Goal: Task Accomplishment & Management: Manage account settings

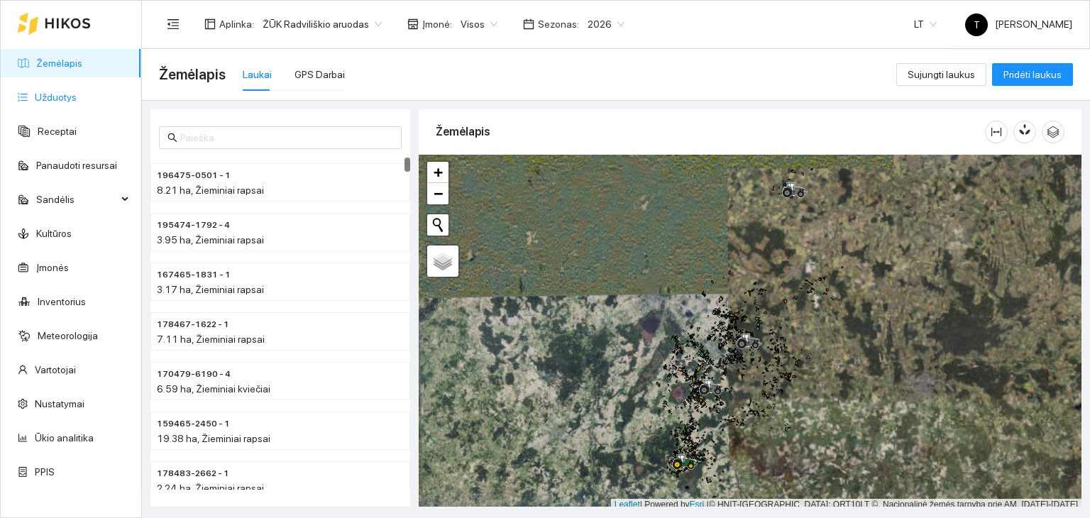
click at [63, 94] on link "Užduotys" at bounding box center [56, 97] width 42 height 11
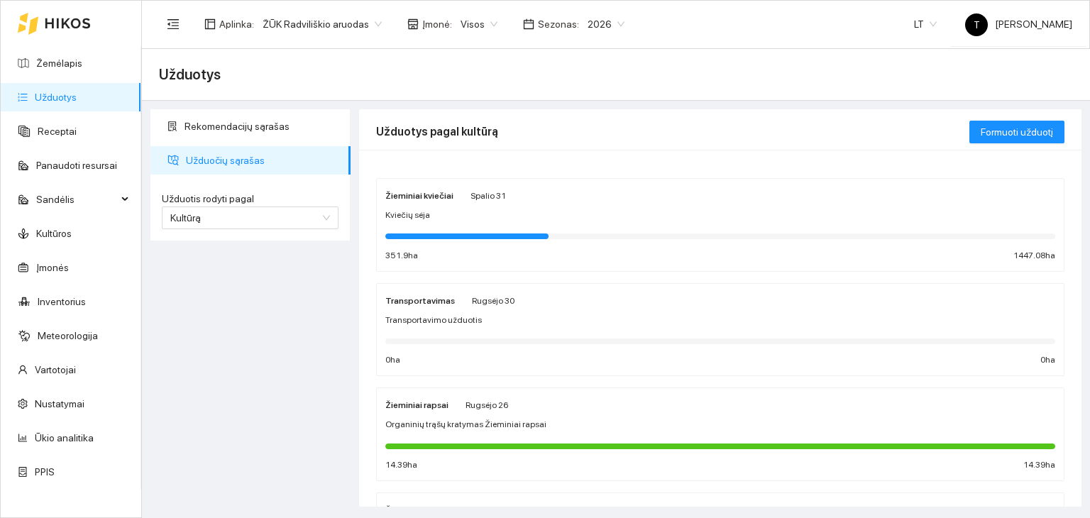
click at [508, 214] on div "Kviečių sėja" at bounding box center [720, 215] width 670 height 13
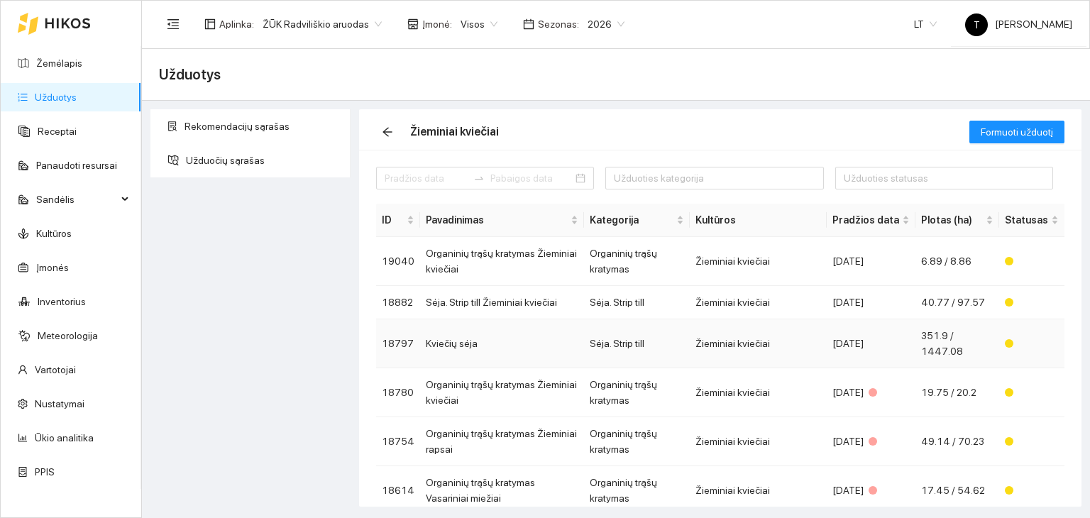
click at [681, 345] on td "Sėja. Strip till" at bounding box center [637, 343] width 106 height 49
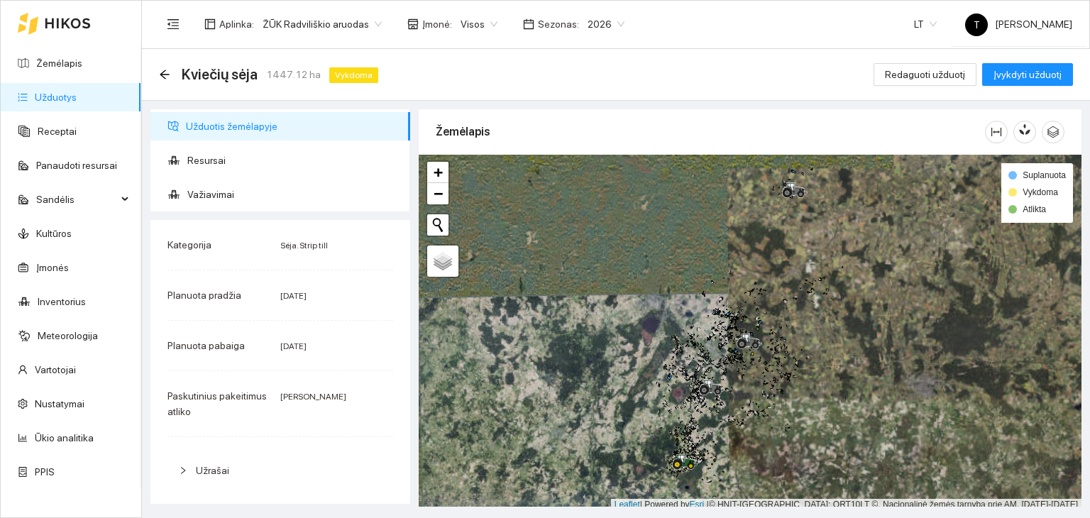
click at [35, 92] on link "Užduotys" at bounding box center [56, 97] width 42 height 11
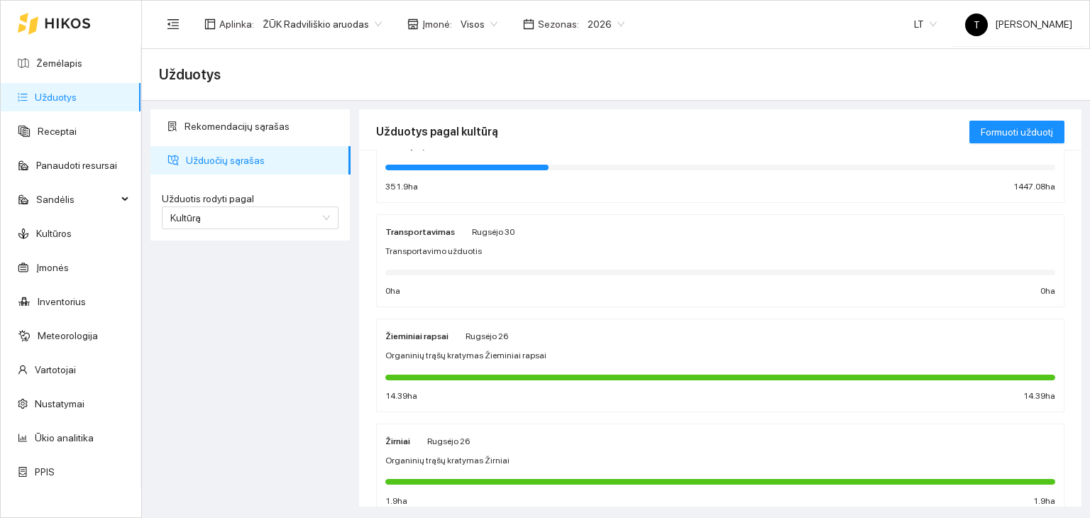
scroll to position [142, 0]
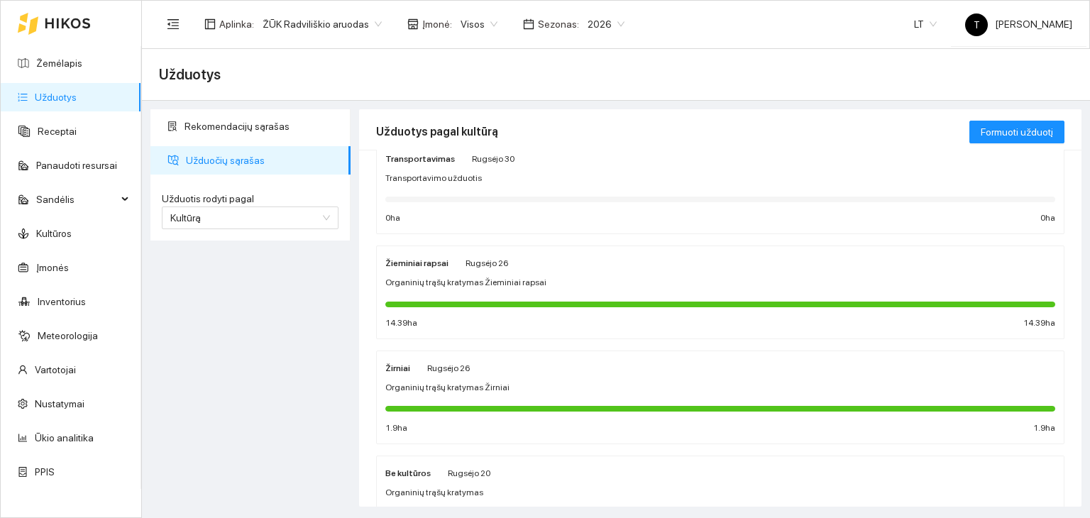
click at [561, 272] on div "Žieminiai rapsai Rugsėjo 26 Organinių trąšų kratymas Žieminiai rapsai 14.39 ha …" at bounding box center [720, 292] width 670 height 75
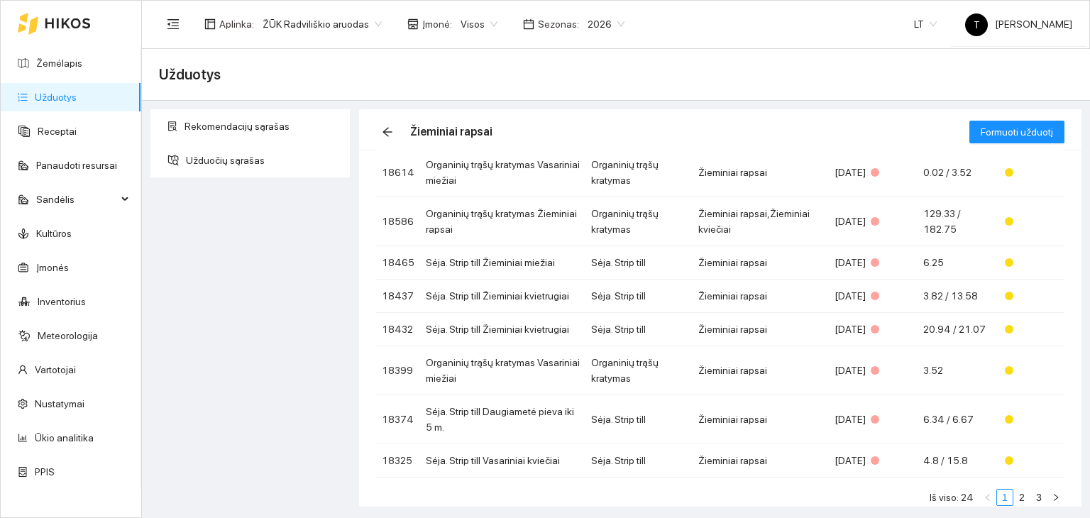
scroll to position [197, 0]
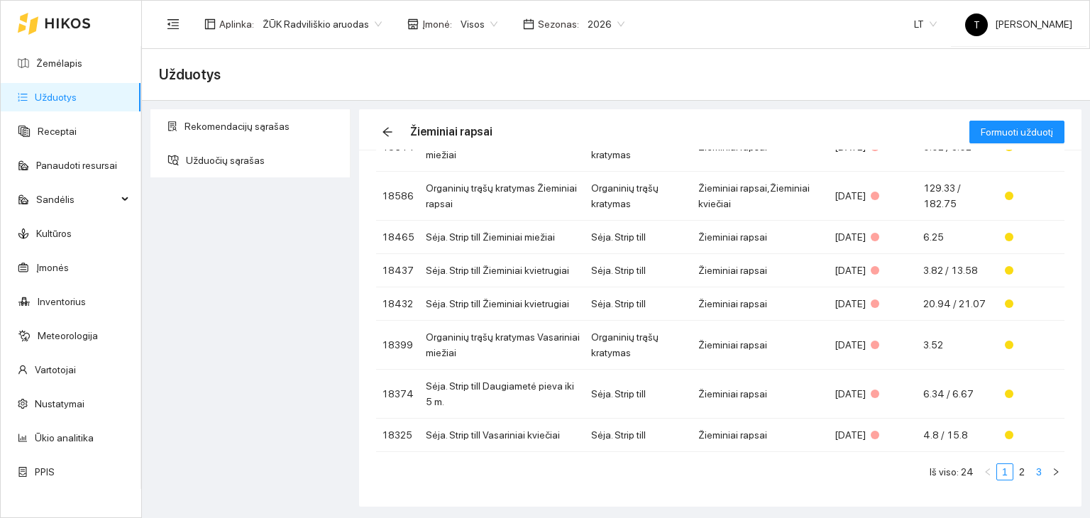
click at [1035, 472] on link "3" at bounding box center [1039, 472] width 16 height 16
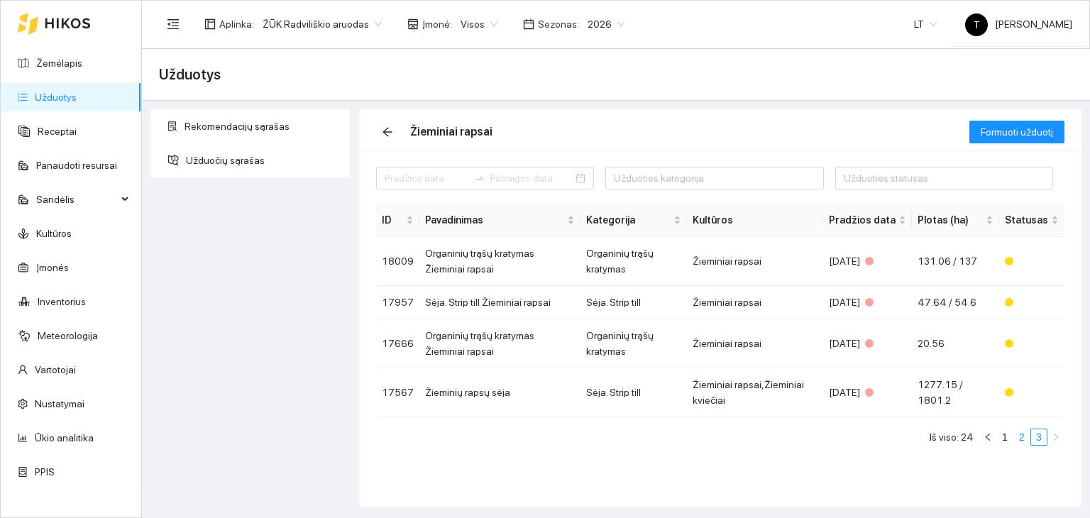
click at [1028, 434] on link "2" at bounding box center [1022, 437] width 16 height 16
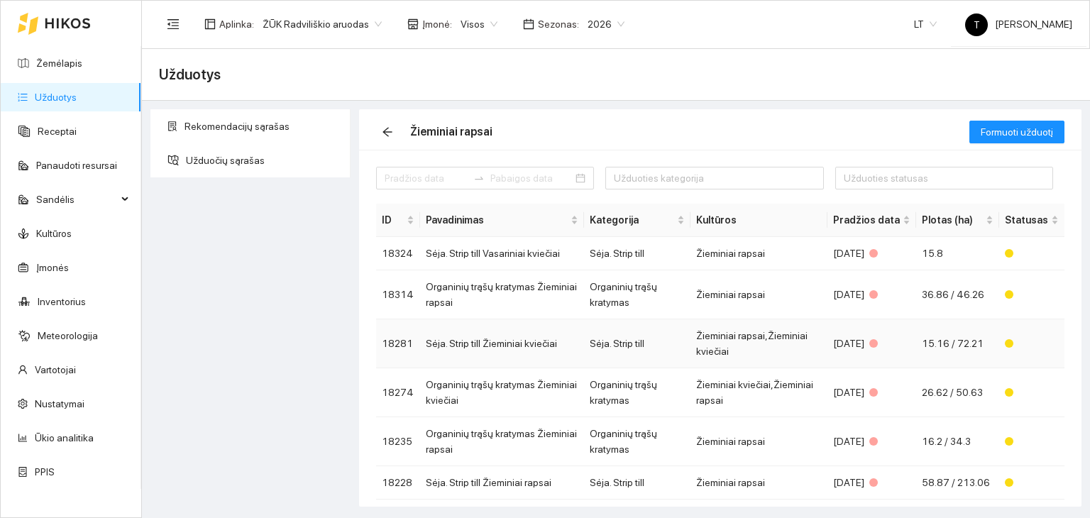
scroll to position [213, 0]
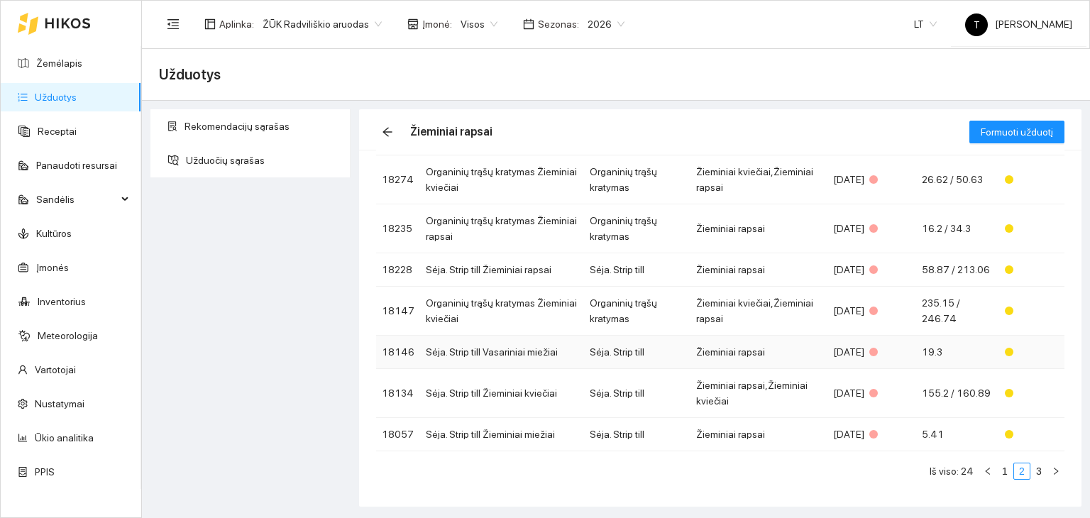
click at [941, 349] on td "19.3" at bounding box center [957, 352] width 83 height 33
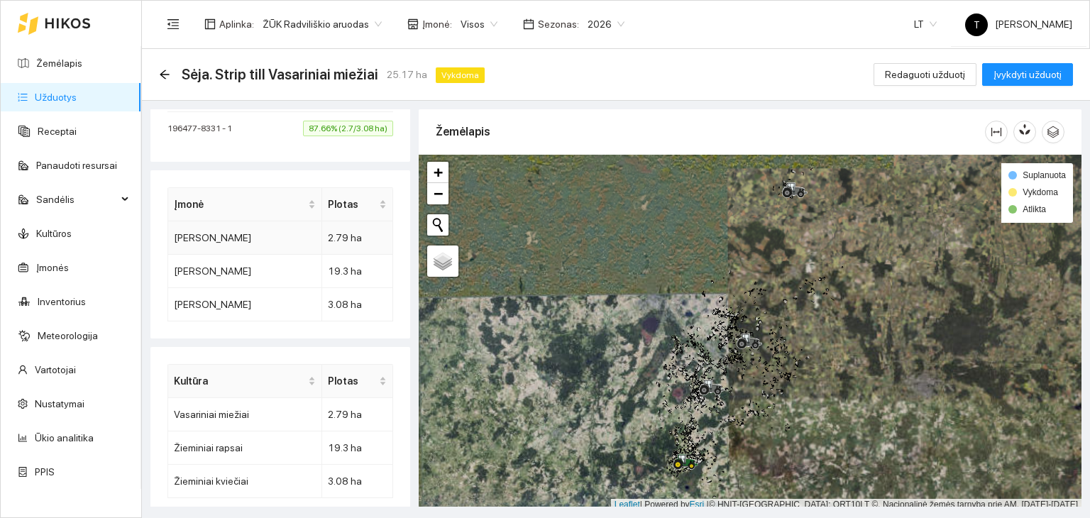
scroll to position [527, 0]
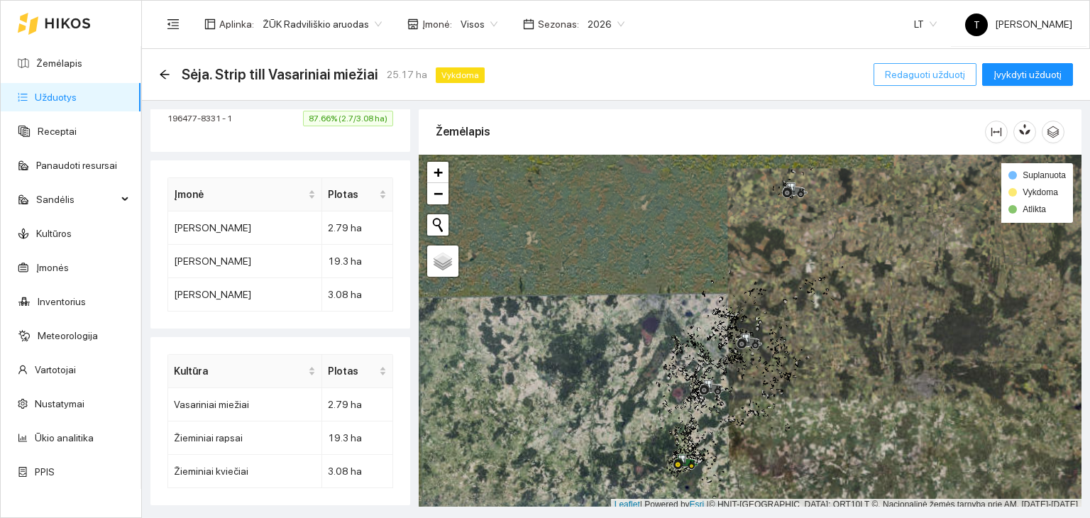
click at [921, 75] on span "Redaguoti užduotį" at bounding box center [925, 75] width 80 height 16
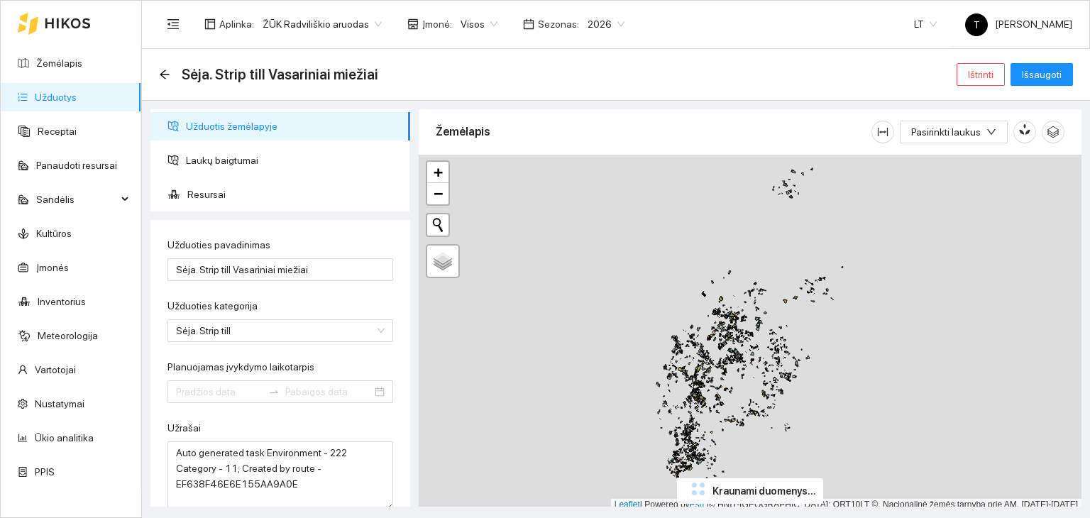
type input "[DATE]"
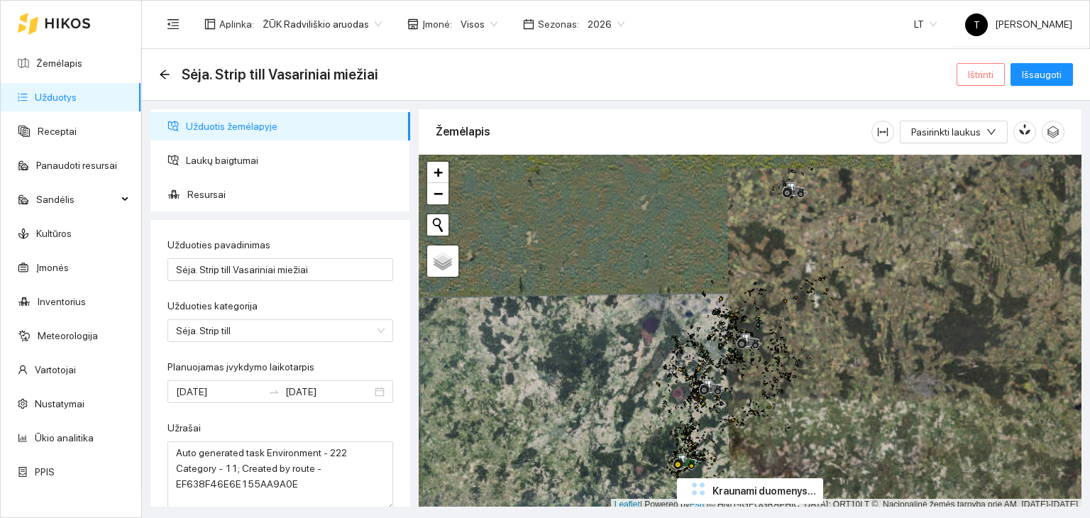
click at [977, 75] on span "Ištrinti" at bounding box center [981, 75] width 26 height 16
click at [980, 141] on span "Taip" at bounding box center [986, 144] width 18 height 16
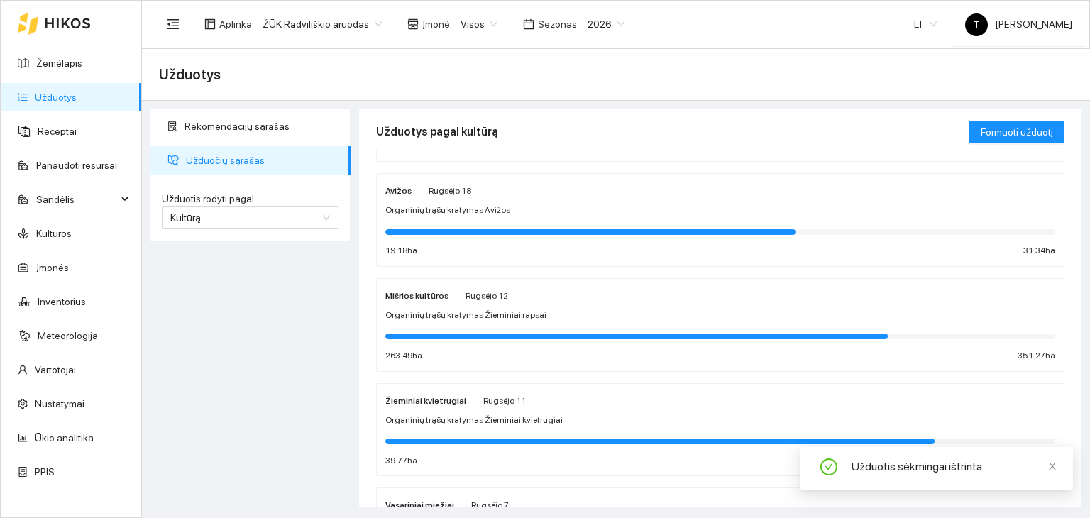
scroll to position [954, 0]
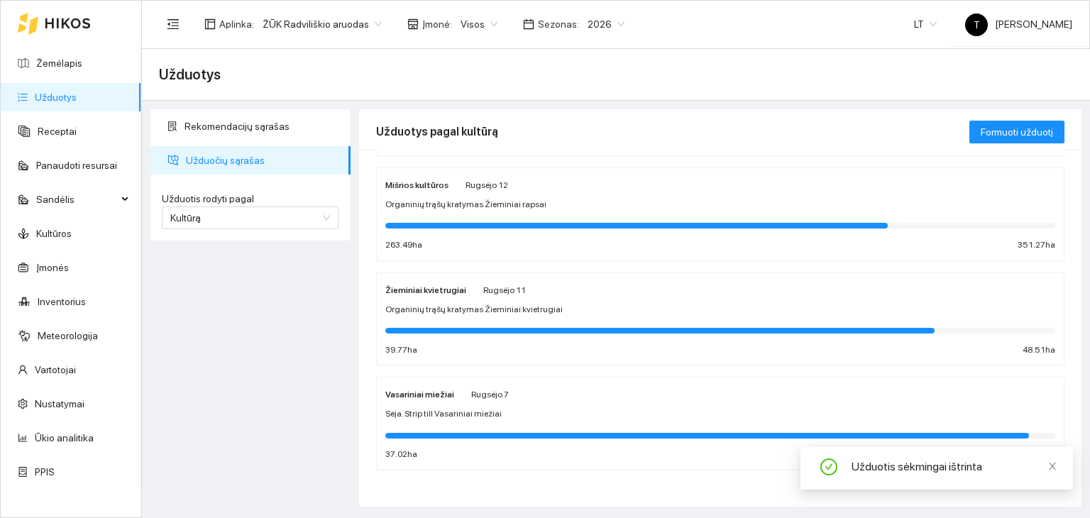
click at [542, 299] on div "Žieminiai kvietrugiai Rugsėjo 11 Organinių trąšų kratymas Žieminiai kvietrugiai…" at bounding box center [720, 319] width 670 height 75
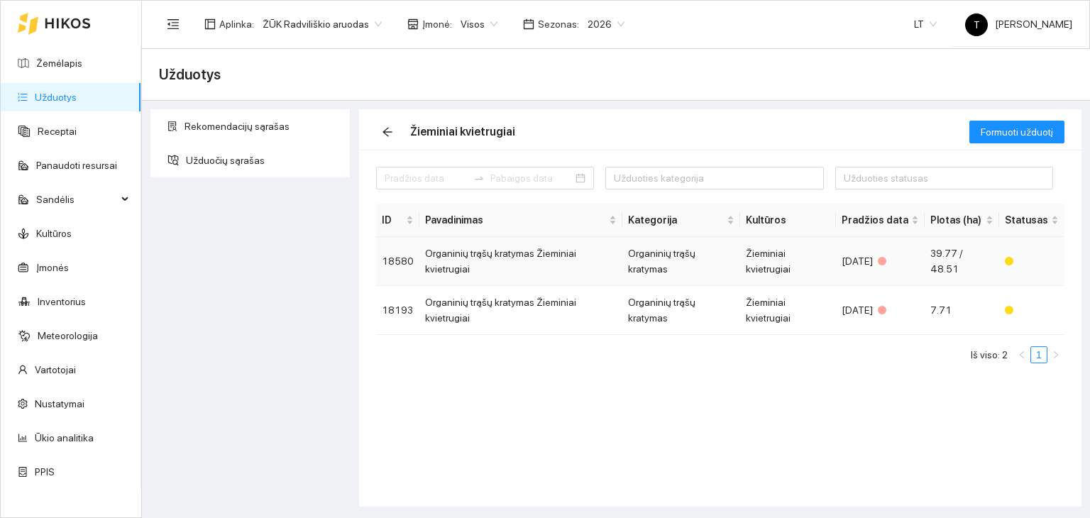
click at [874, 256] on div "[DATE]" at bounding box center [880, 261] width 77 height 16
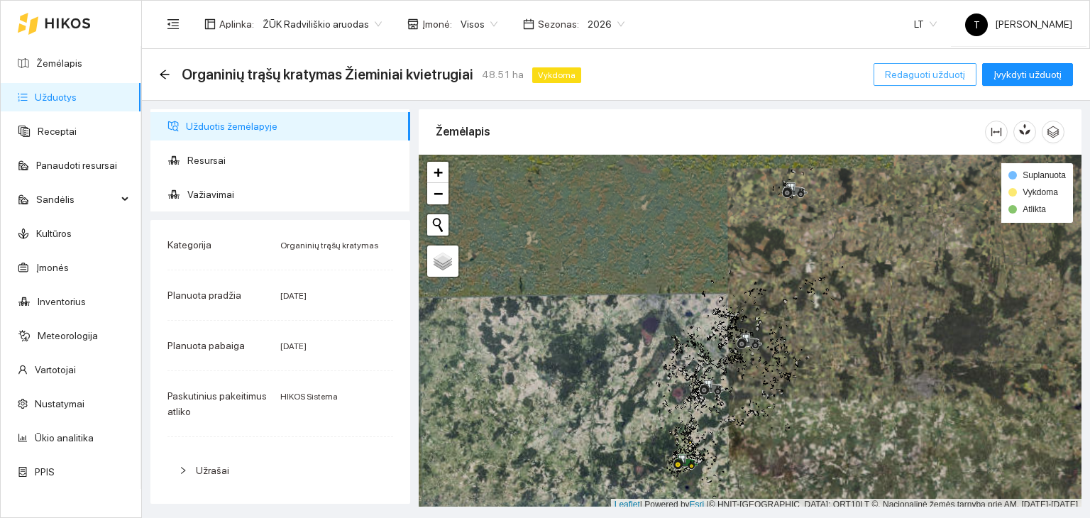
click at [952, 75] on span "Redaguoti užduotį" at bounding box center [925, 75] width 80 height 16
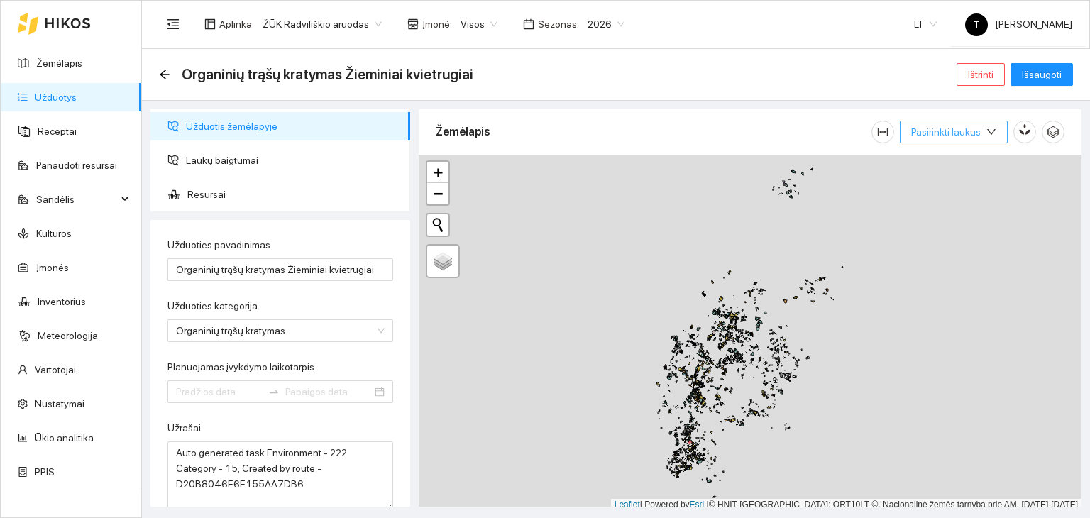
type input "[DATE]"
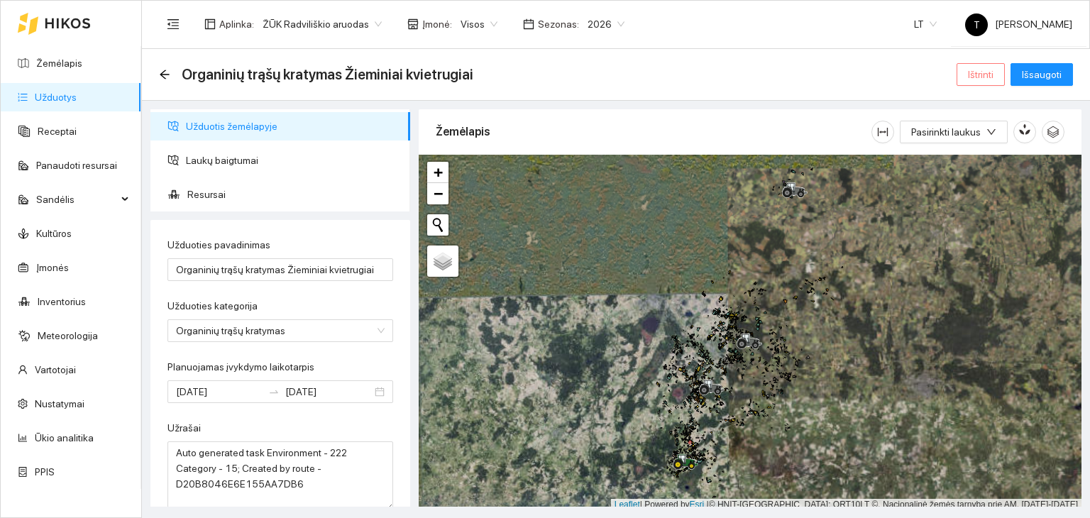
click at [985, 69] on span "Ištrinti" at bounding box center [981, 75] width 26 height 16
click at [981, 143] on span "Taip" at bounding box center [986, 144] width 18 height 16
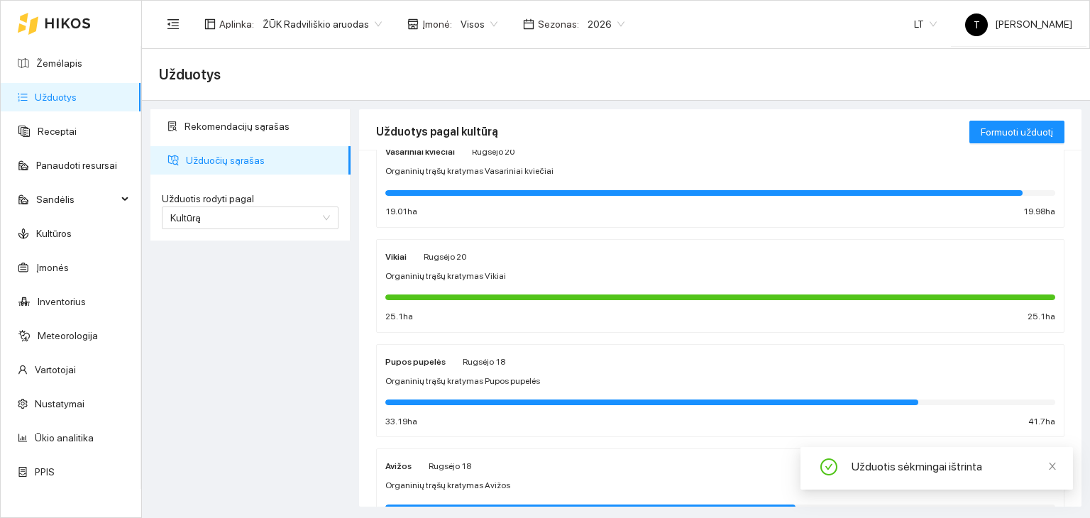
scroll to position [954, 0]
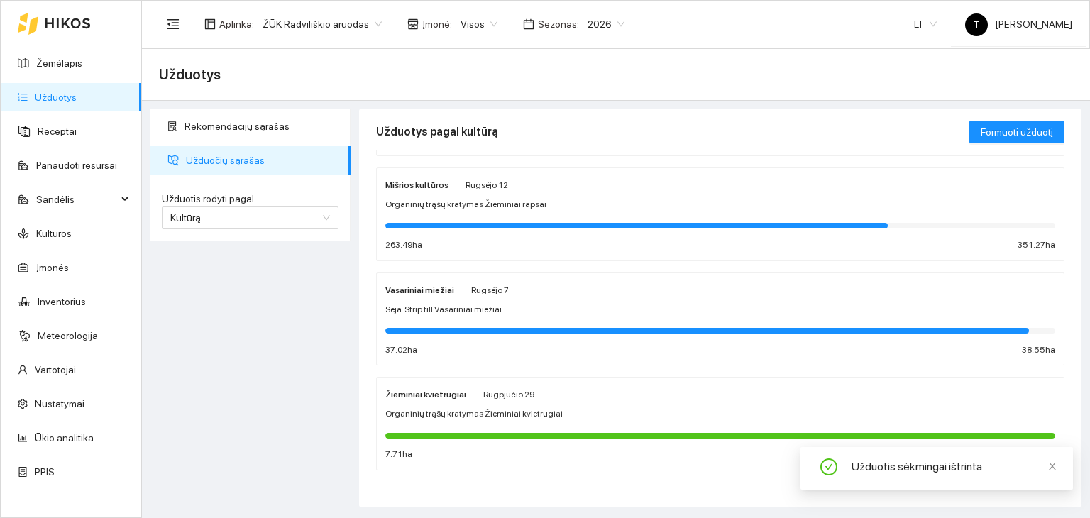
click at [671, 297] on div "Vasariniai miežiai [PERSON_NAME] 7 Sėja. Strip till Vasariniai miežiai 37.02 ha…" at bounding box center [720, 319] width 670 height 75
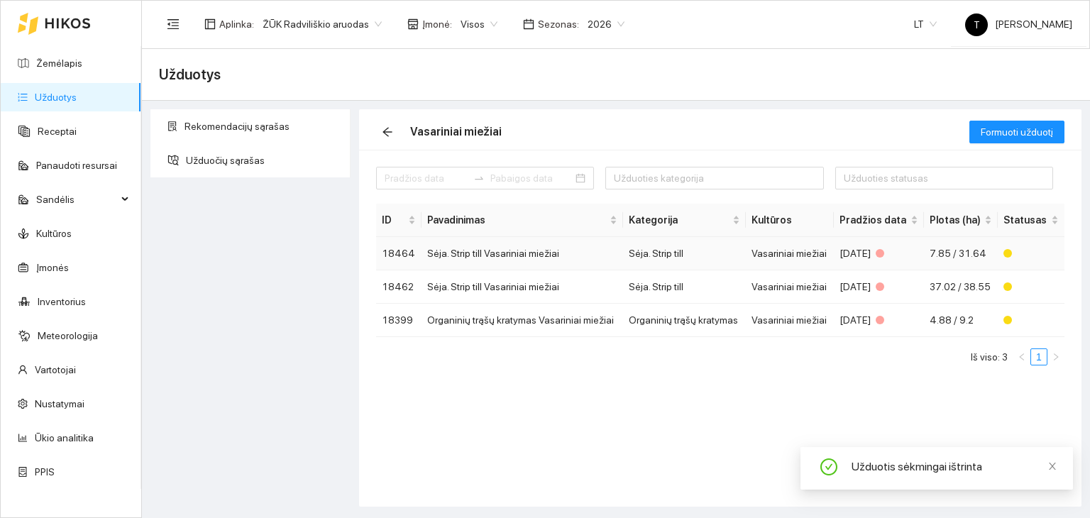
click at [892, 247] on div "[DATE]" at bounding box center [879, 254] width 79 height 16
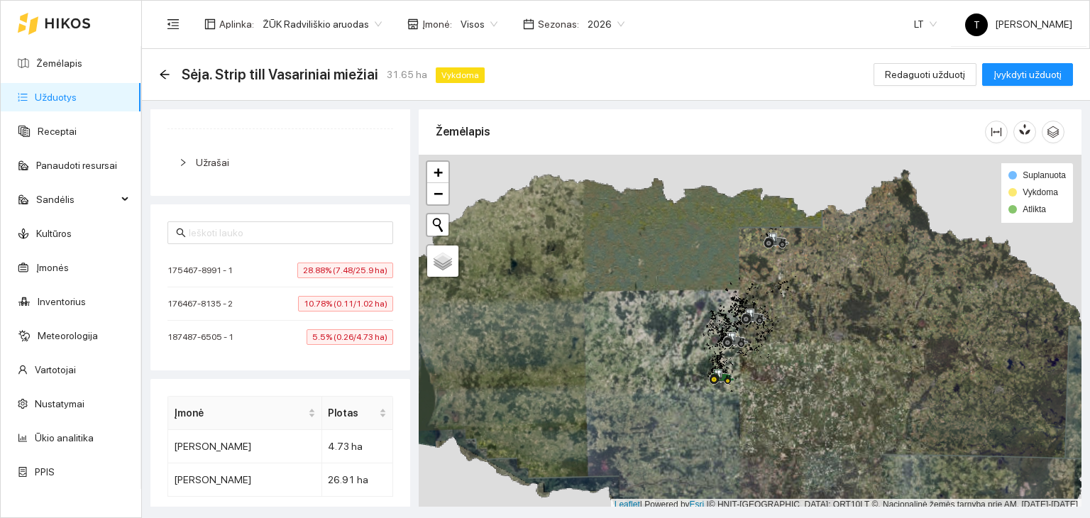
scroll to position [427, 0]
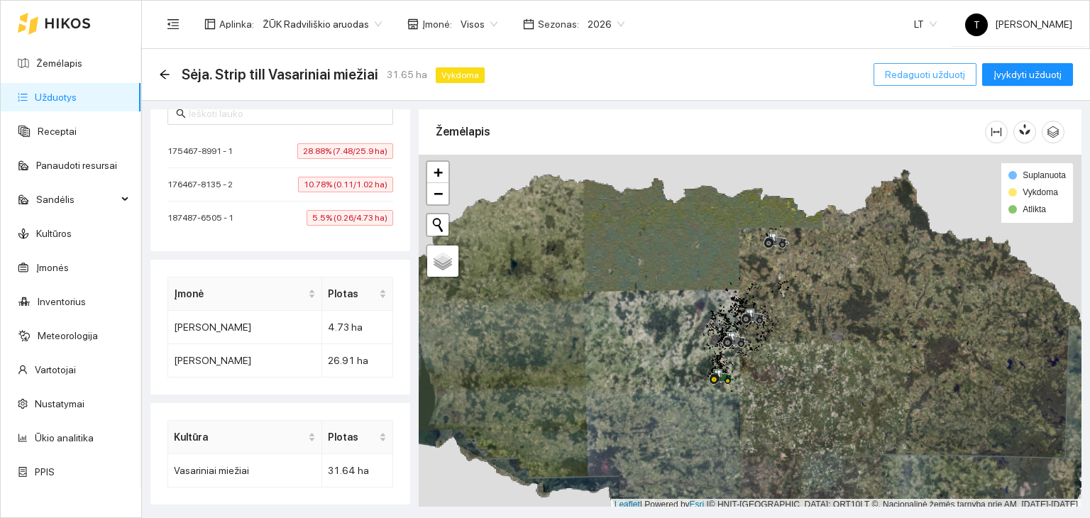
click at [941, 69] on span "Redaguoti užduotį" at bounding box center [925, 75] width 80 height 16
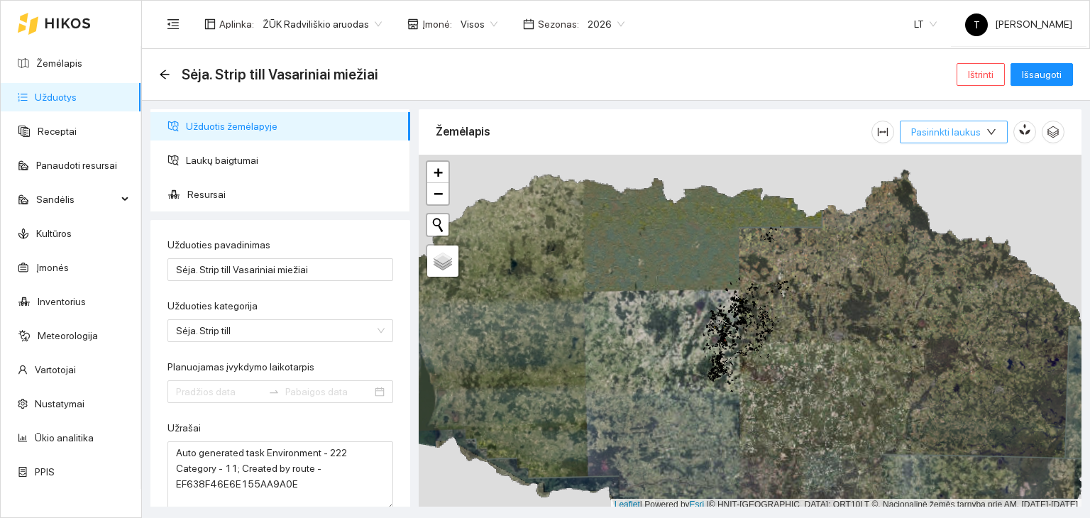
type input "[DATE]"
click at [994, 74] on span "Ištrinti" at bounding box center [981, 75] width 26 height 16
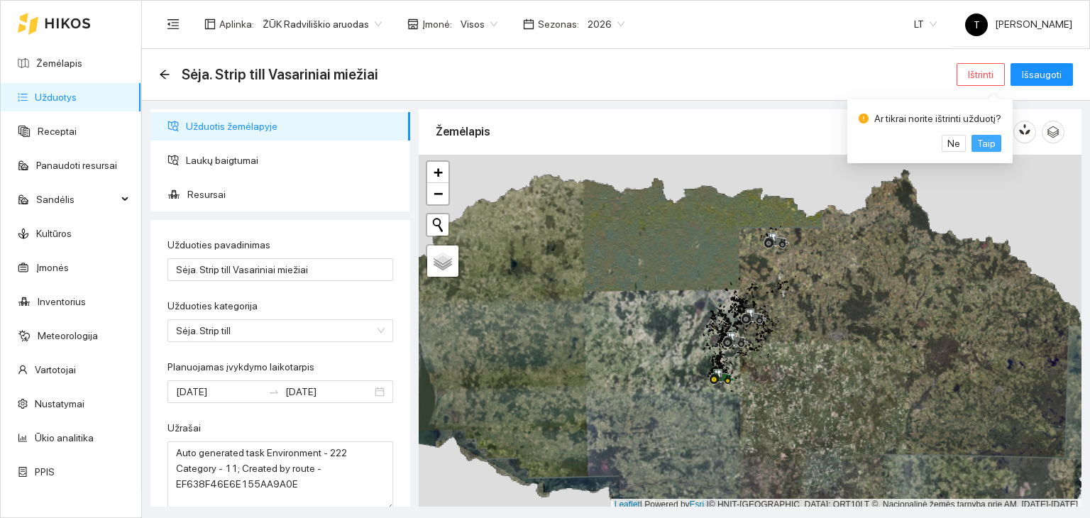
click at [989, 146] on span "Taip" at bounding box center [986, 144] width 18 height 16
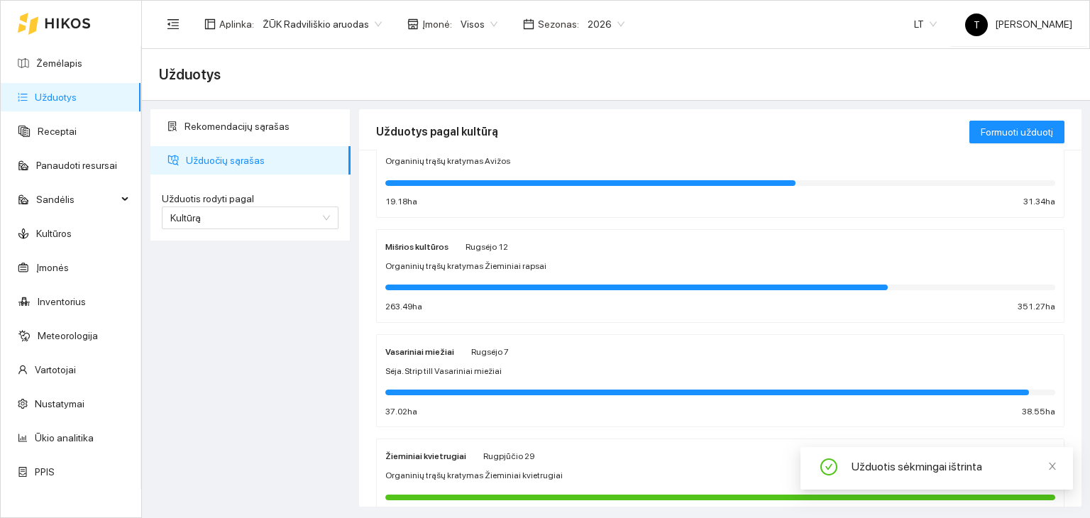
scroll to position [954, 0]
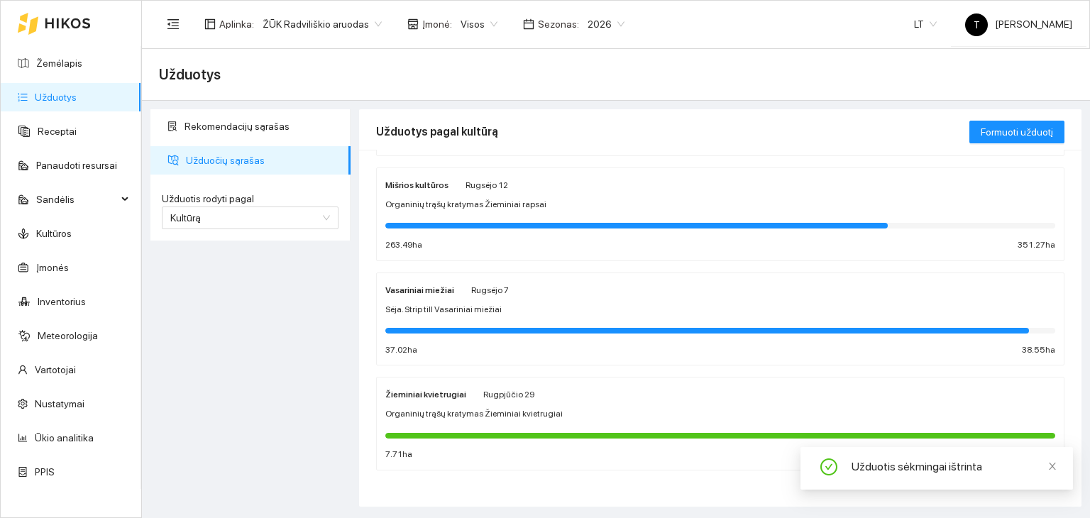
click at [775, 291] on div "Vasariniai miežiai [PERSON_NAME] 7" at bounding box center [720, 290] width 670 height 16
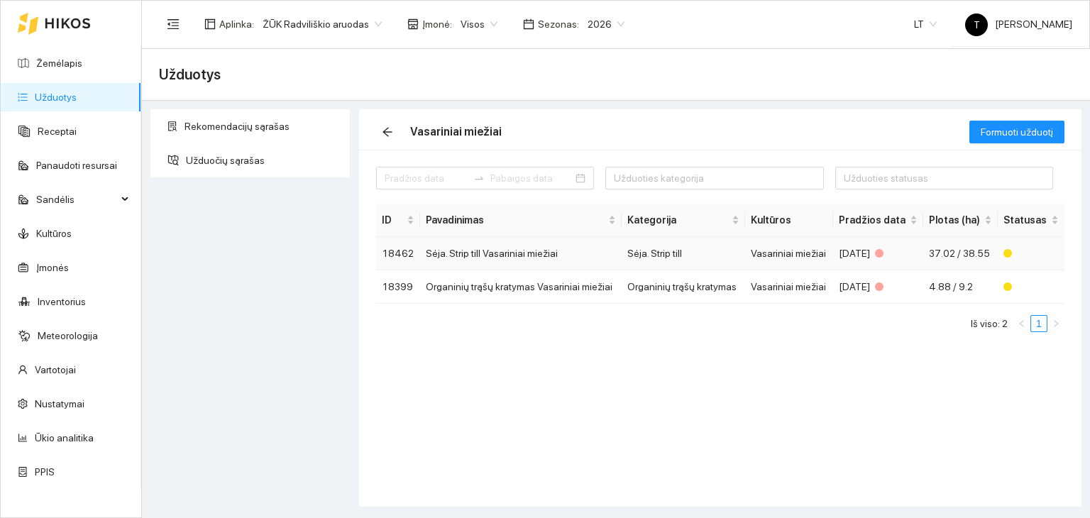
click at [789, 254] on td "Vasariniai miežiai" at bounding box center [789, 253] width 88 height 33
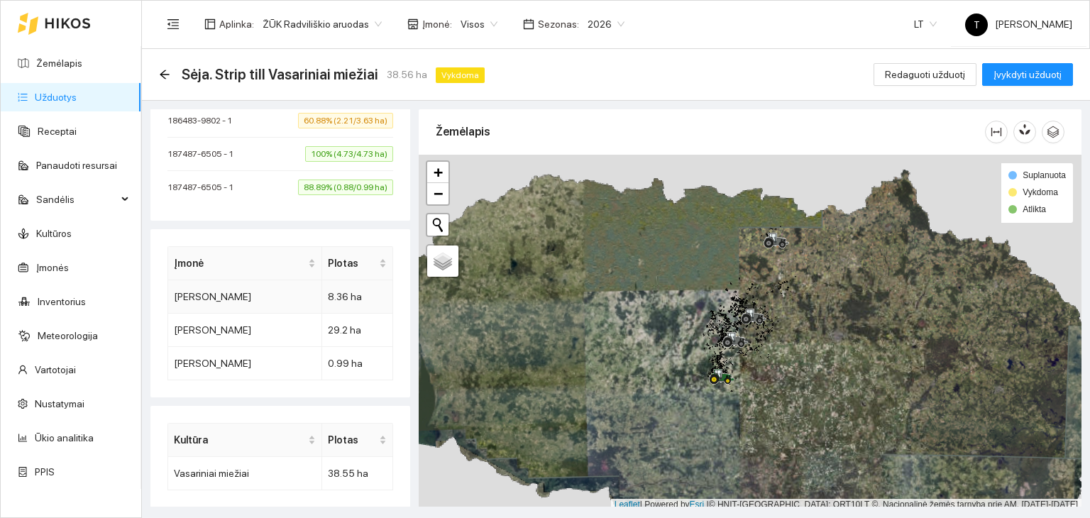
scroll to position [412, 0]
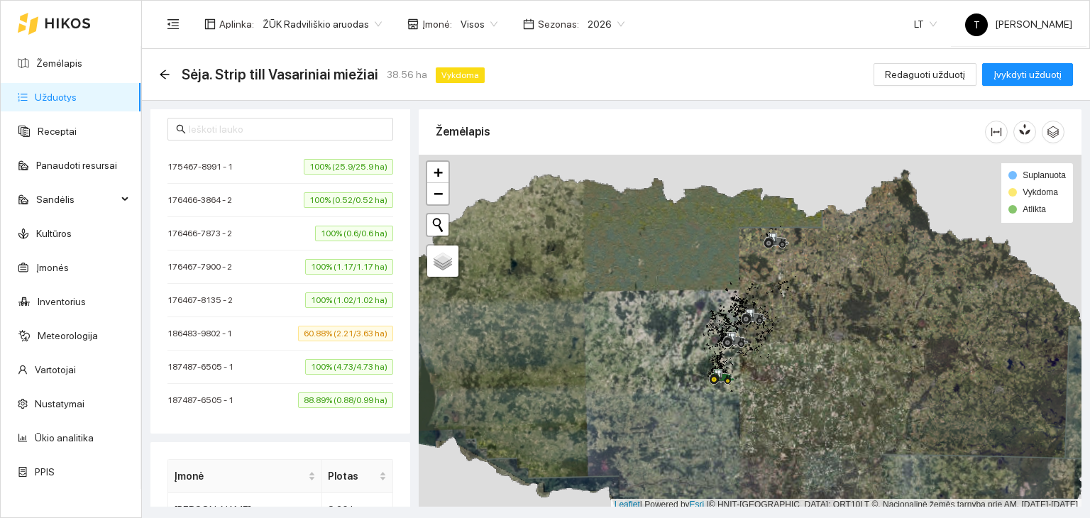
click at [367, 168] on span "100% (25.9/25.9 ha)" at bounding box center [348, 167] width 89 height 16
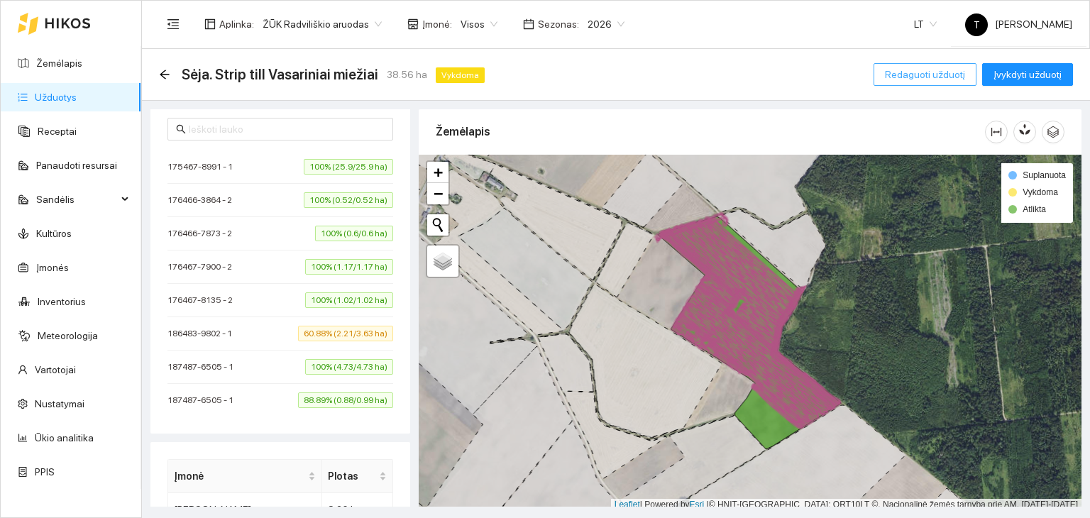
click at [974, 73] on button "Redaguoti užduotį" at bounding box center [925, 74] width 103 height 23
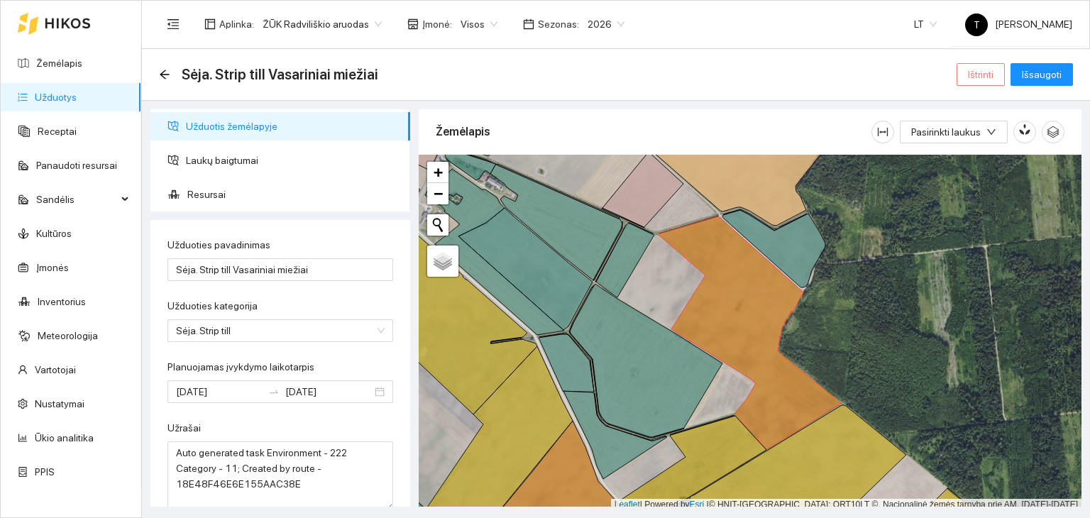
click at [974, 79] on span "Ištrinti" at bounding box center [981, 75] width 26 height 16
click at [984, 143] on span "Taip" at bounding box center [986, 144] width 18 height 16
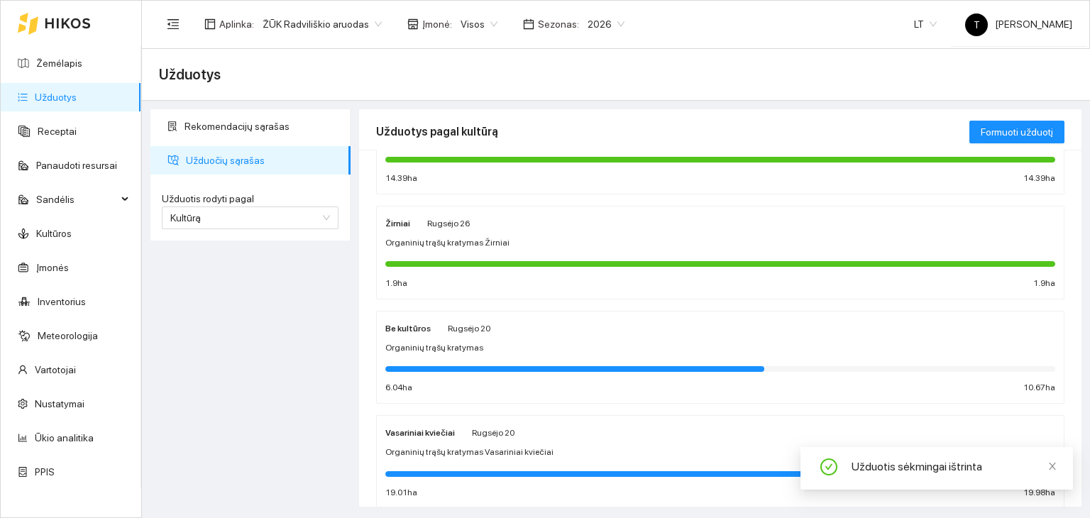
scroll to position [284, 0]
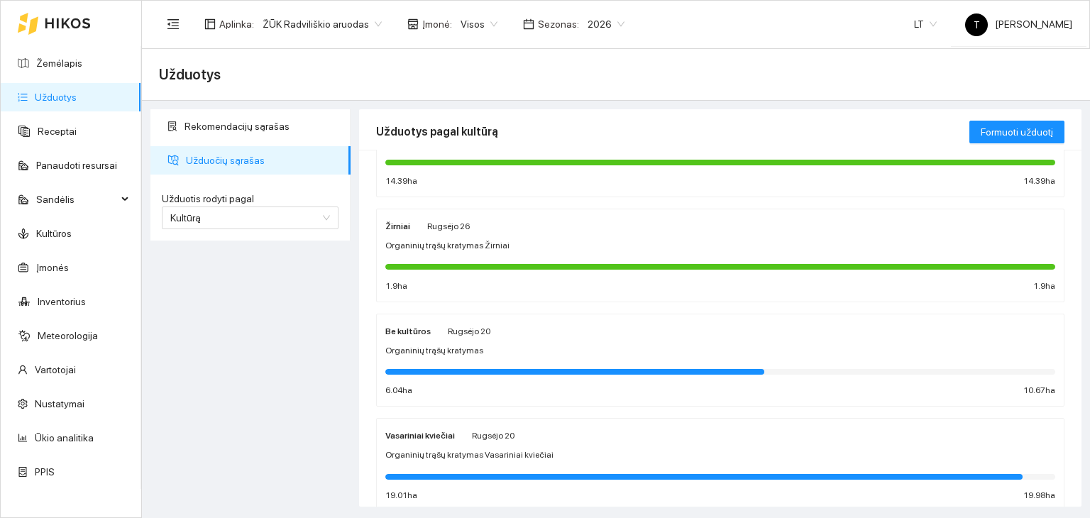
click at [473, 338] on div "Be kultūros Rugsėjo 20 Organinių trąšų kratymas 6.04 ha 10.67 ha" at bounding box center [720, 360] width 670 height 75
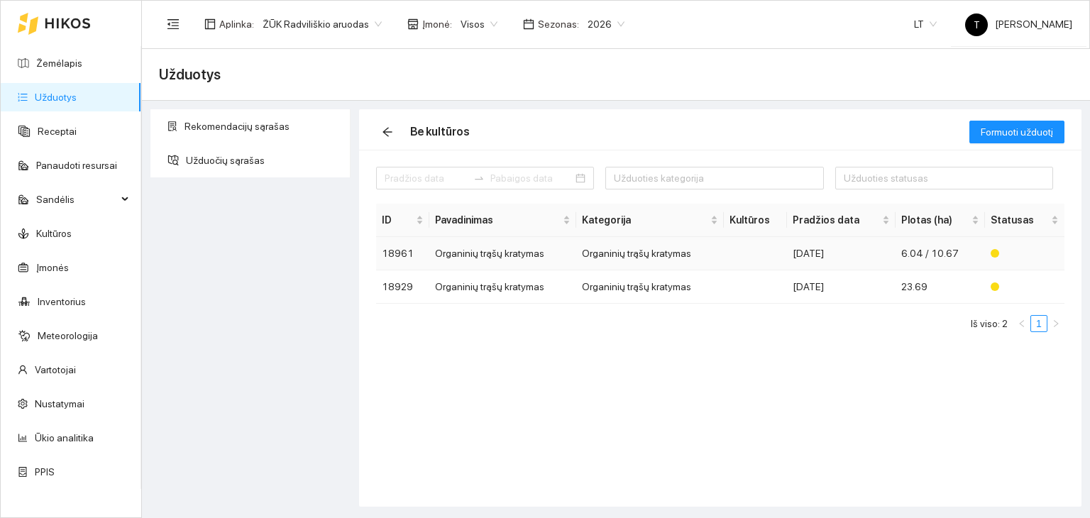
click at [900, 255] on td "6.04 / 10.67" at bounding box center [940, 253] width 89 height 33
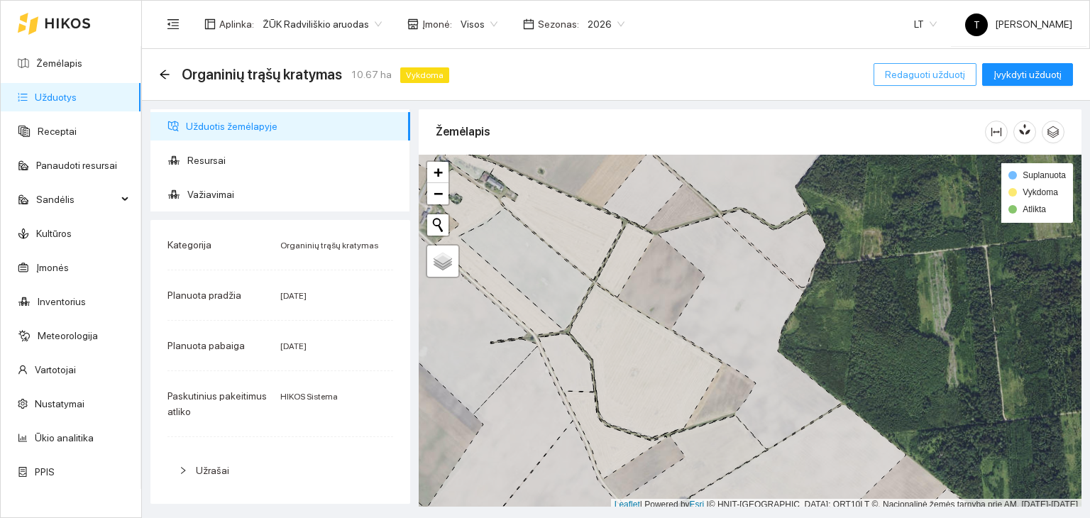
click at [938, 76] on span "Redaguoti užduotį" at bounding box center [925, 75] width 80 height 16
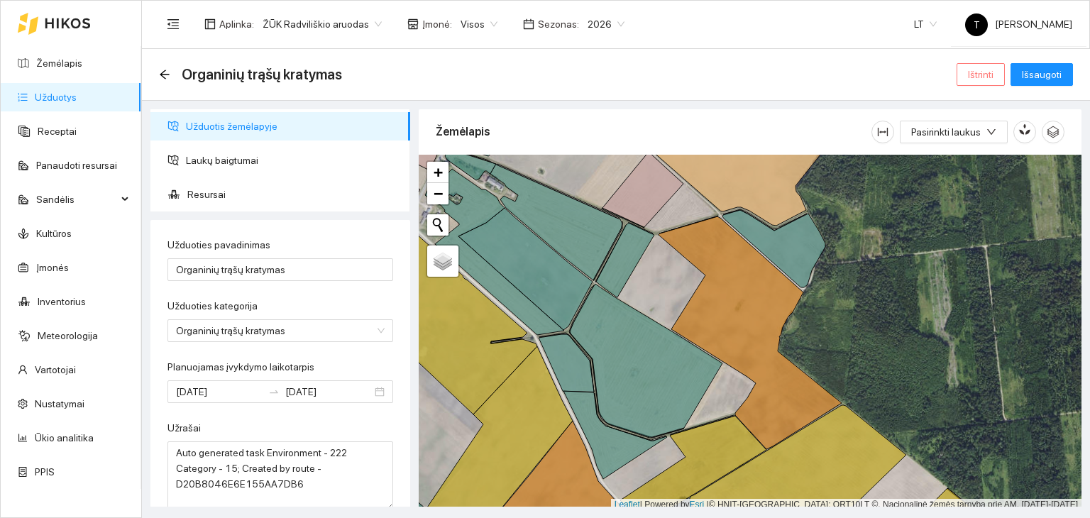
click at [984, 75] on span "Ištrinti" at bounding box center [981, 75] width 26 height 16
click at [984, 143] on span "Taip" at bounding box center [986, 144] width 18 height 16
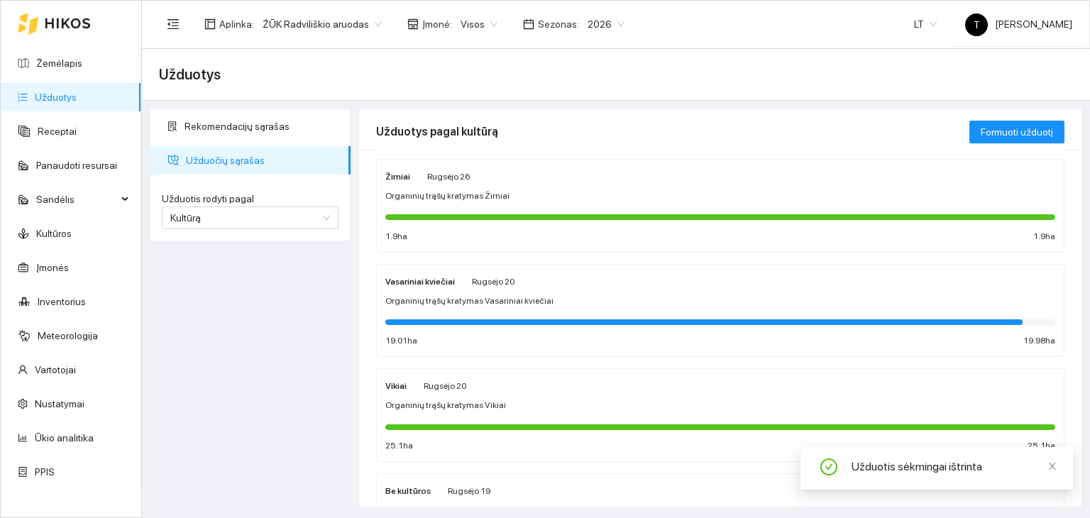
scroll to position [355, 0]
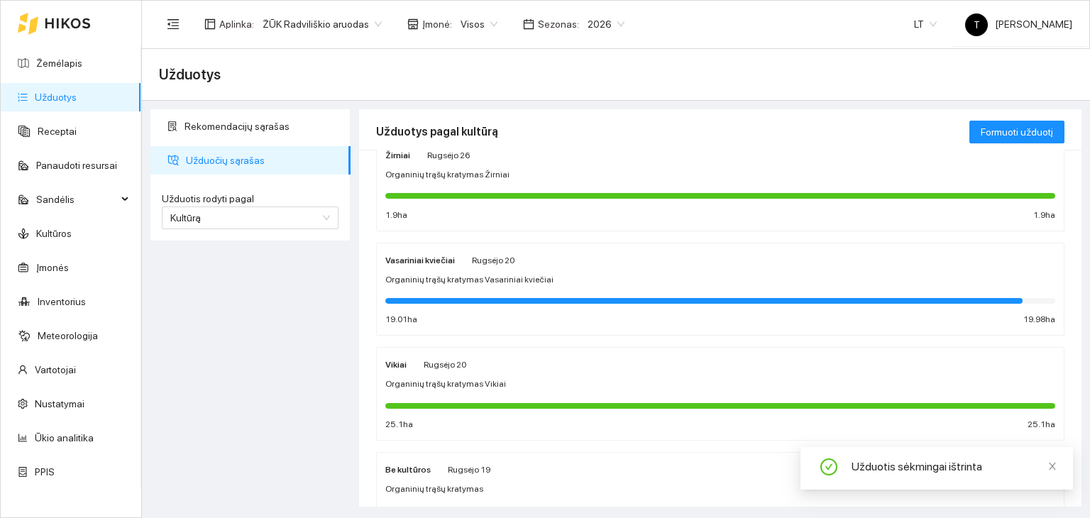
click at [615, 361] on div "Vikiai Rugsėjo 20" at bounding box center [720, 364] width 670 height 16
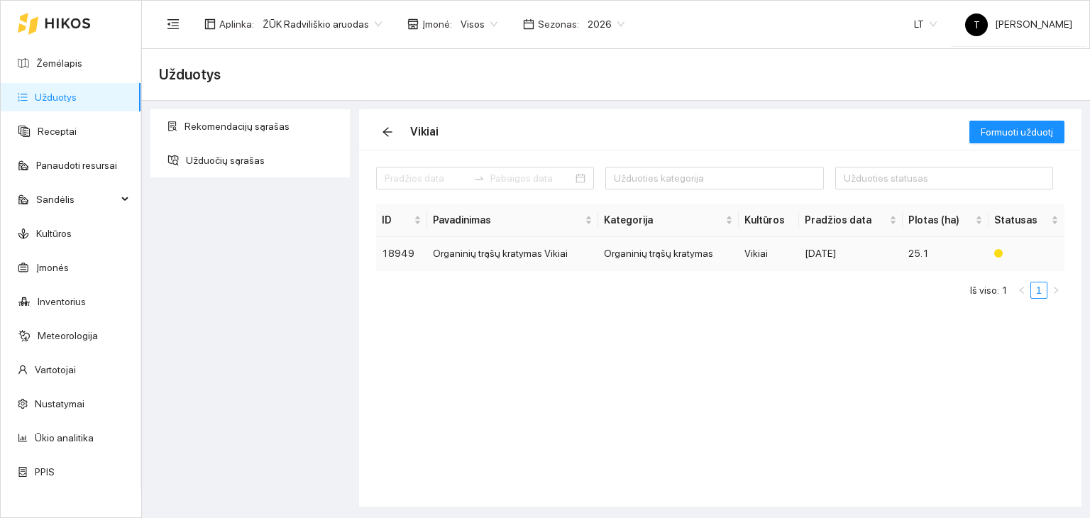
click at [914, 259] on td "25.1" at bounding box center [945, 253] width 85 height 33
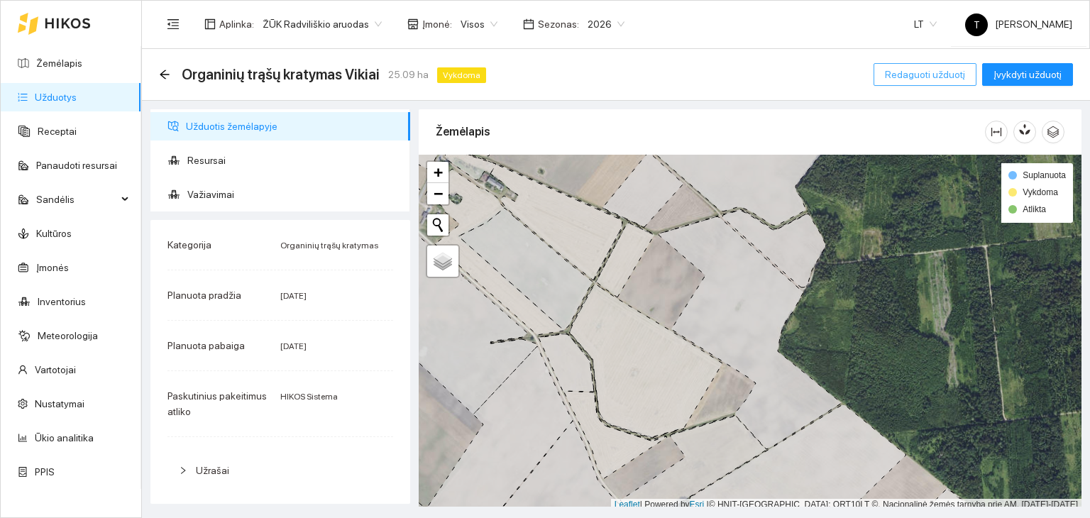
click at [943, 77] on span "Redaguoti užduotį" at bounding box center [925, 75] width 80 height 16
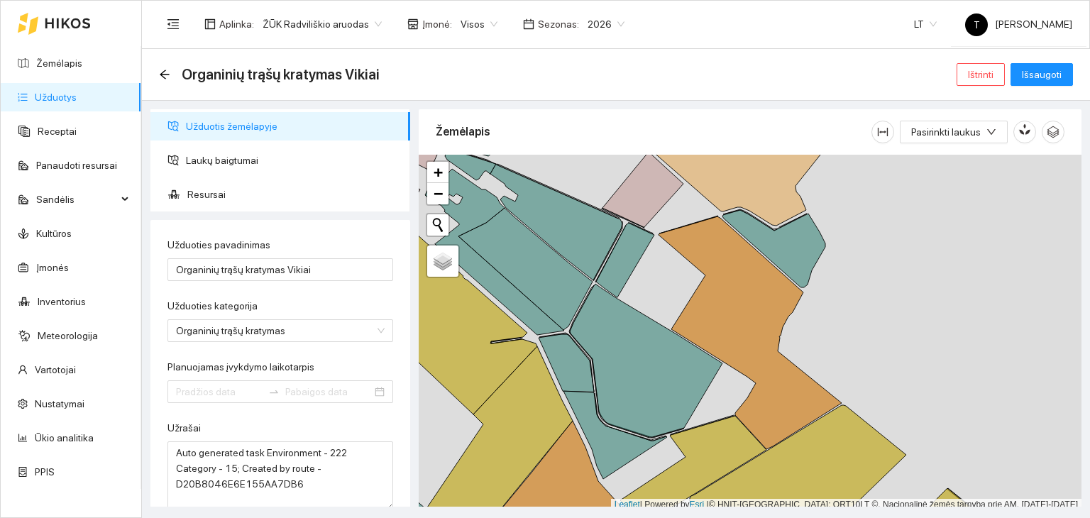
type input "[DATE]"
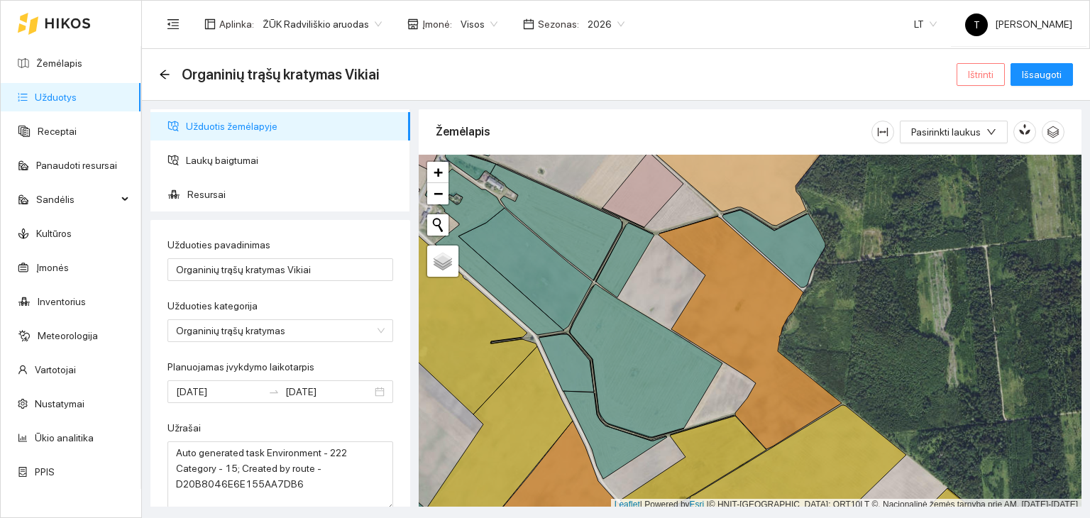
click at [977, 70] on span "Ištrinti" at bounding box center [981, 75] width 26 height 16
click at [977, 143] on span "Taip" at bounding box center [986, 144] width 18 height 16
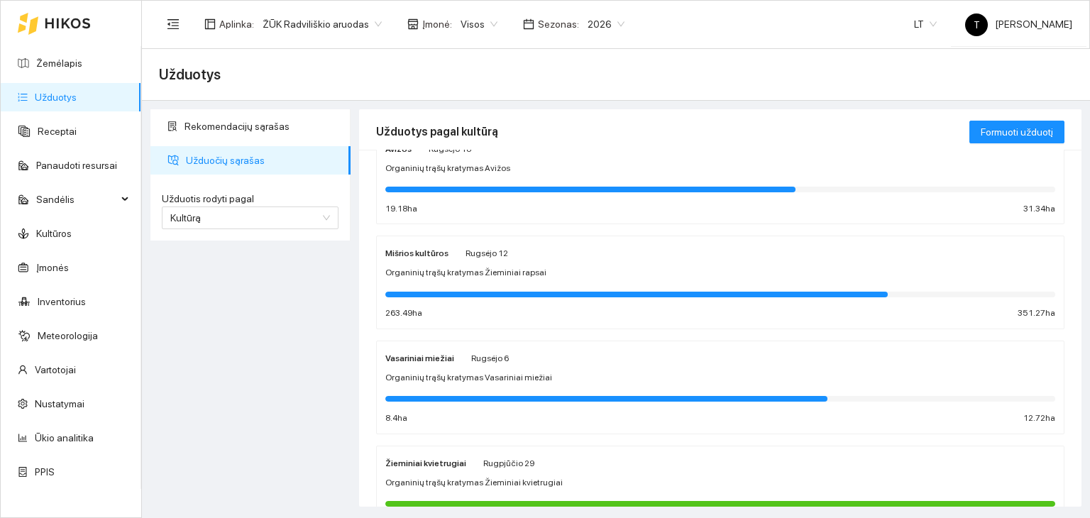
scroll to position [850, 0]
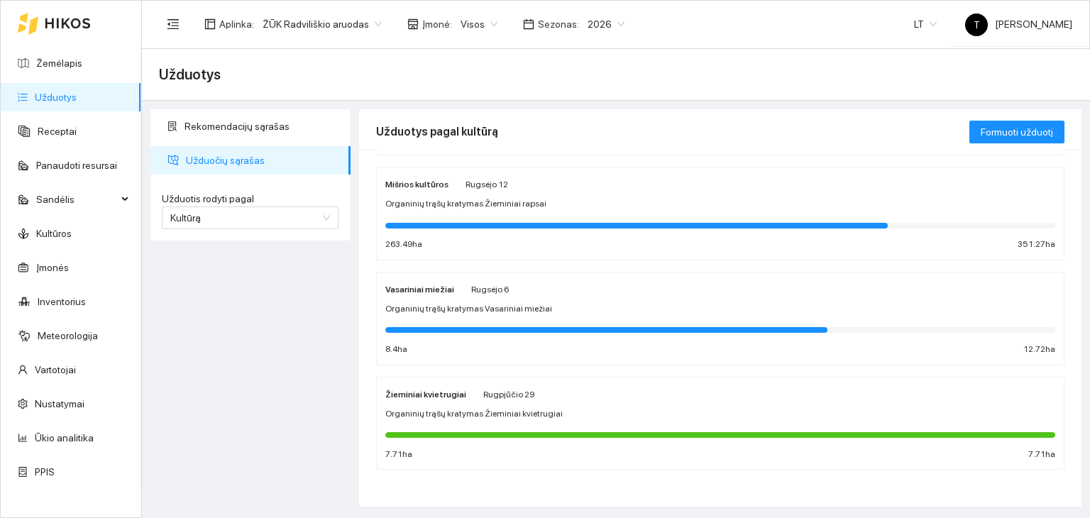
click at [483, 407] on span "Organinių trąšų kratymas Žieminiai kvietrugiai" at bounding box center [473, 413] width 177 height 13
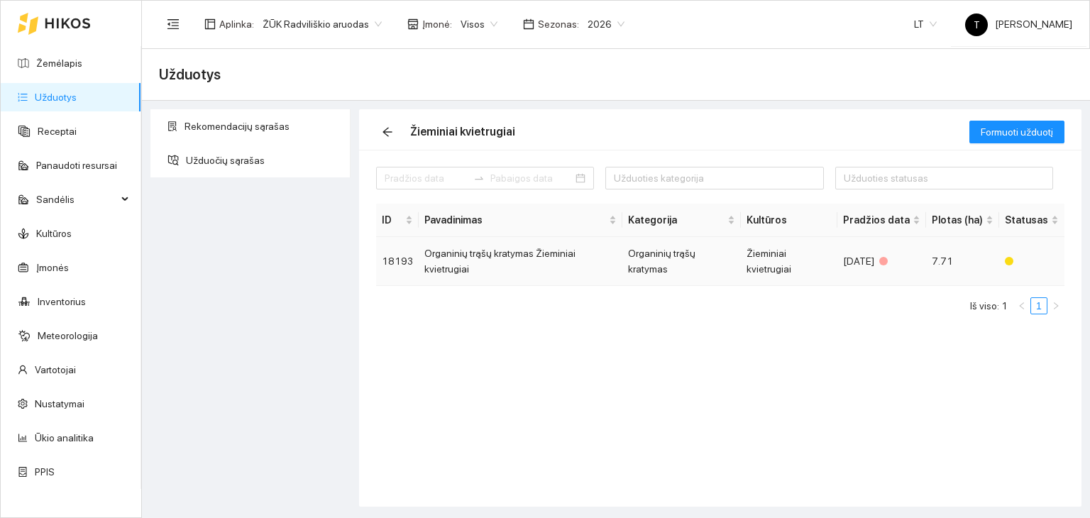
click at [954, 256] on td "7.71" at bounding box center [962, 261] width 73 height 49
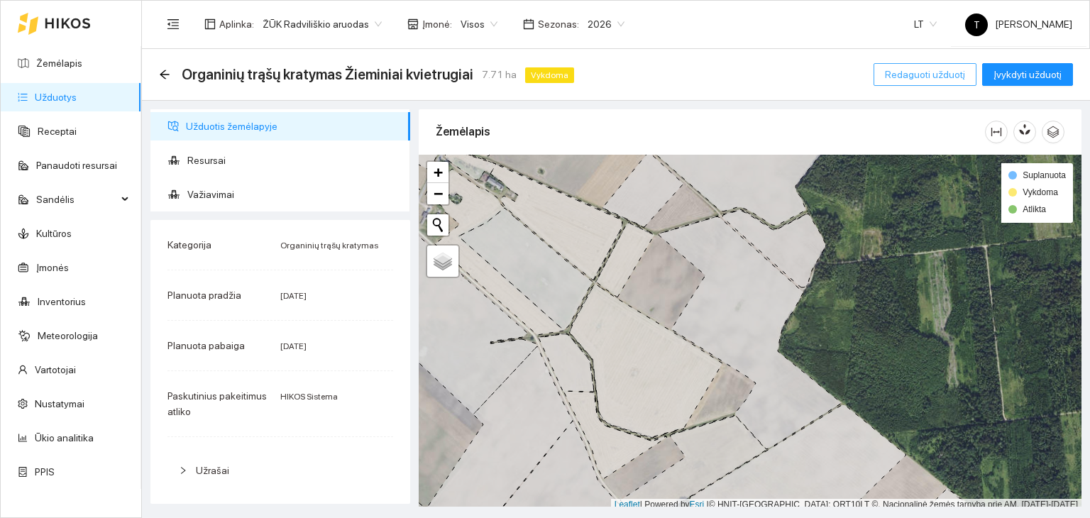
click at [932, 72] on span "Redaguoti užduotį" at bounding box center [925, 75] width 80 height 16
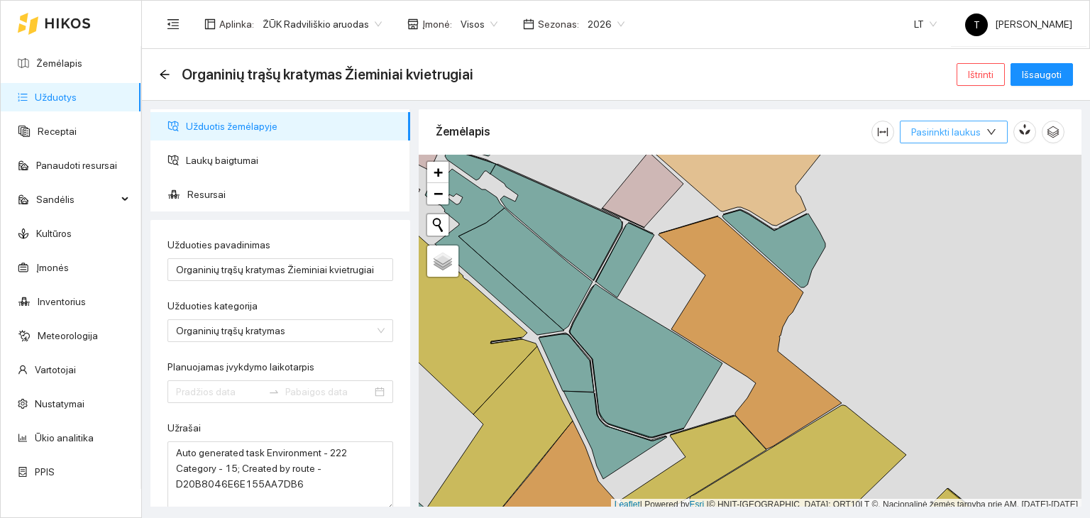
type input "[DATE]"
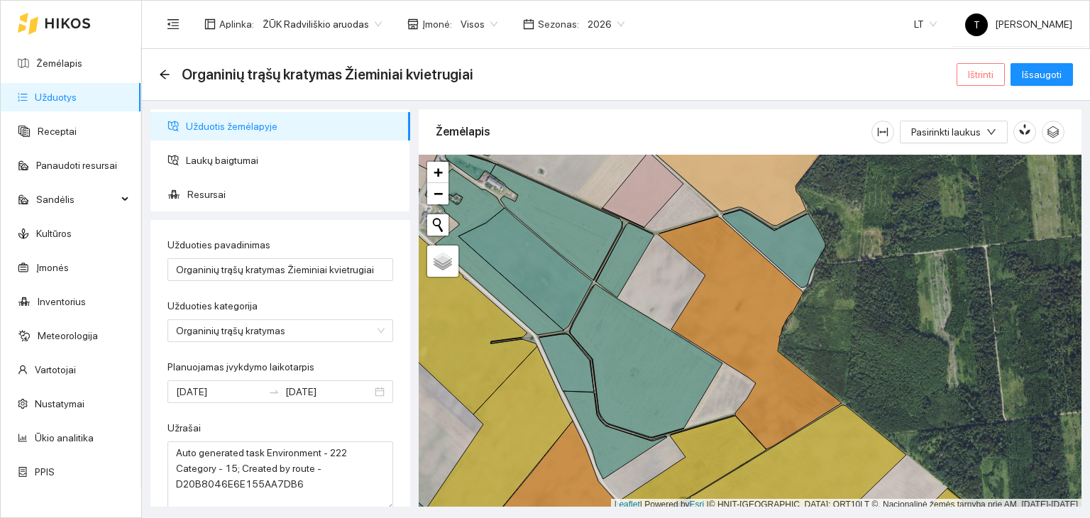
click at [979, 72] on span "Ištrinti" at bounding box center [981, 75] width 26 height 16
click at [981, 143] on span "Taip" at bounding box center [986, 144] width 18 height 16
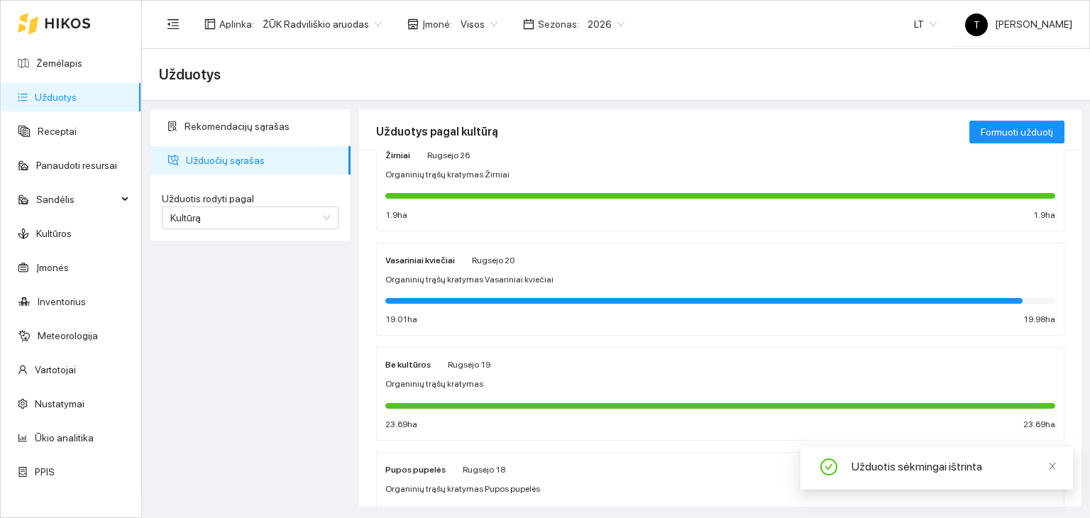
scroll to position [745, 0]
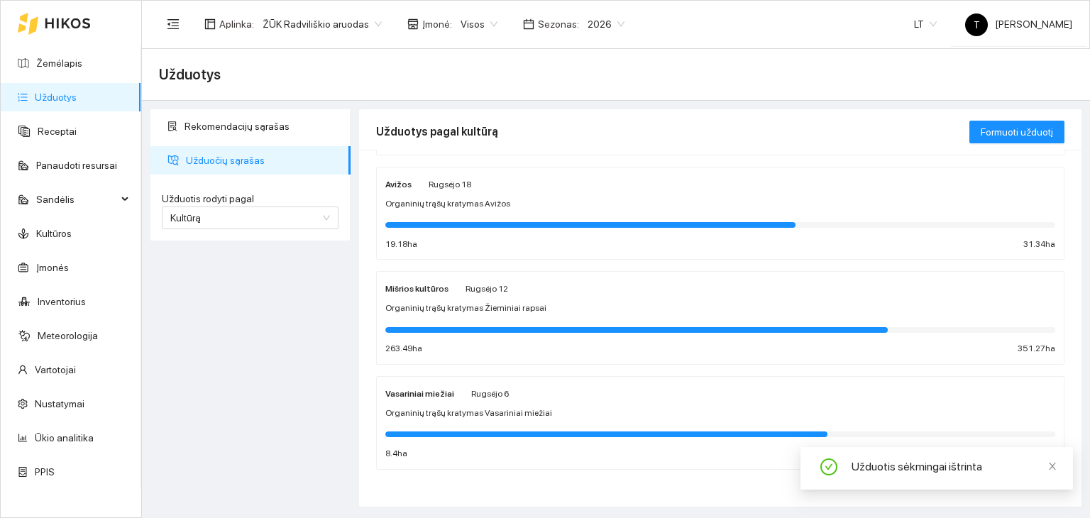
click at [574, 287] on div "Mišrios kultūros Rugsėjo 12" at bounding box center [720, 288] width 670 height 16
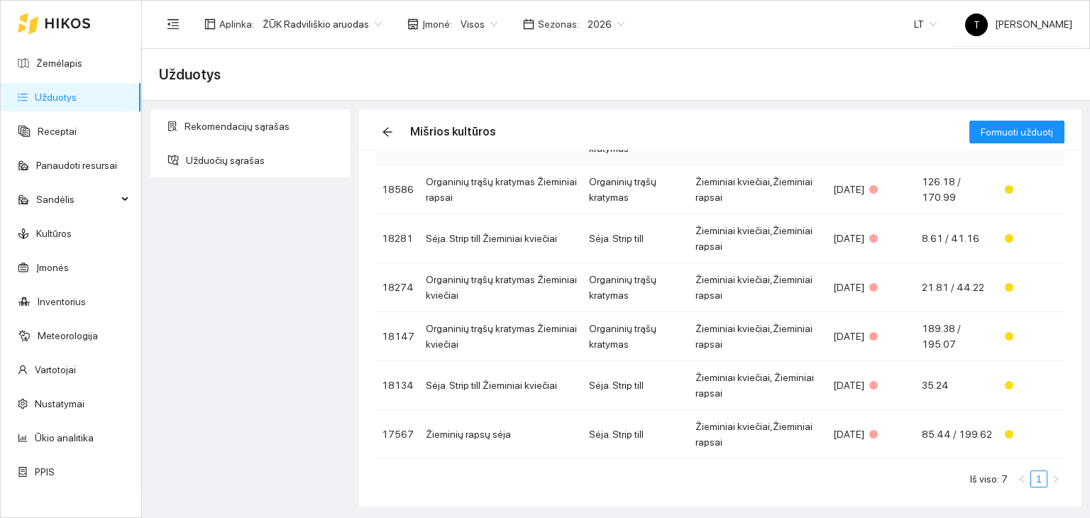
scroll to position [128, 0]
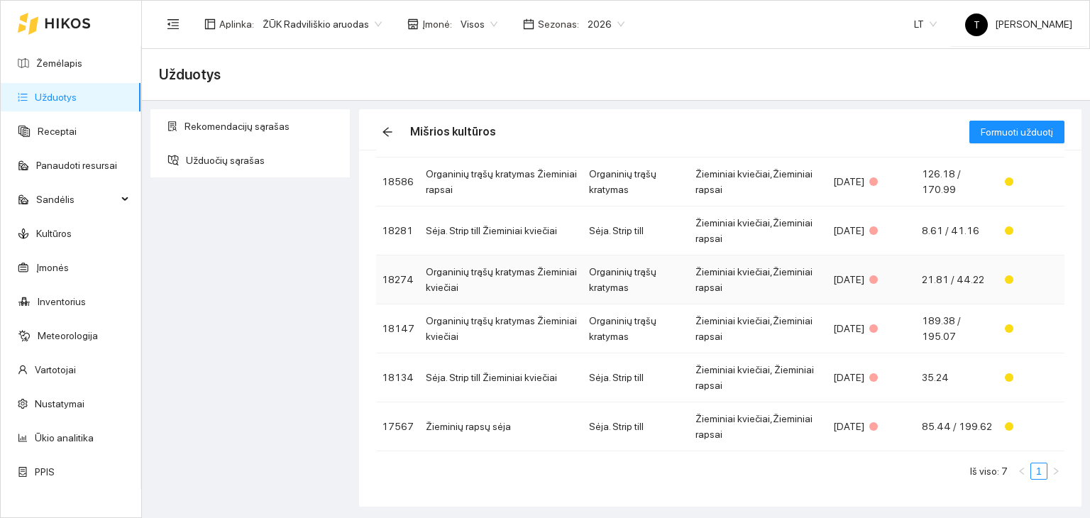
click at [557, 273] on td "Organinių trąšų kratymas Žieminiai kviečiai" at bounding box center [501, 280] width 163 height 49
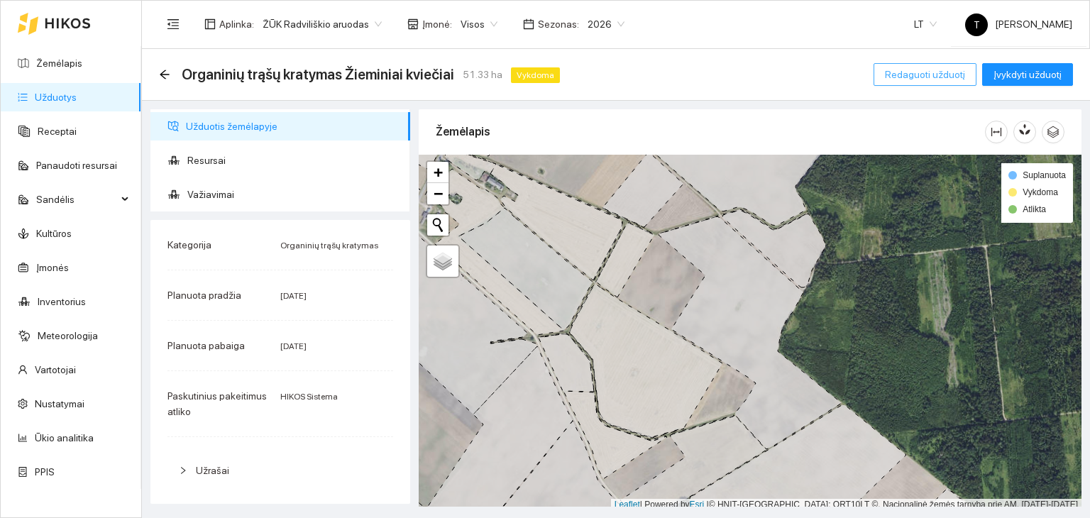
click at [940, 72] on span "Redaguoti užduotį" at bounding box center [925, 75] width 80 height 16
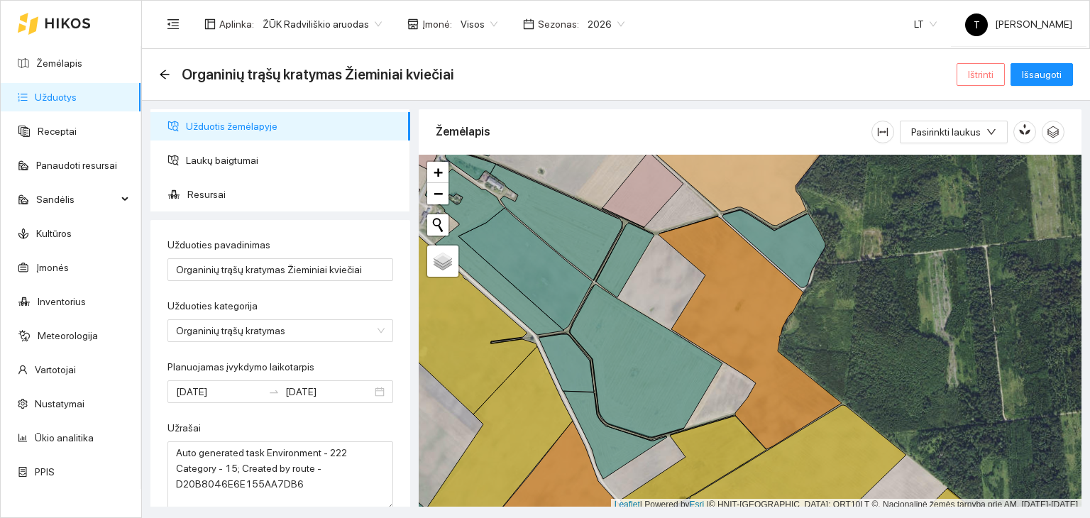
click at [998, 77] on button "Ištrinti" at bounding box center [981, 74] width 48 height 23
click at [981, 143] on span "Taip" at bounding box center [986, 144] width 18 height 16
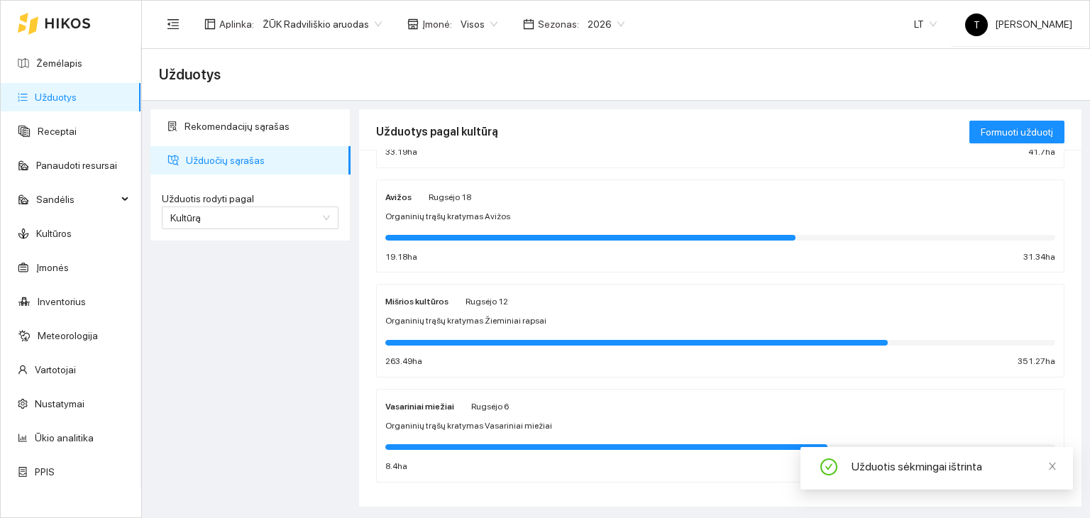
scroll to position [745, 0]
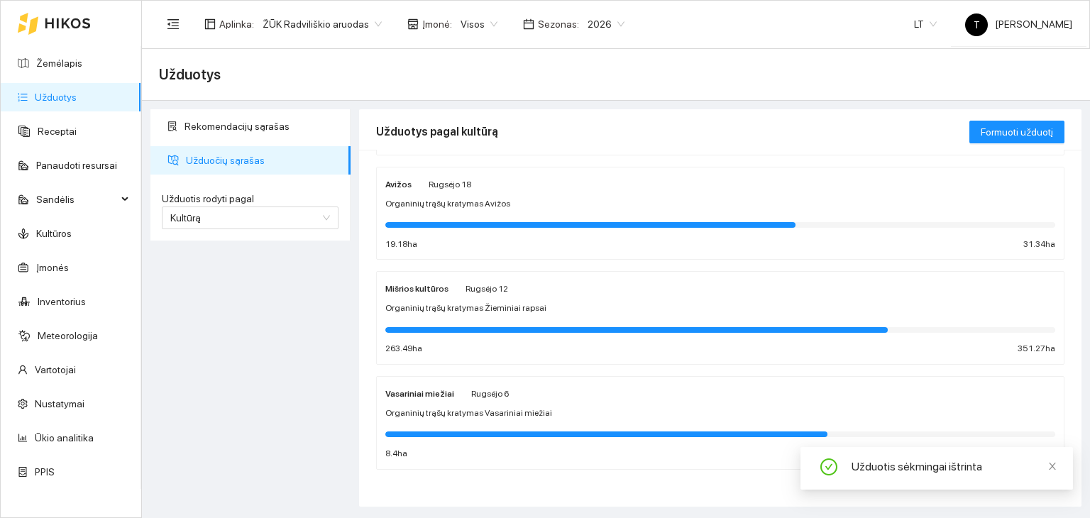
click at [511, 302] on span "Organinių trąšų kratymas Žieminiai rapsai" at bounding box center [465, 308] width 161 height 13
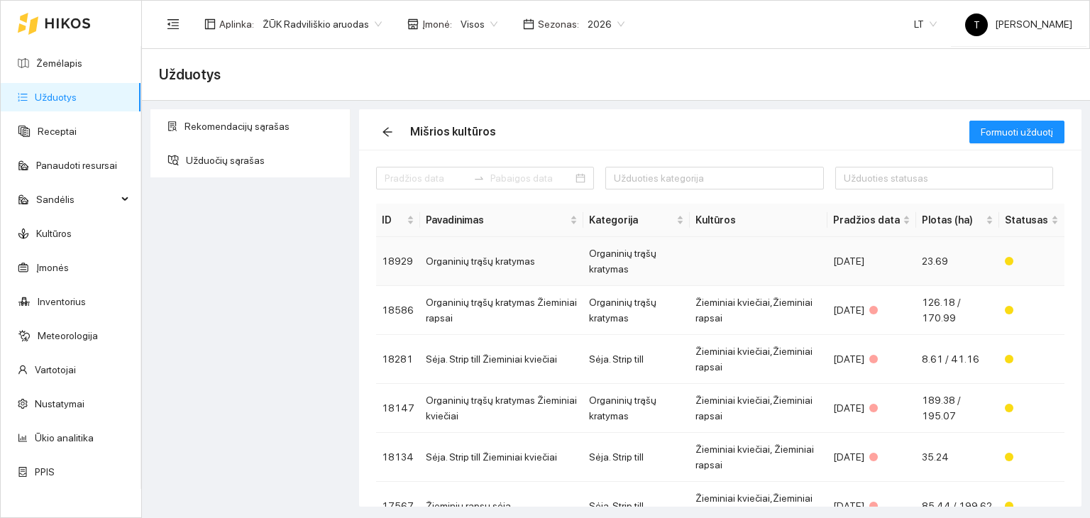
click at [935, 258] on td "23.69" at bounding box center [957, 261] width 83 height 49
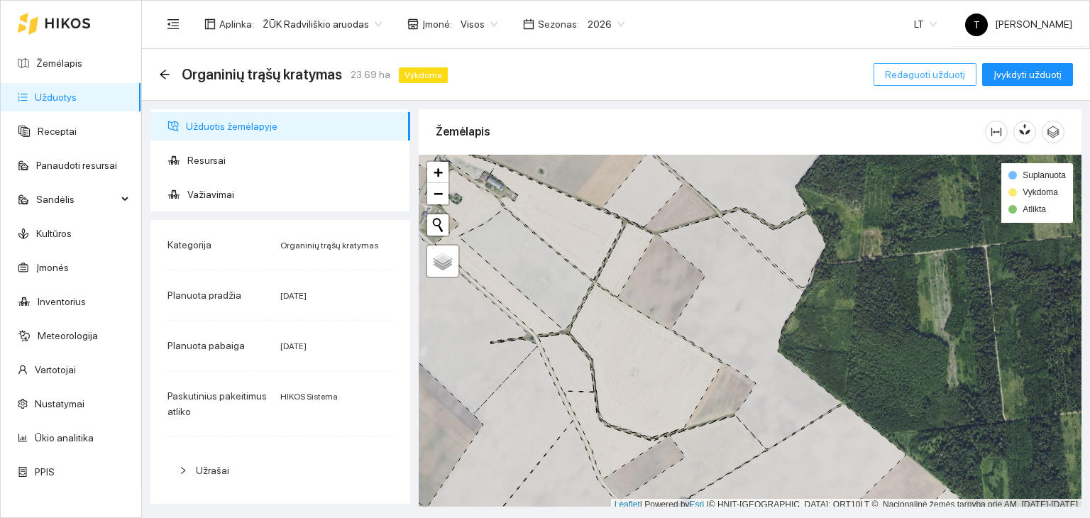
click at [953, 70] on span "Redaguoti užduotį" at bounding box center [925, 75] width 80 height 16
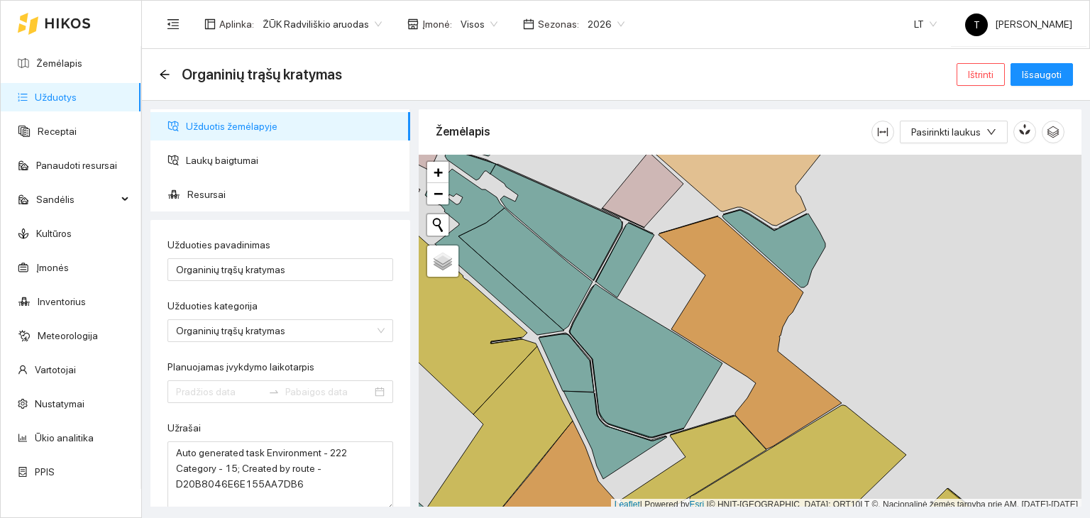
type input "[DATE]"
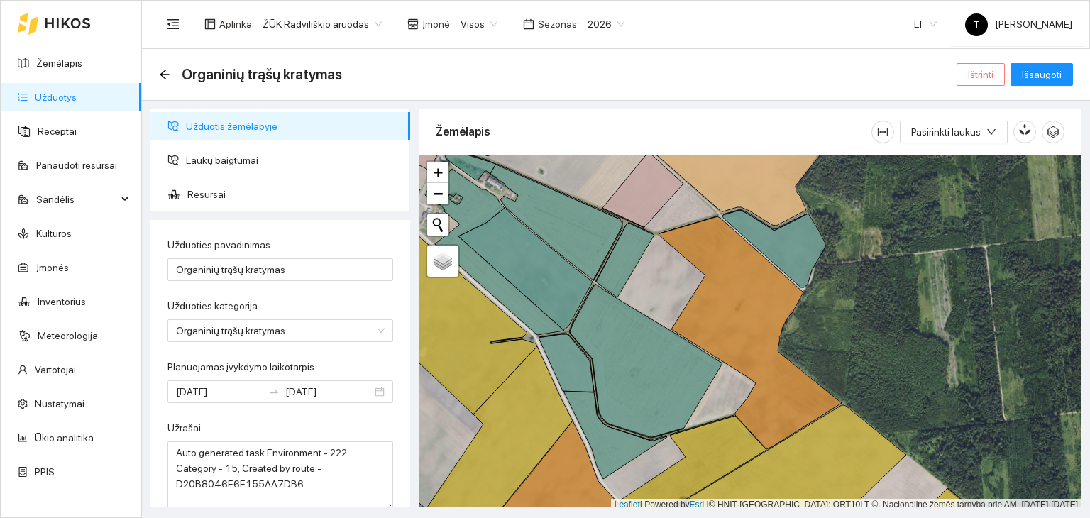
click at [994, 73] on span "Ištrinti" at bounding box center [981, 75] width 26 height 16
click at [982, 144] on span "Taip" at bounding box center [986, 144] width 18 height 16
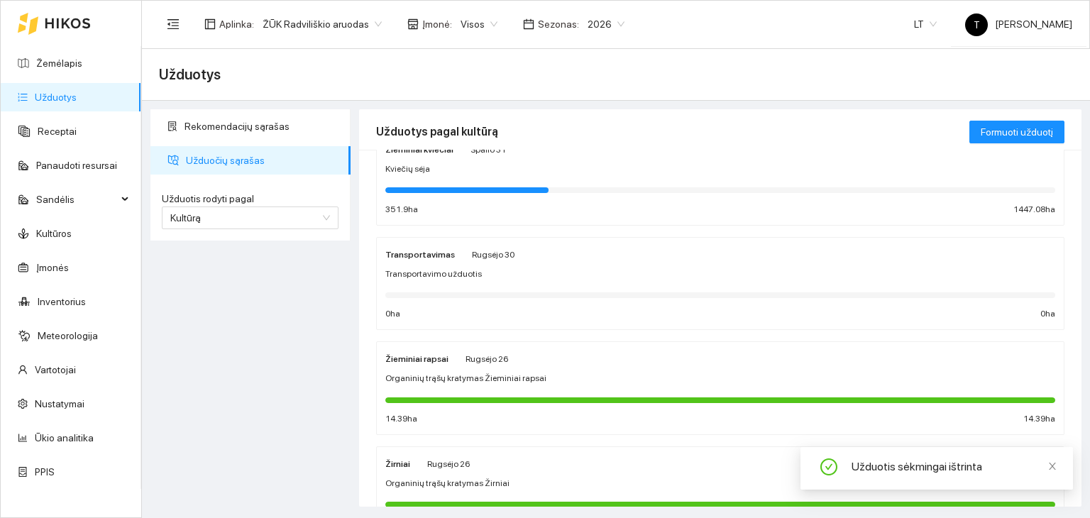
scroll to position [71, 0]
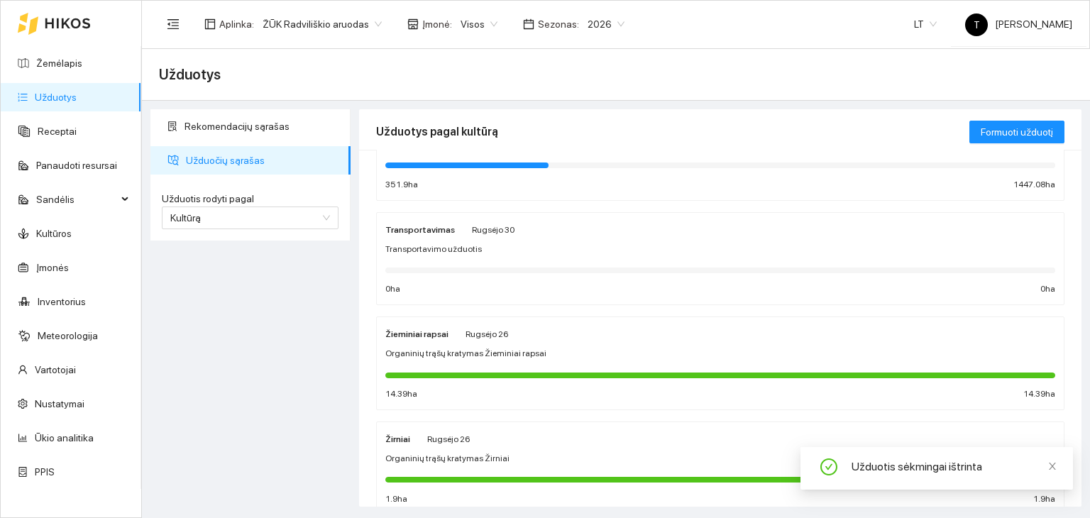
click at [505, 341] on div "Žieminiai rapsai Rugsėjo 26 Organinių trąšų kratymas Žieminiai rapsai 14.39 ha …" at bounding box center [720, 363] width 670 height 75
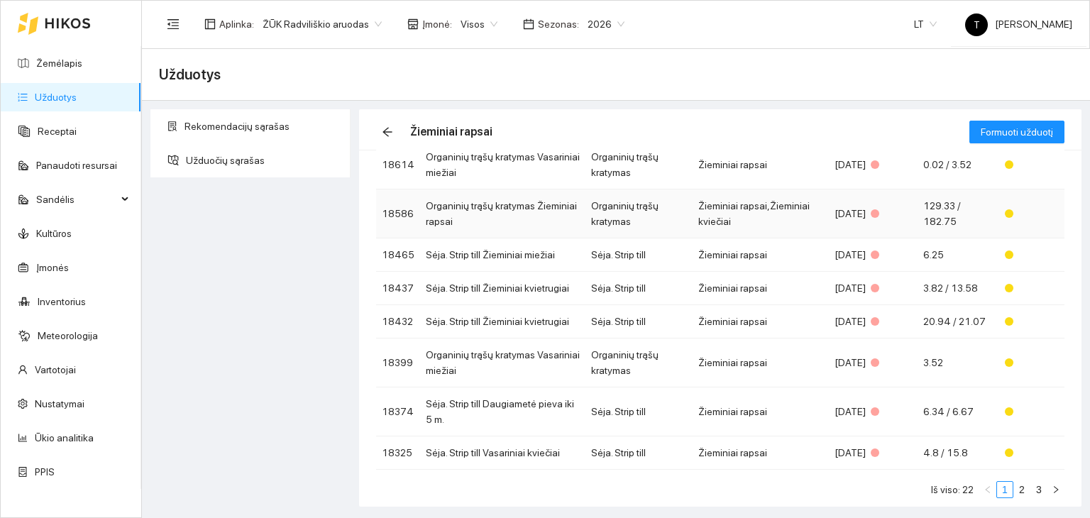
scroll to position [197, 0]
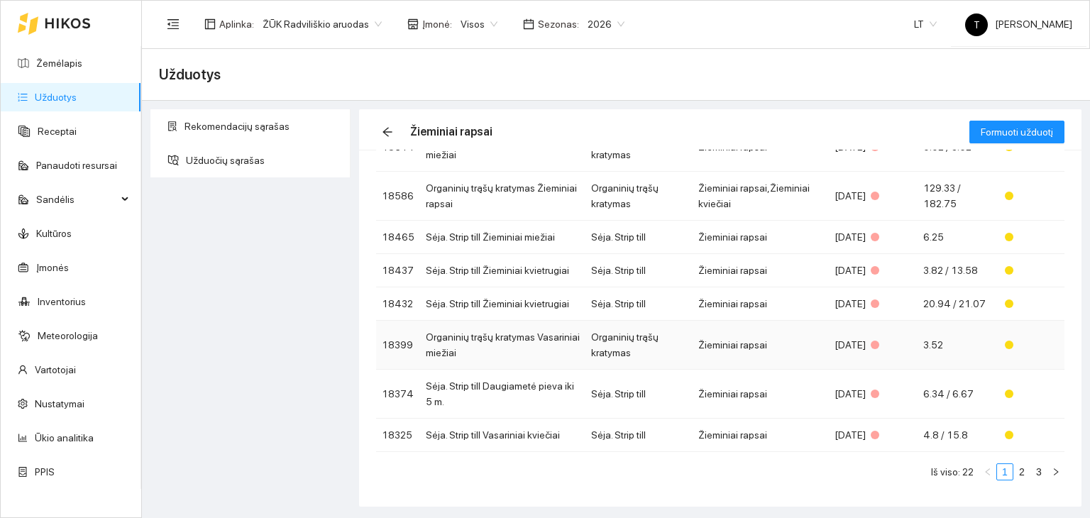
click at [866, 342] on div "[DATE]" at bounding box center [873, 345] width 77 height 16
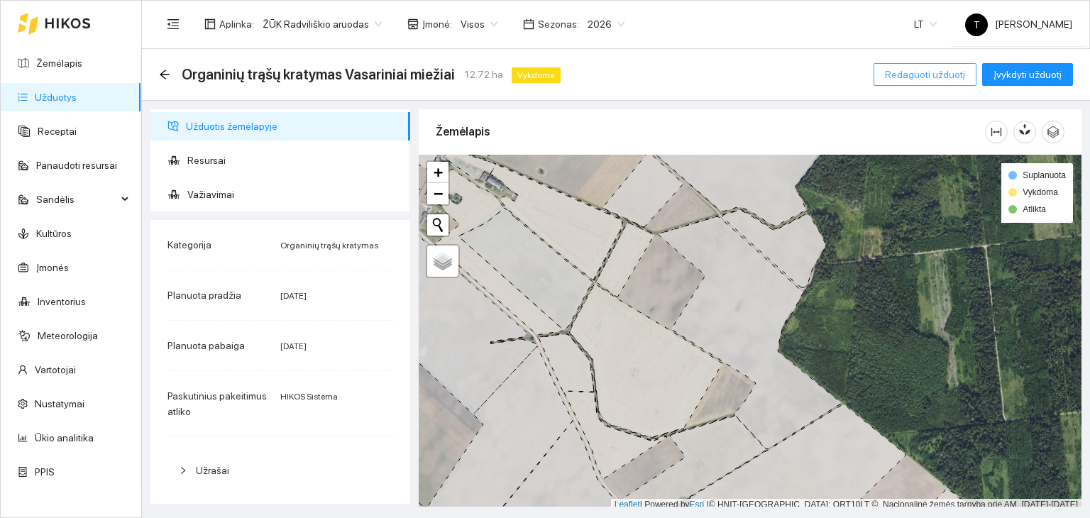
click at [923, 67] on span "Redaguoti užduotį" at bounding box center [925, 75] width 80 height 16
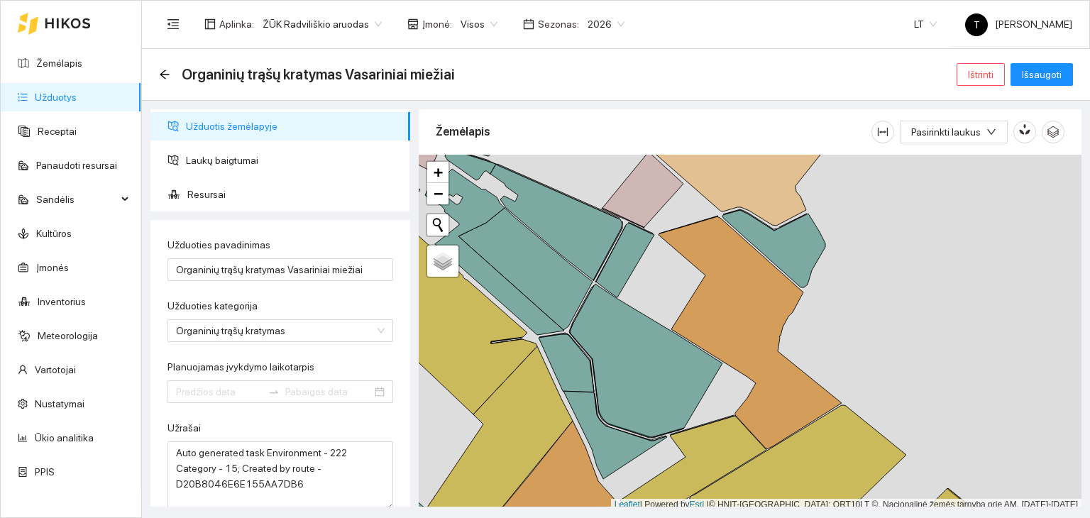
type input "[DATE]"
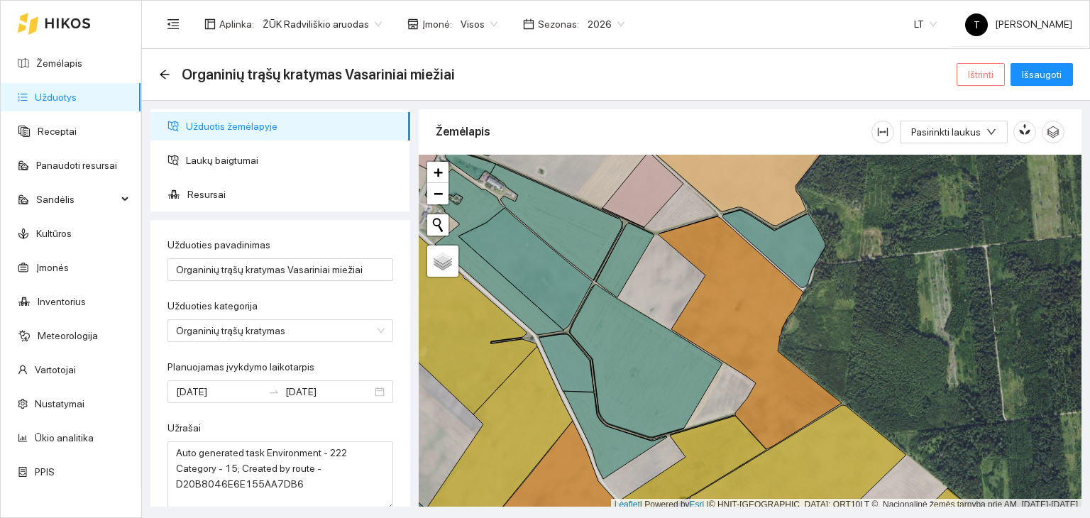
click at [987, 74] on span "Ištrinti" at bounding box center [981, 75] width 26 height 16
click at [978, 142] on span "Taip" at bounding box center [986, 144] width 18 height 16
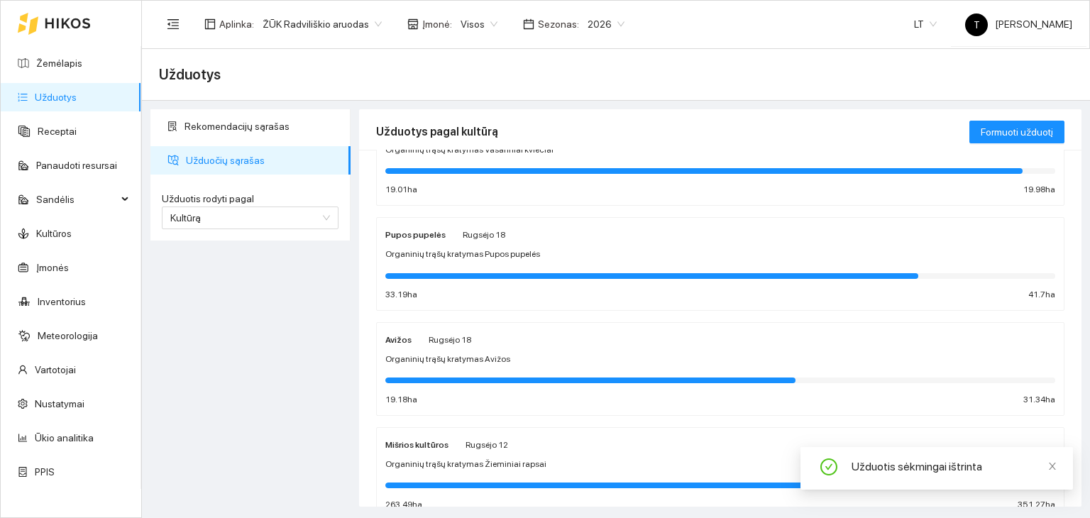
scroll to position [537, 0]
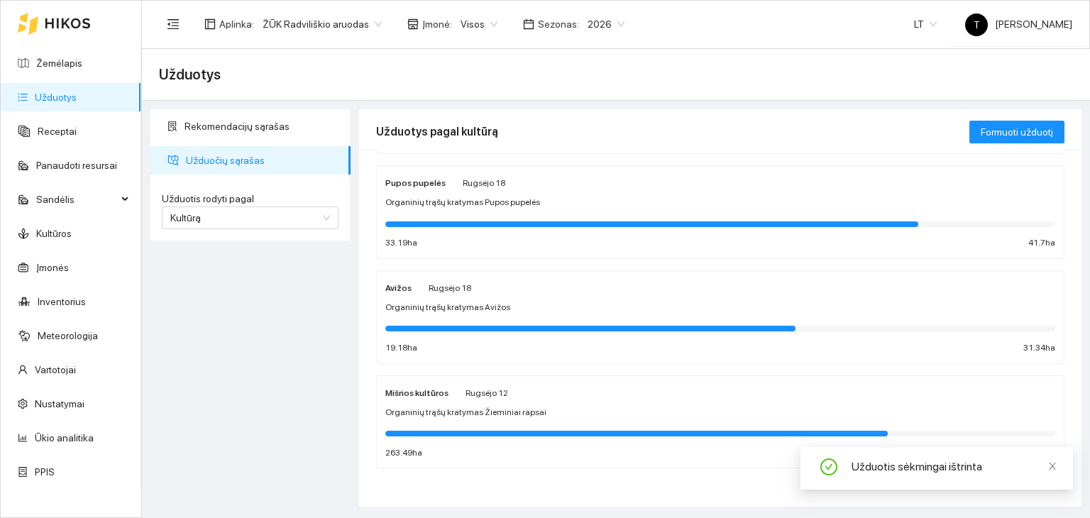
click at [487, 291] on div "Avižos Rugsėjo 18" at bounding box center [720, 288] width 670 height 16
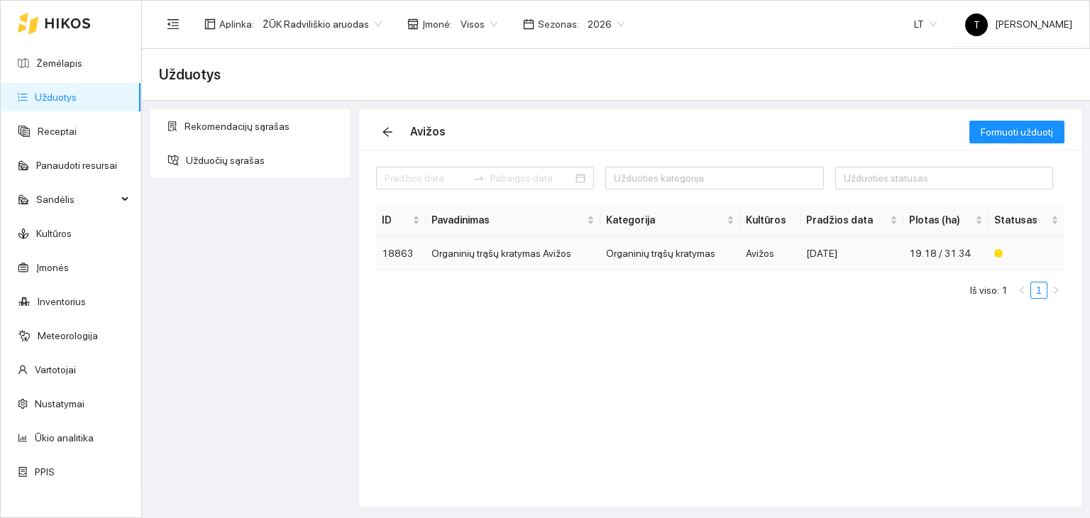
click at [751, 253] on td "Avižos" at bounding box center [770, 253] width 60 height 33
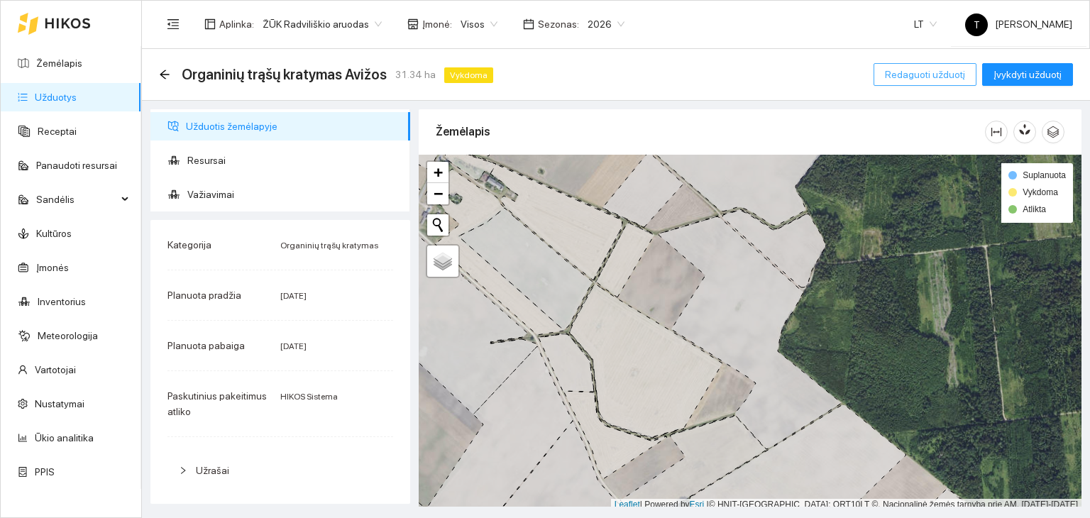
click at [932, 77] on span "Redaguoti užduotį" at bounding box center [925, 75] width 80 height 16
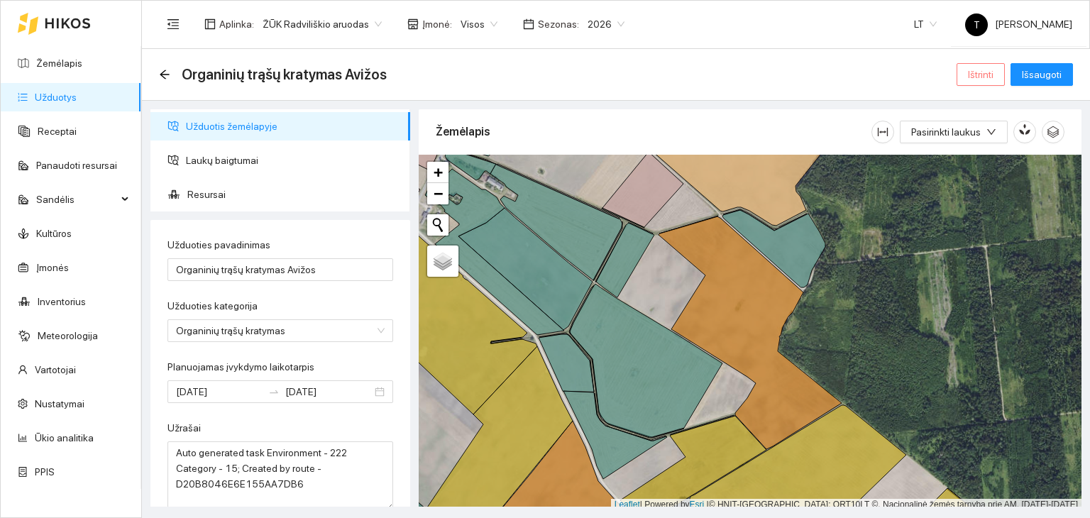
click at [992, 75] on span "Ištrinti" at bounding box center [981, 75] width 26 height 16
click at [980, 138] on span "Taip" at bounding box center [986, 144] width 18 height 16
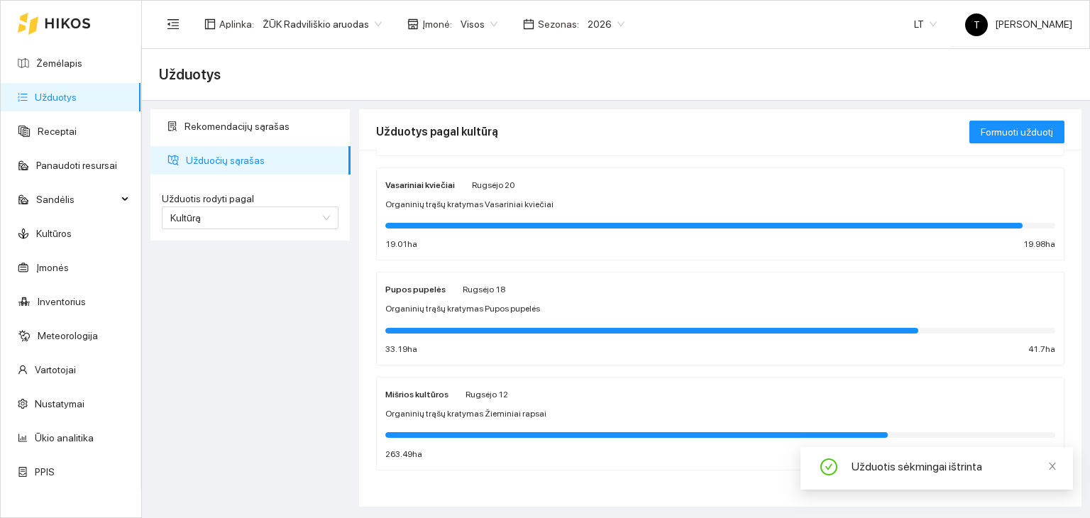
scroll to position [432, 0]
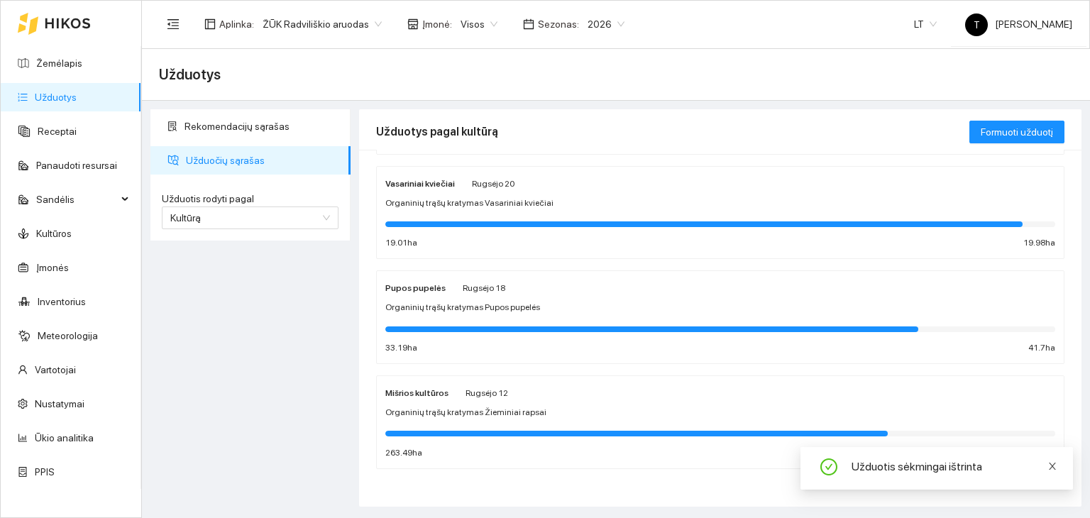
click at [1049, 463] on icon "close" at bounding box center [1053, 466] width 10 height 10
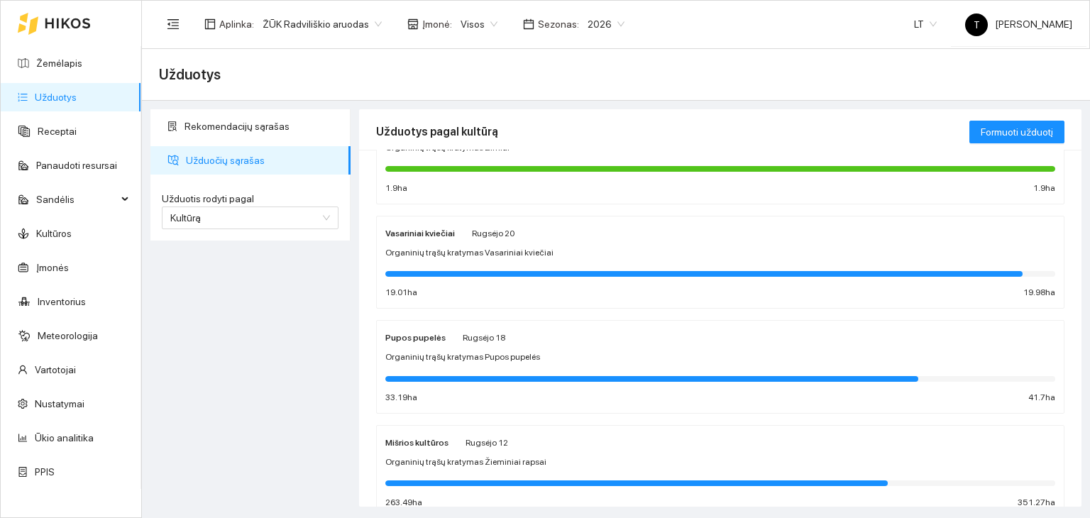
scroll to position [361, 0]
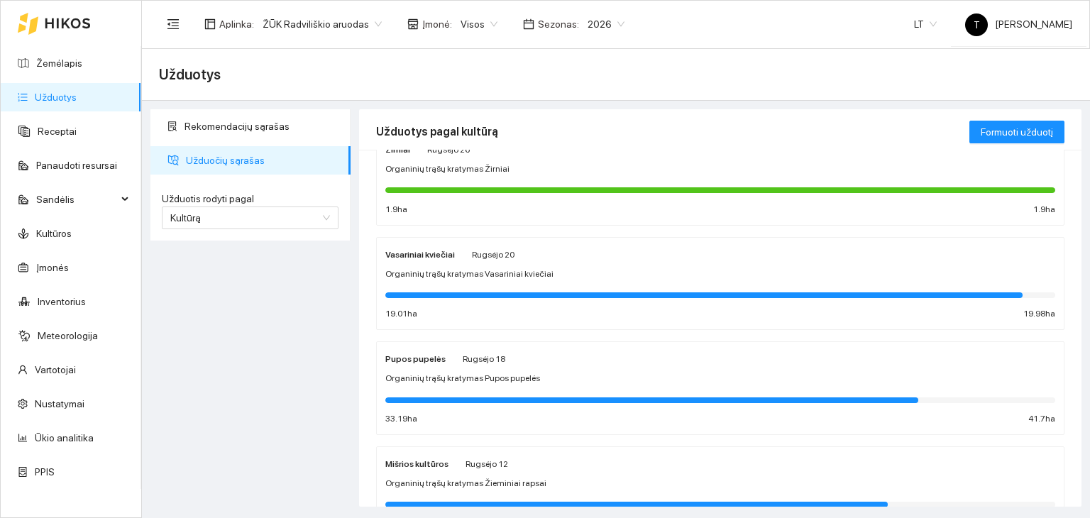
click at [662, 275] on div "Organinių trąšų kratymas Vasariniai kviečiai" at bounding box center [720, 274] width 670 height 13
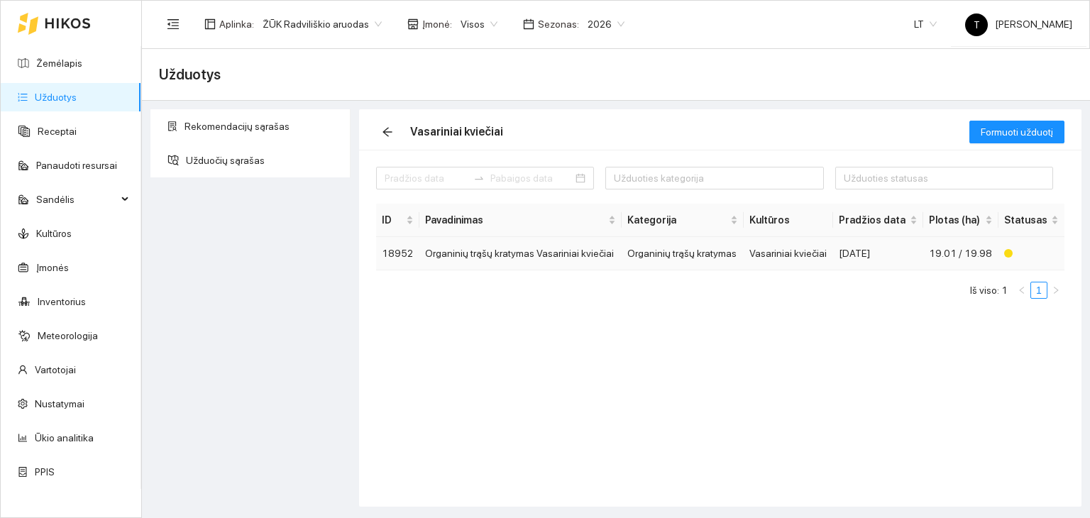
click at [846, 247] on div "[DATE]" at bounding box center [878, 254] width 78 height 16
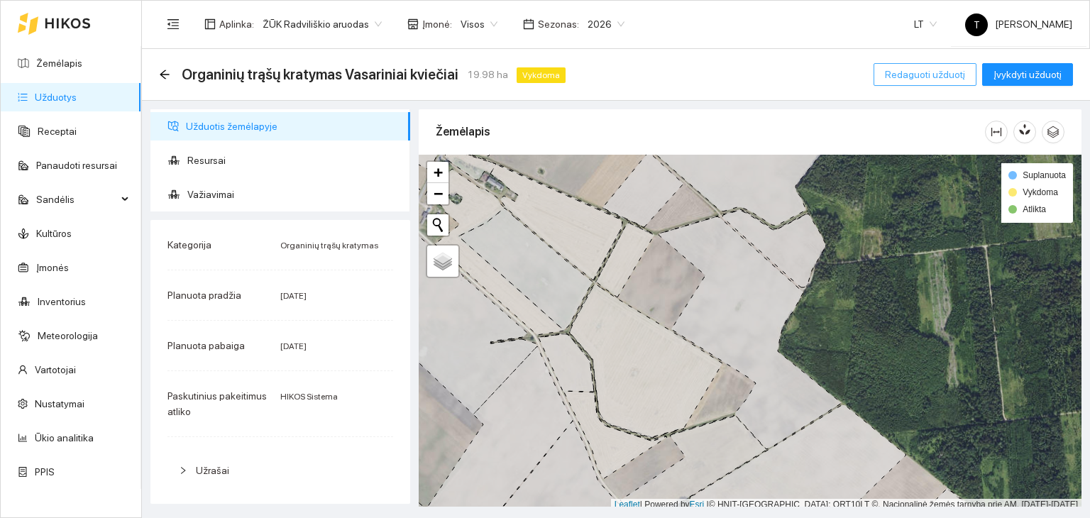
click at [943, 69] on span "Redaguoti užduotį" at bounding box center [925, 75] width 80 height 16
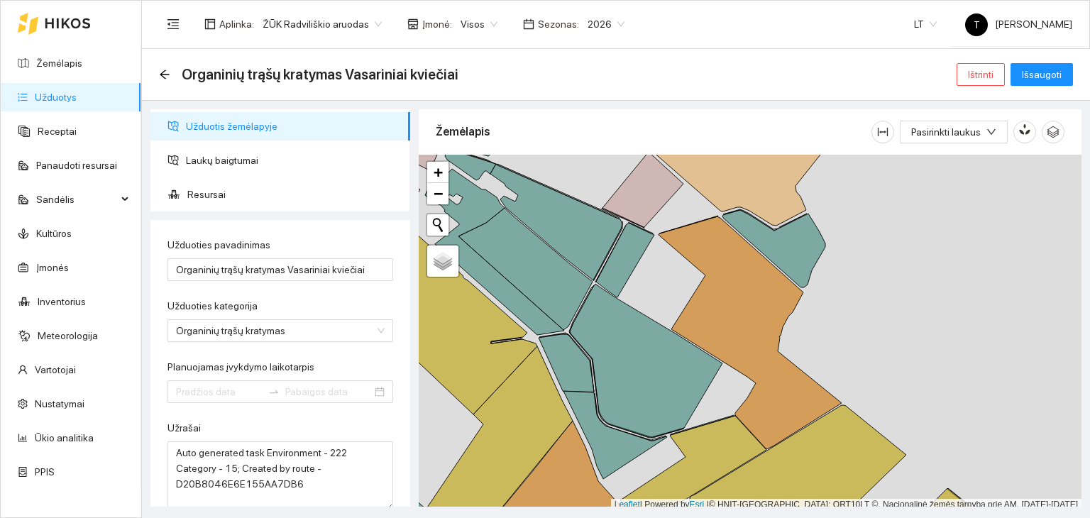
type input "[DATE]"
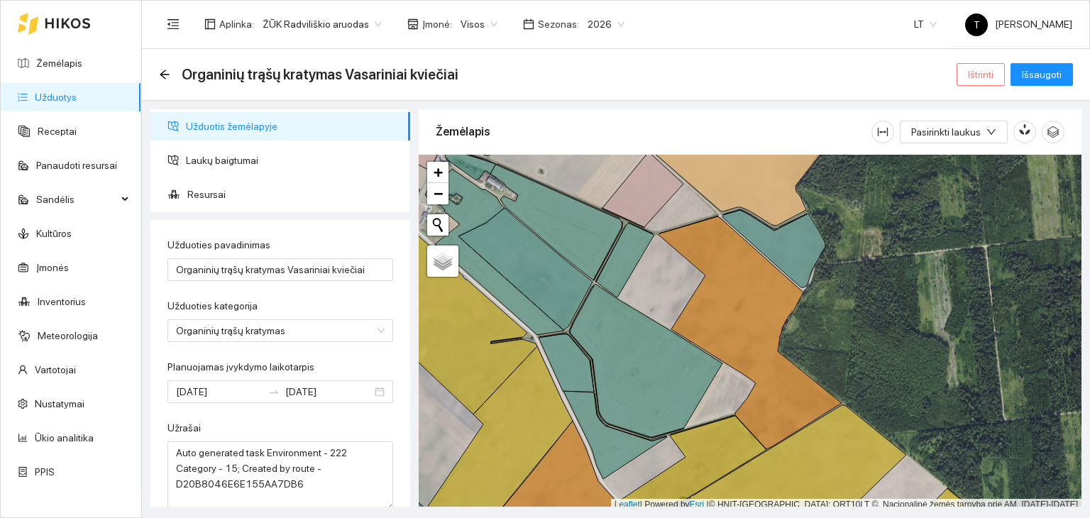
click at [990, 79] on span "Ištrinti" at bounding box center [981, 75] width 26 height 16
click at [980, 141] on span "Taip" at bounding box center [986, 144] width 18 height 16
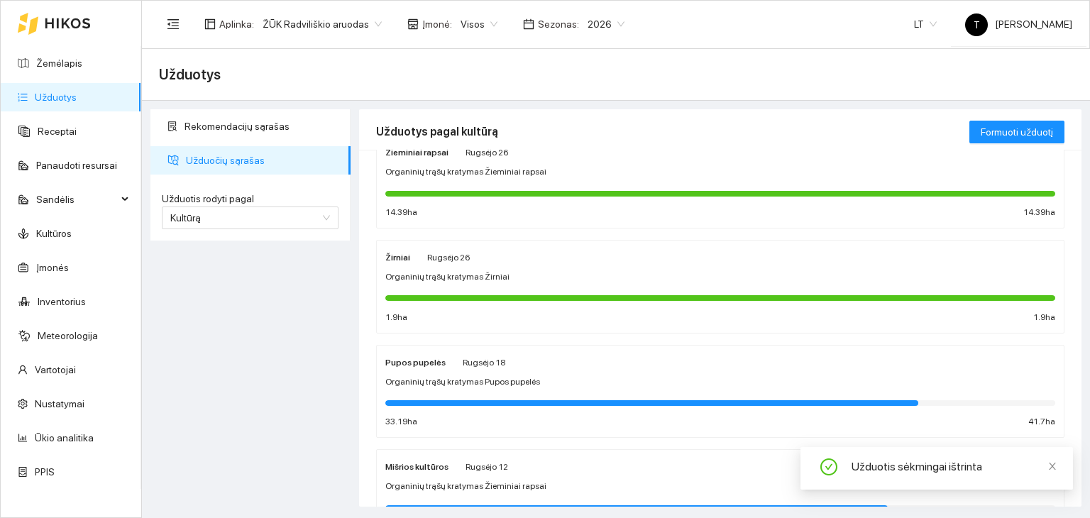
scroll to position [256, 0]
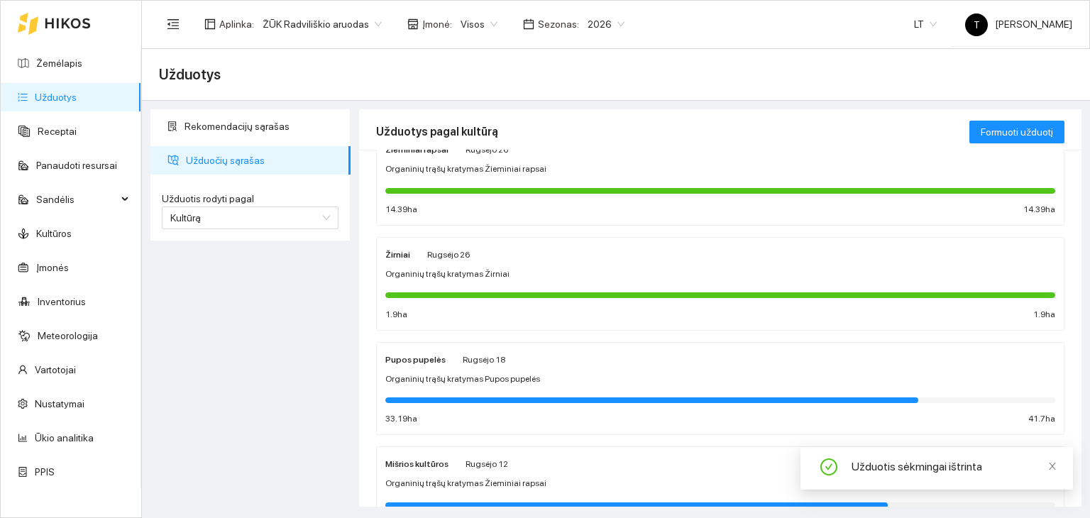
click at [565, 274] on div "Organinių trąšų kratymas Žirniai" at bounding box center [720, 274] width 670 height 13
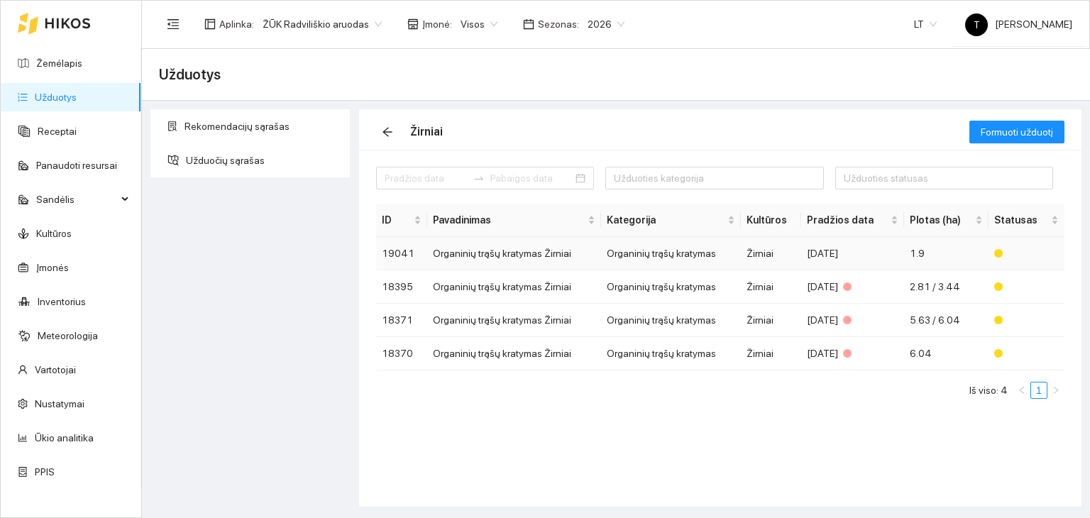
click at [823, 256] on div "[DATE]" at bounding box center [853, 254] width 92 height 16
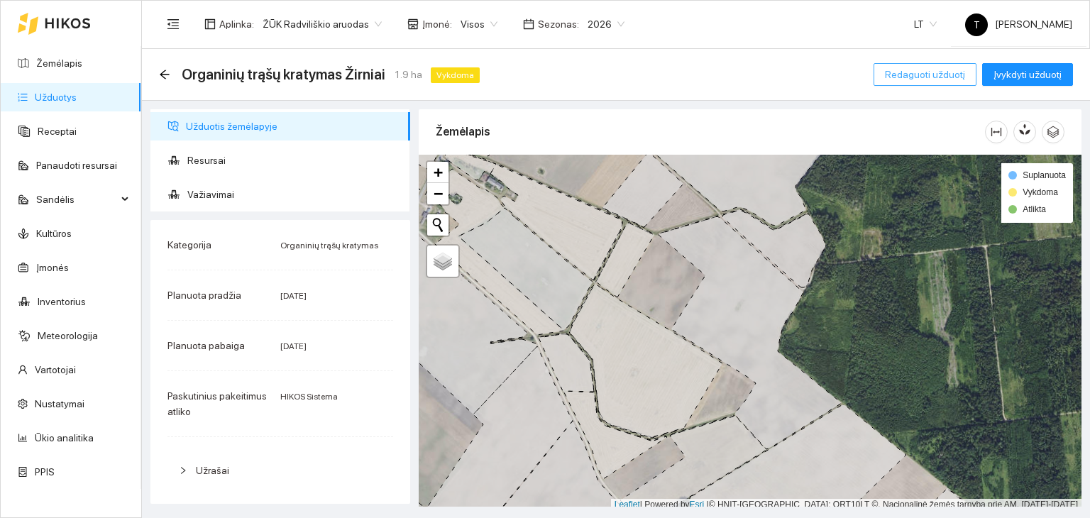
click at [914, 76] on span "Redaguoti užduotį" at bounding box center [925, 75] width 80 height 16
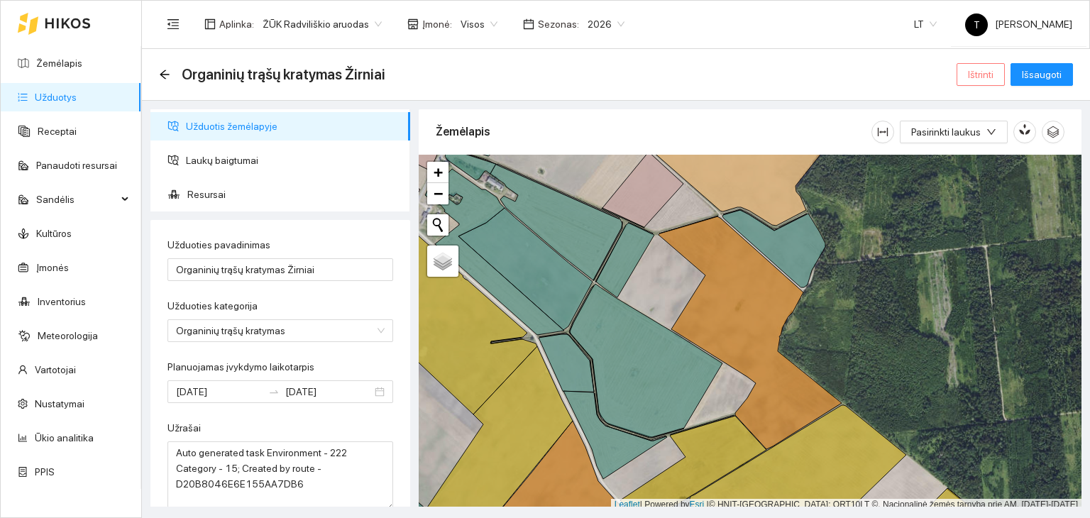
click at [985, 73] on span "Ištrinti" at bounding box center [981, 75] width 26 height 16
click at [977, 142] on span "Taip" at bounding box center [986, 144] width 18 height 16
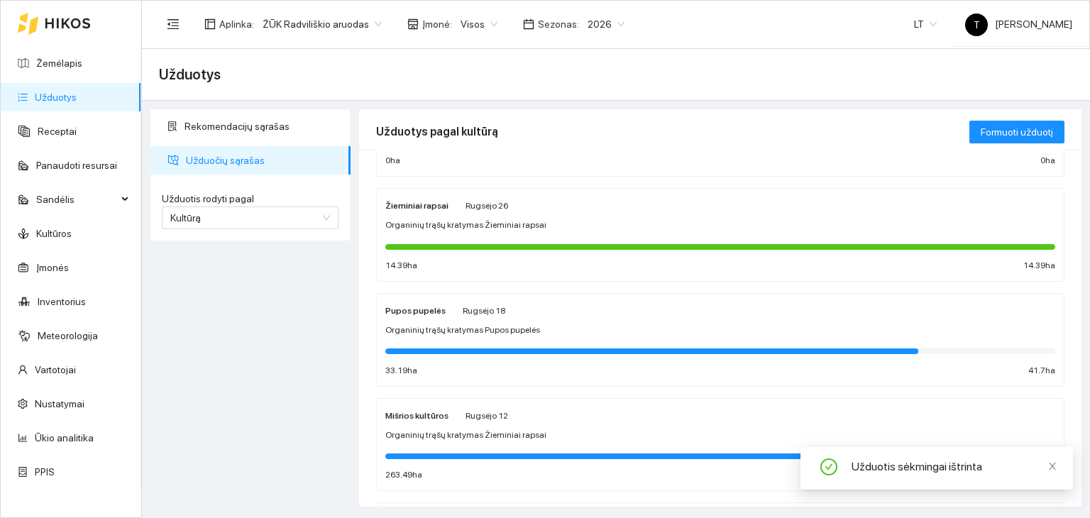
scroll to position [284, 0]
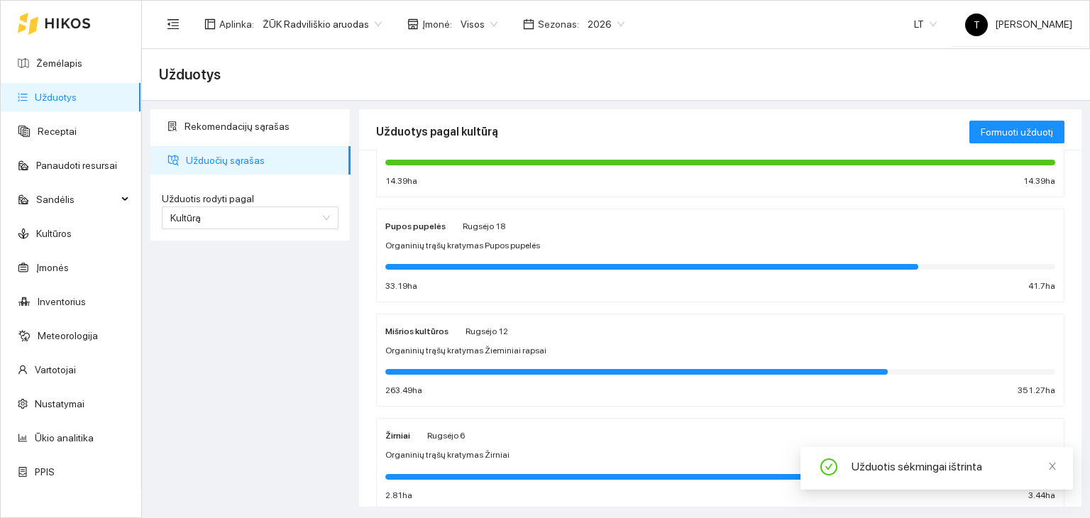
click at [521, 351] on span "Organinių trąšų kratymas Žieminiai rapsai" at bounding box center [465, 350] width 161 height 13
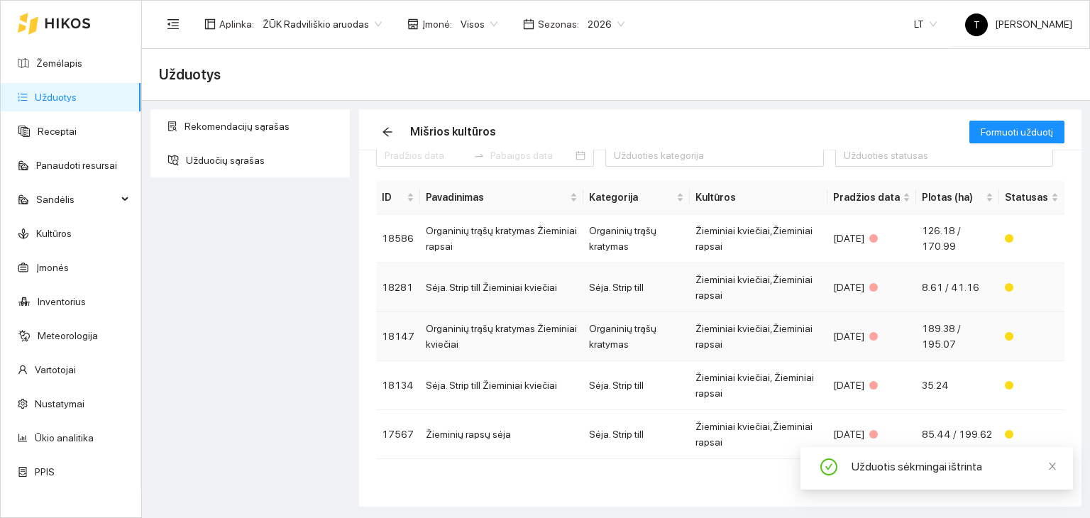
scroll to position [31, 0]
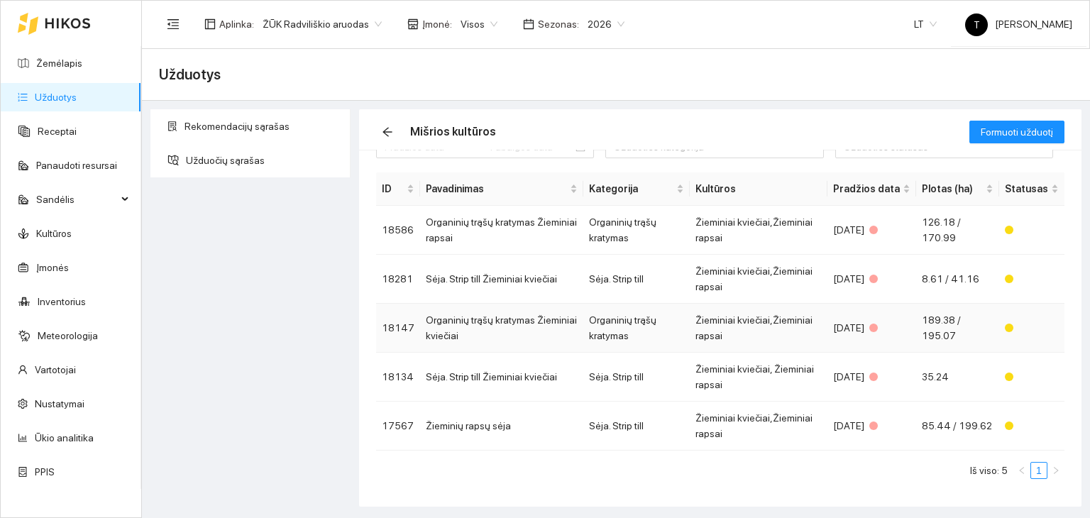
click at [588, 330] on td "Organinių trąšų kratymas" at bounding box center [636, 328] width 106 height 49
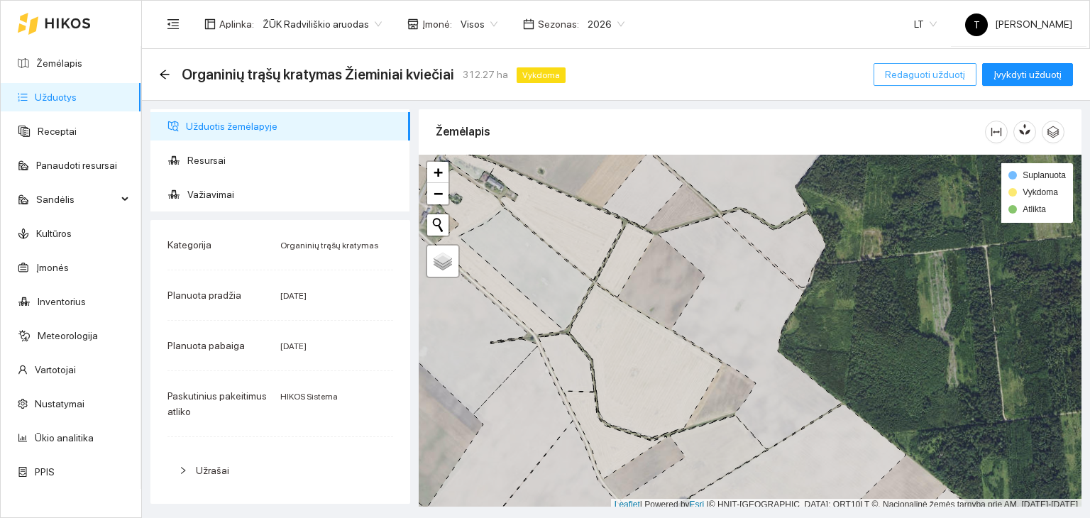
click at [922, 77] on span "Redaguoti užduotį" at bounding box center [925, 75] width 80 height 16
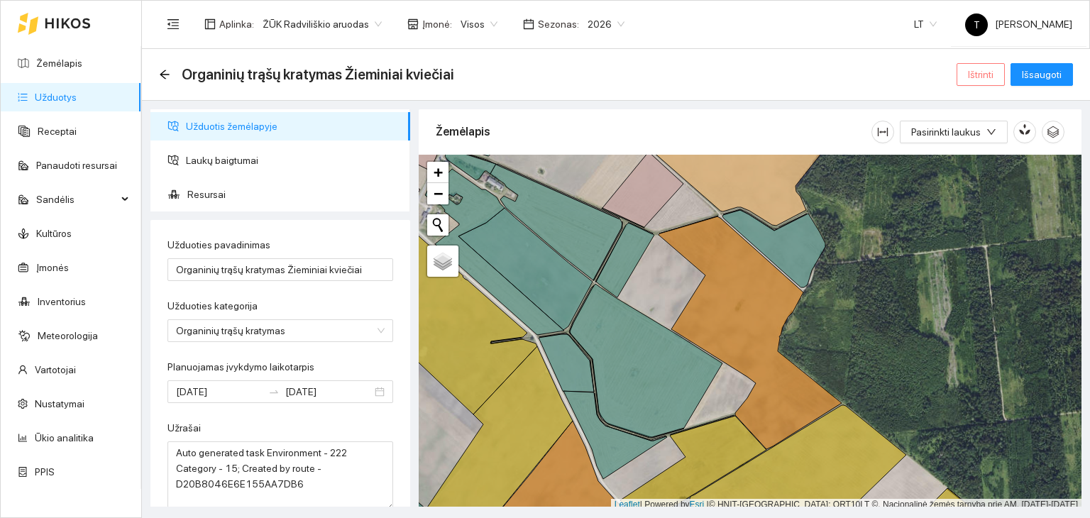
click at [999, 80] on button "Ištrinti" at bounding box center [981, 74] width 48 height 23
click at [979, 137] on span "Taip" at bounding box center [986, 144] width 18 height 16
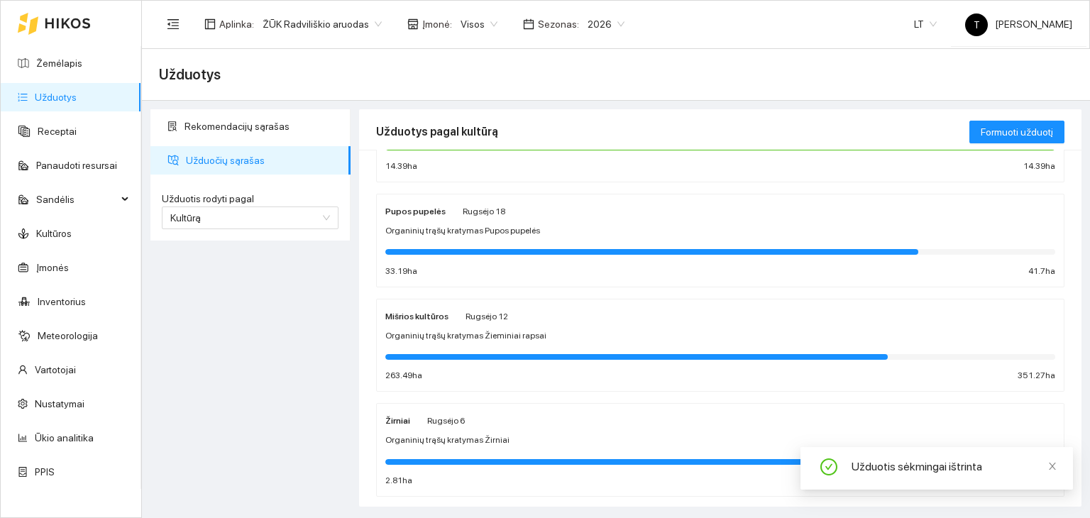
scroll to position [327, 0]
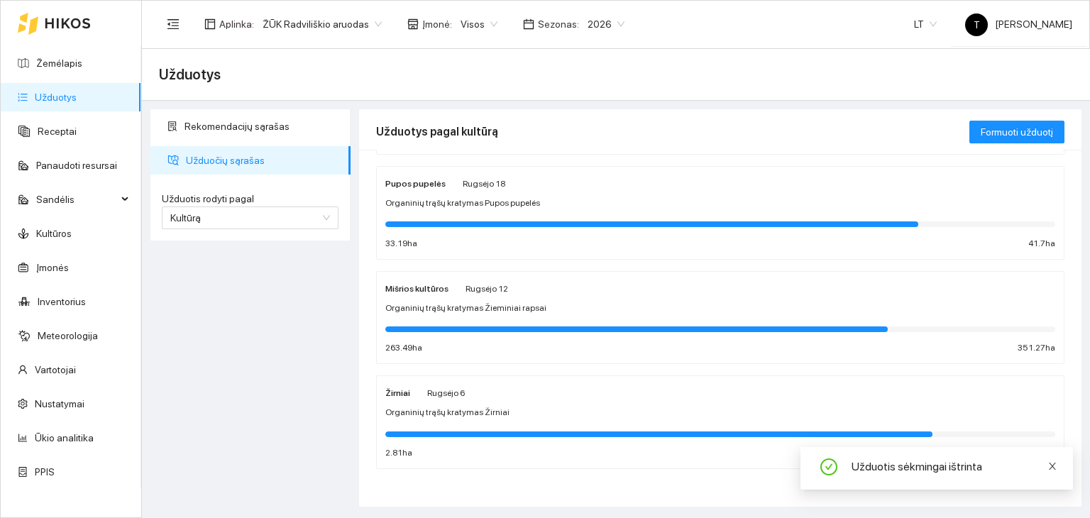
click at [1057, 467] on div "Užduotis sėkmingai ištrinta" at bounding box center [937, 468] width 273 height 43
click at [1051, 468] on icon "close" at bounding box center [1052, 466] width 7 height 7
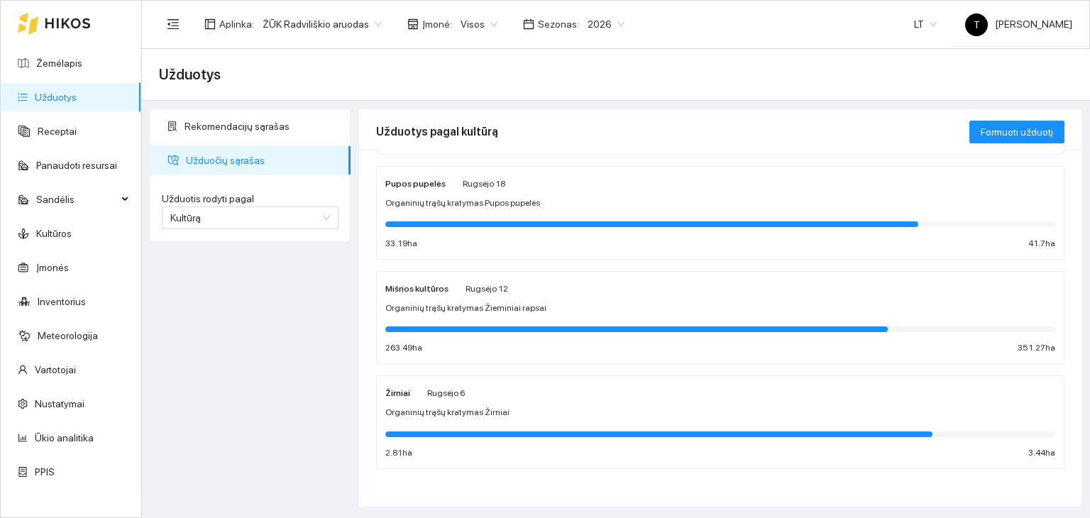
click at [625, 409] on div "Organinių trąšų kratymas Žirniai" at bounding box center [720, 412] width 670 height 13
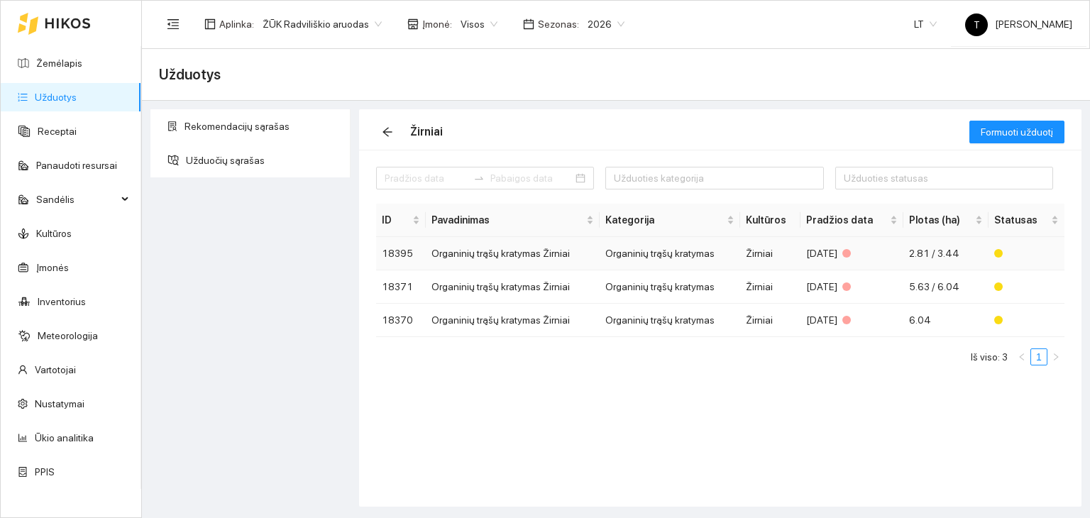
click at [869, 259] on div "[DATE]" at bounding box center [852, 254] width 92 height 16
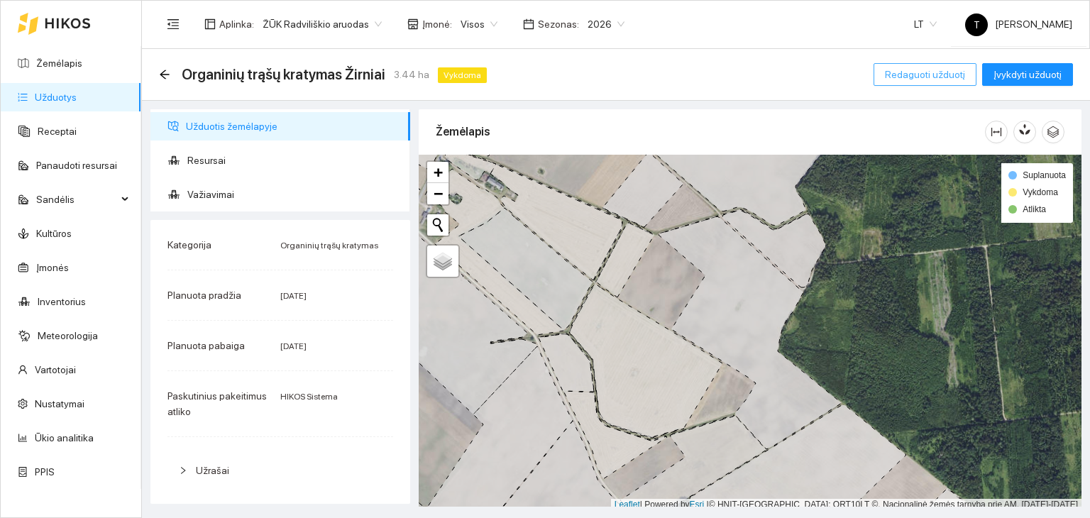
click at [937, 77] on span "Redaguoti užduotį" at bounding box center [925, 75] width 80 height 16
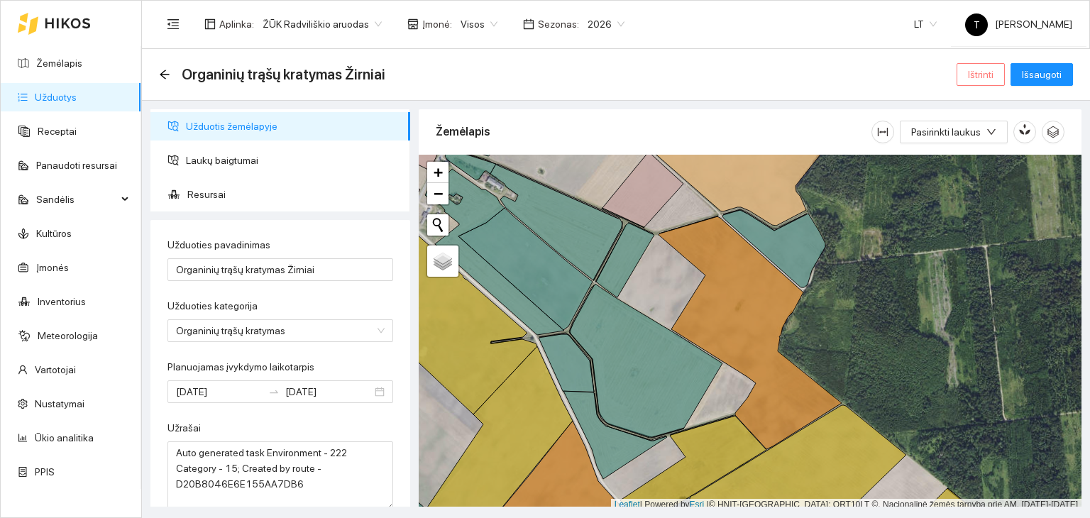
click at [992, 78] on span "Ištrinti" at bounding box center [981, 75] width 26 height 16
click at [980, 144] on span "Taip" at bounding box center [986, 144] width 18 height 16
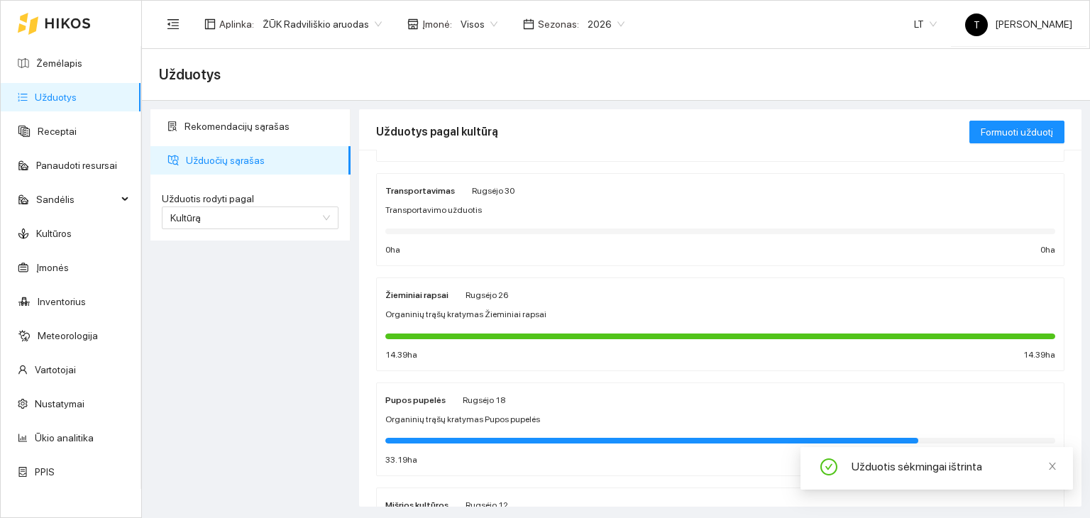
scroll to position [327, 0]
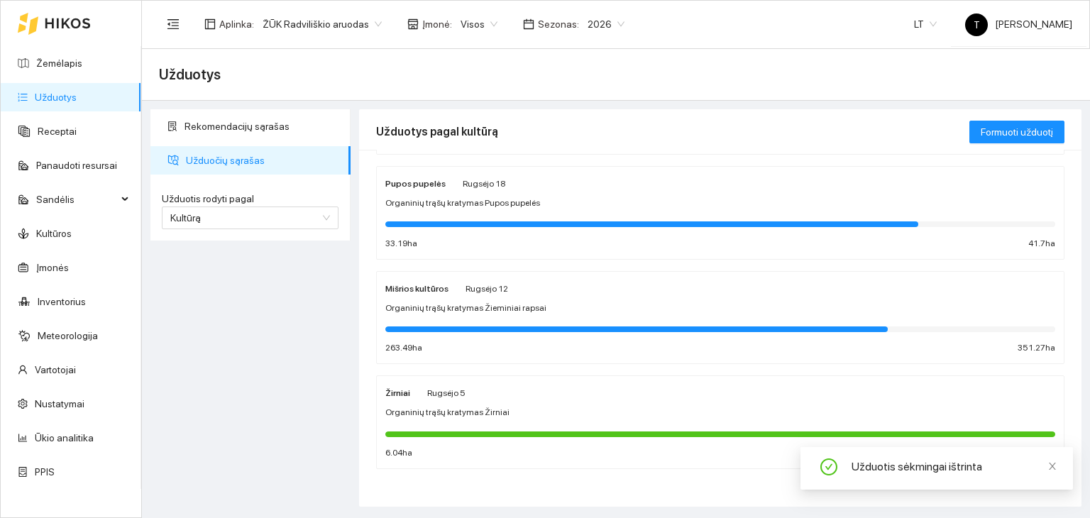
click at [565, 410] on div "Organinių trąšų kratymas Žirniai" at bounding box center [720, 412] width 670 height 13
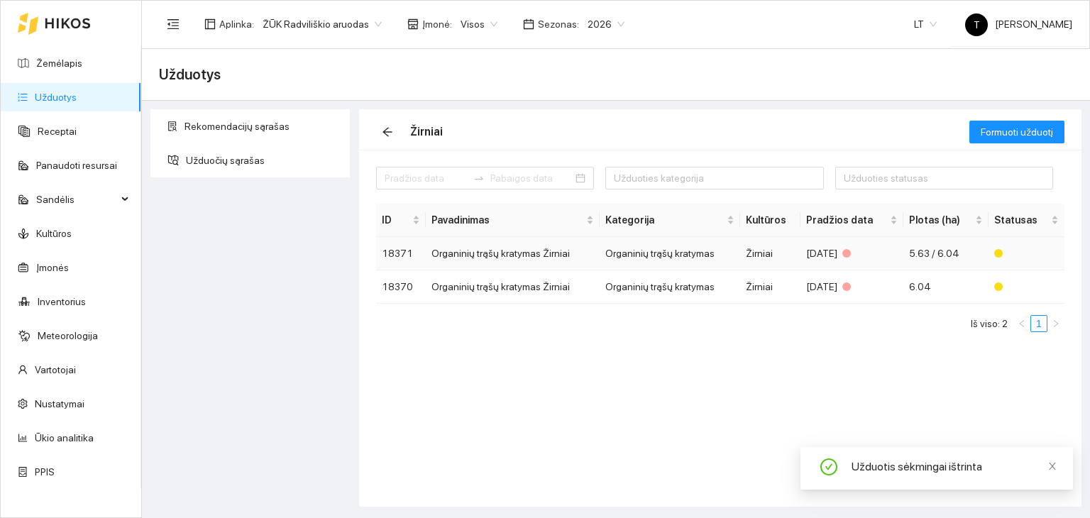
click at [911, 245] on td "5.63 / 6.04" at bounding box center [946, 253] width 85 height 33
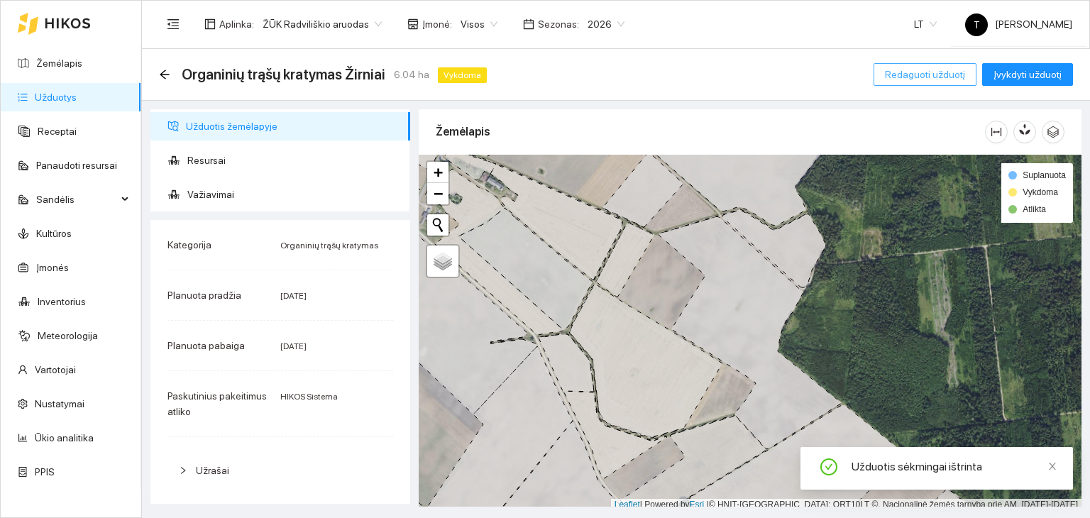
click at [954, 73] on span "Redaguoti užduotį" at bounding box center [925, 75] width 80 height 16
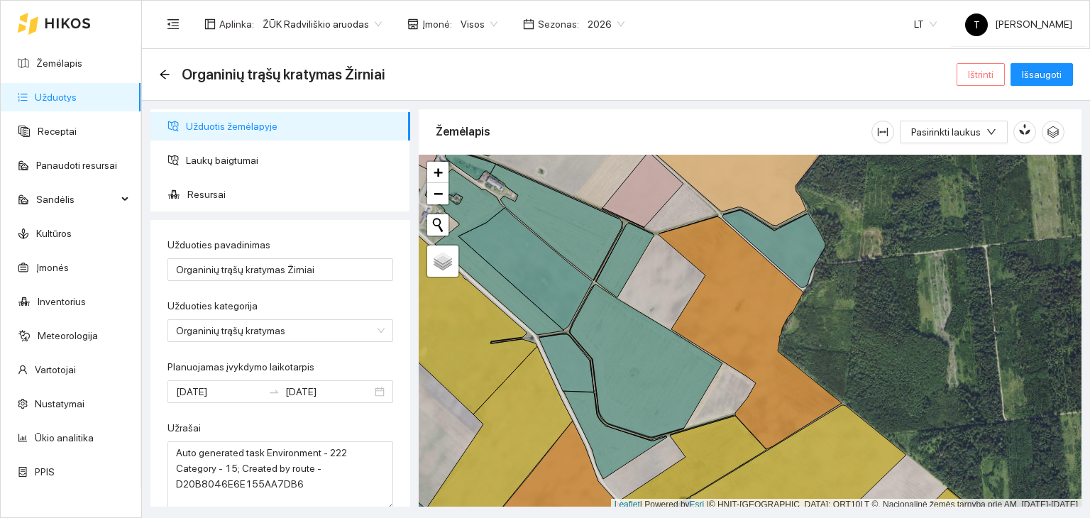
click at [994, 73] on span "Ištrinti" at bounding box center [981, 75] width 26 height 16
click at [988, 146] on span "Taip" at bounding box center [986, 144] width 18 height 16
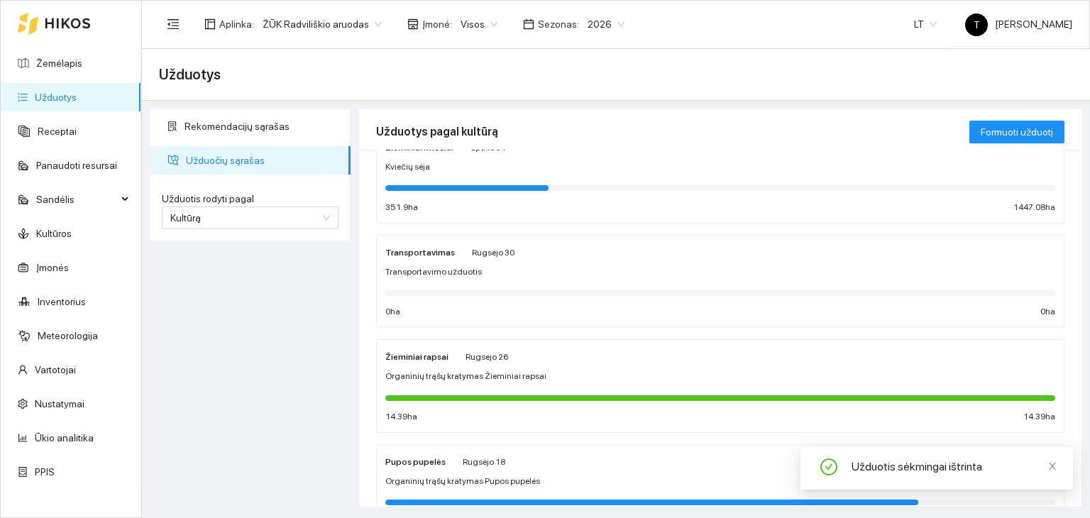
scroll to position [327, 0]
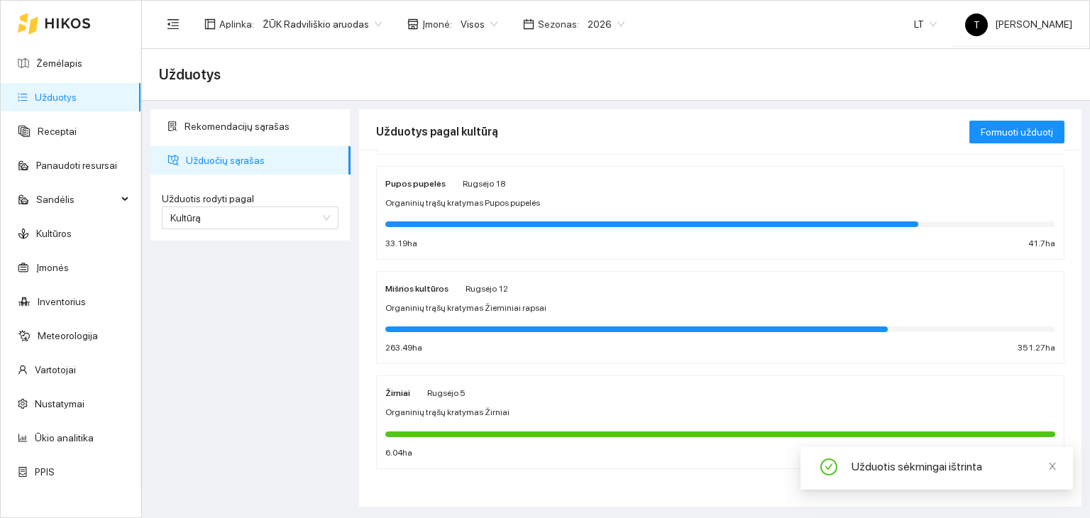
click at [666, 412] on div "Organinių trąšų kratymas Žirniai" at bounding box center [720, 412] width 670 height 13
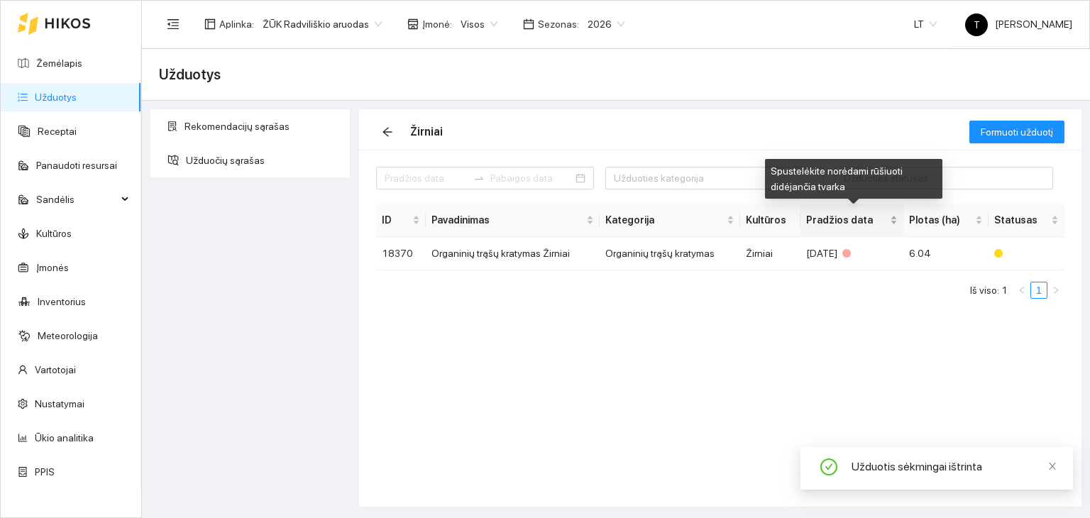
click at [848, 228] on div "Pradžios data" at bounding box center [852, 220] width 92 height 16
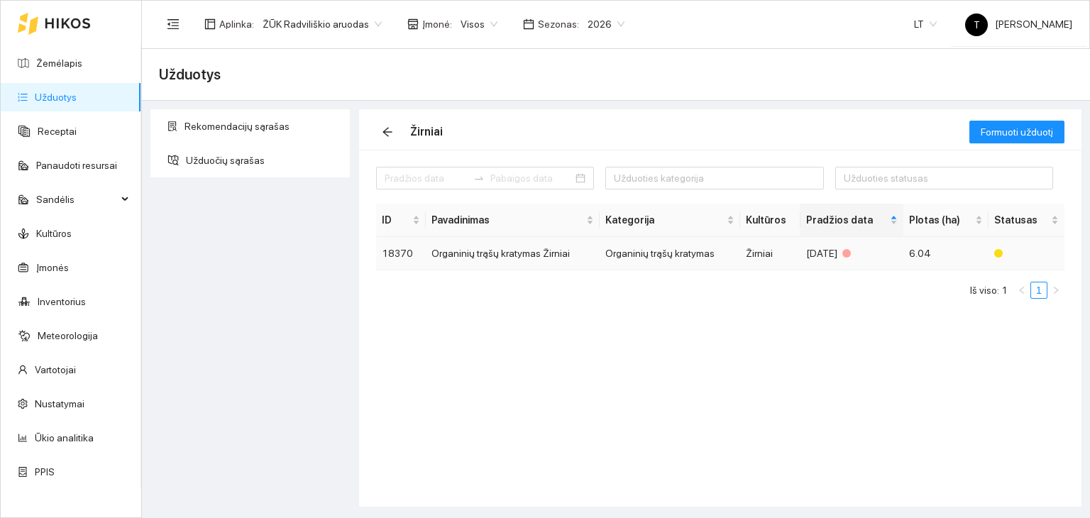
click at [931, 248] on td "6.04" at bounding box center [946, 253] width 85 height 33
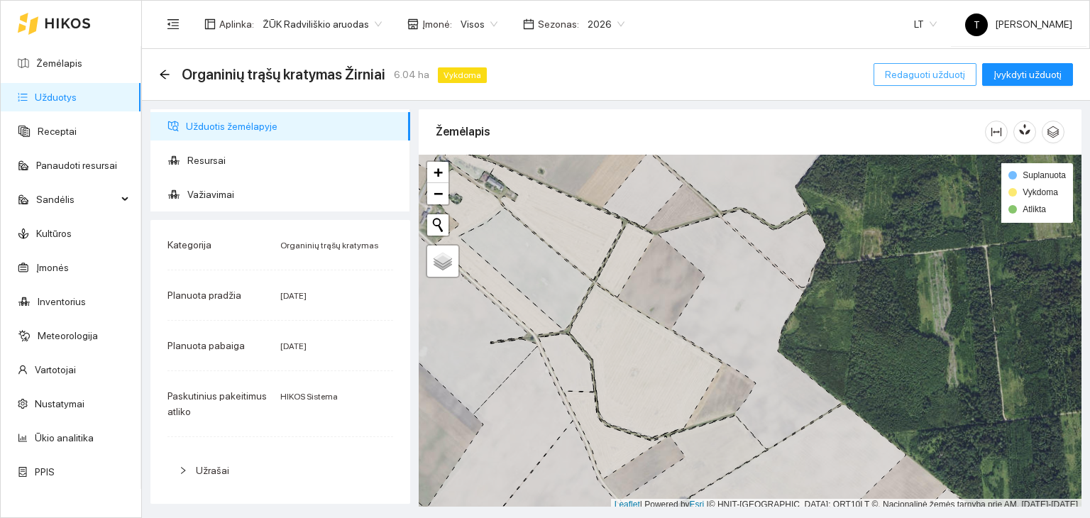
click at [965, 72] on span "Redaguoti užduotį" at bounding box center [925, 75] width 80 height 16
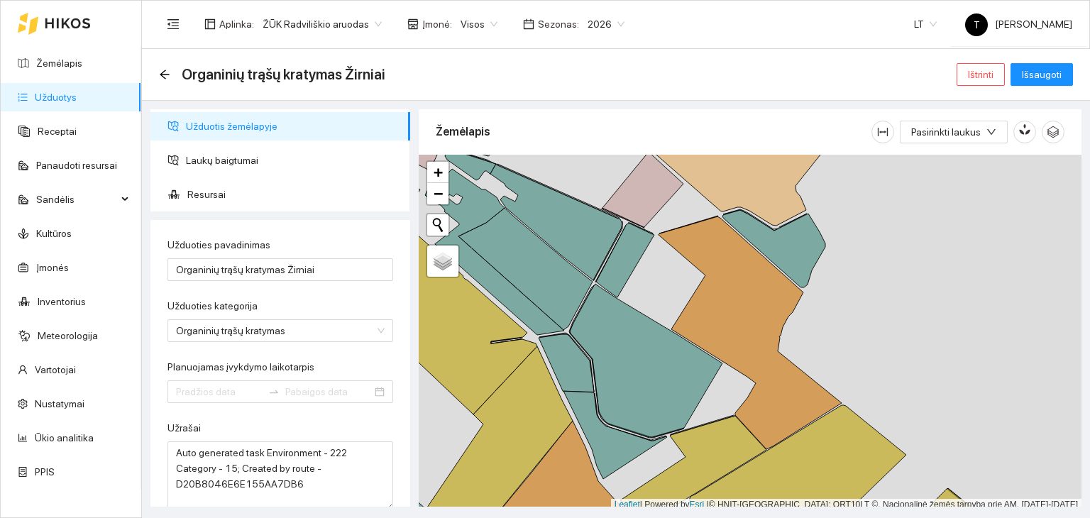
type input "[DATE]"
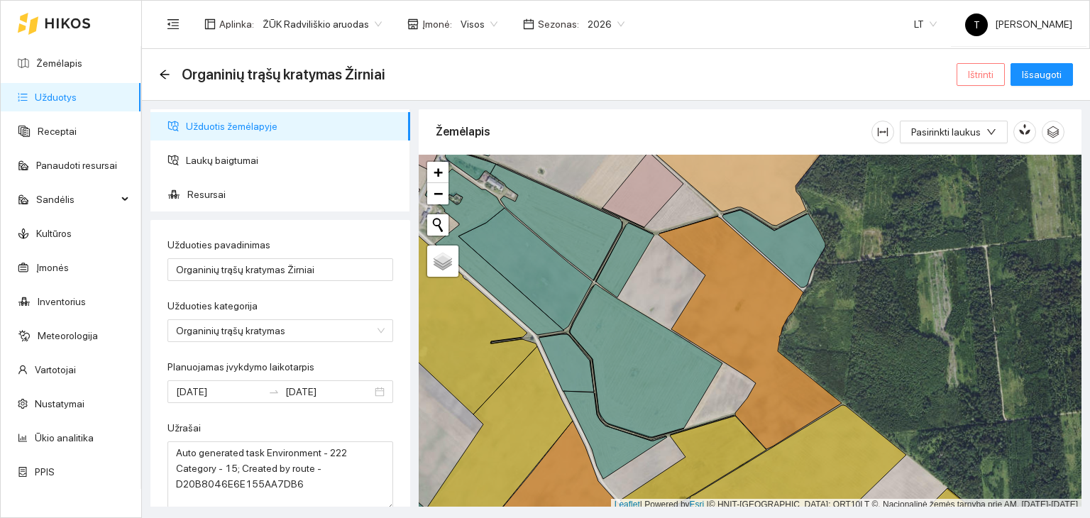
click at [999, 69] on button "Ištrinti" at bounding box center [981, 74] width 48 height 23
click at [985, 151] on span "Taip" at bounding box center [986, 144] width 18 height 16
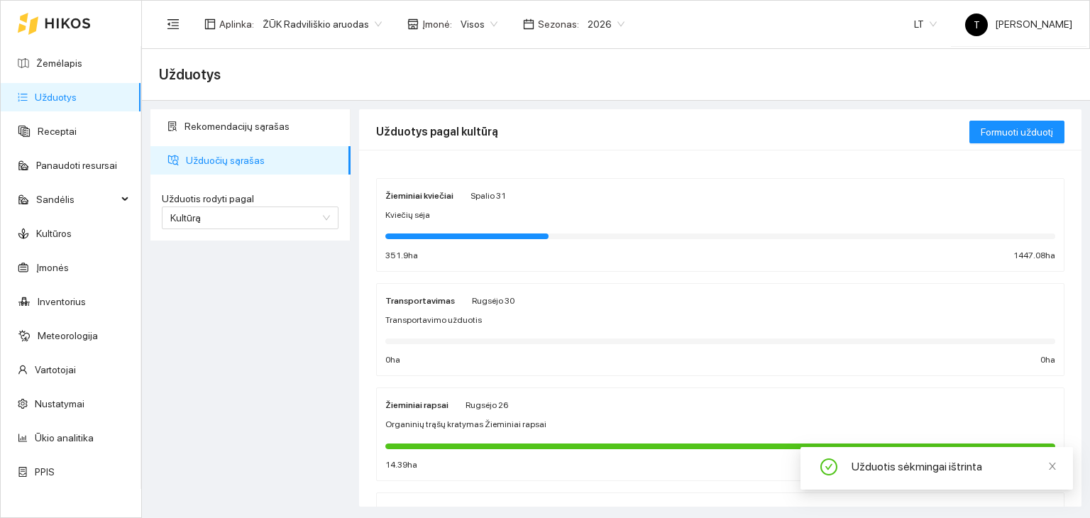
scroll to position [142, 0]
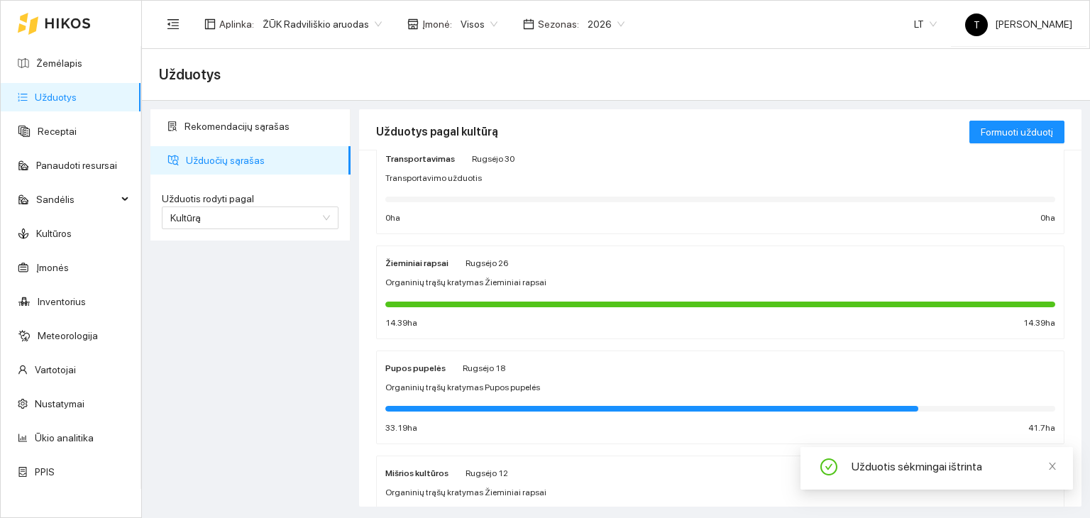
click at [527, 291] on div "Žieminiai rapsai Rugsėjo 26 Organinių trąšų kratymas Žieminiai rapsai 14.39 ha …" at bounding box center [720, 292] width 670 height 75
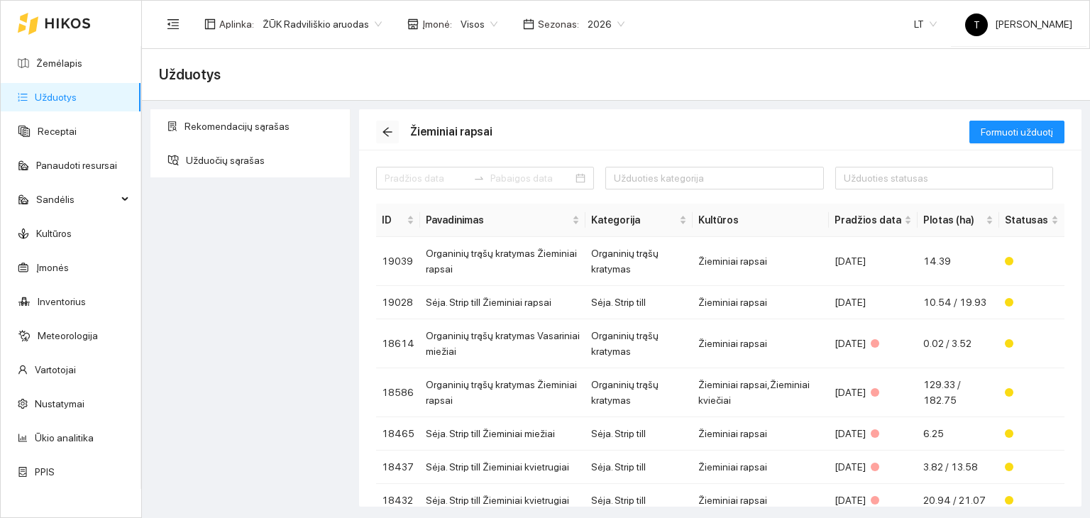
click at [384, 126] on button "button" at bounding box center [387, 132] width 23 height 23
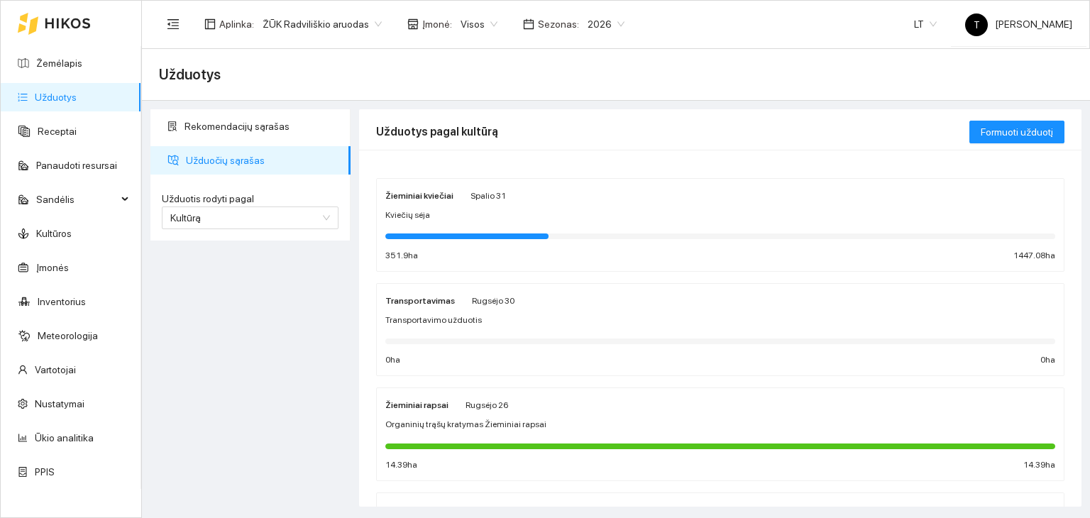
click at [545, 408] on div "Žieminiai rapsai [PERSON_NAME] 26" at bounding box center [720, 405] width 670 height 16
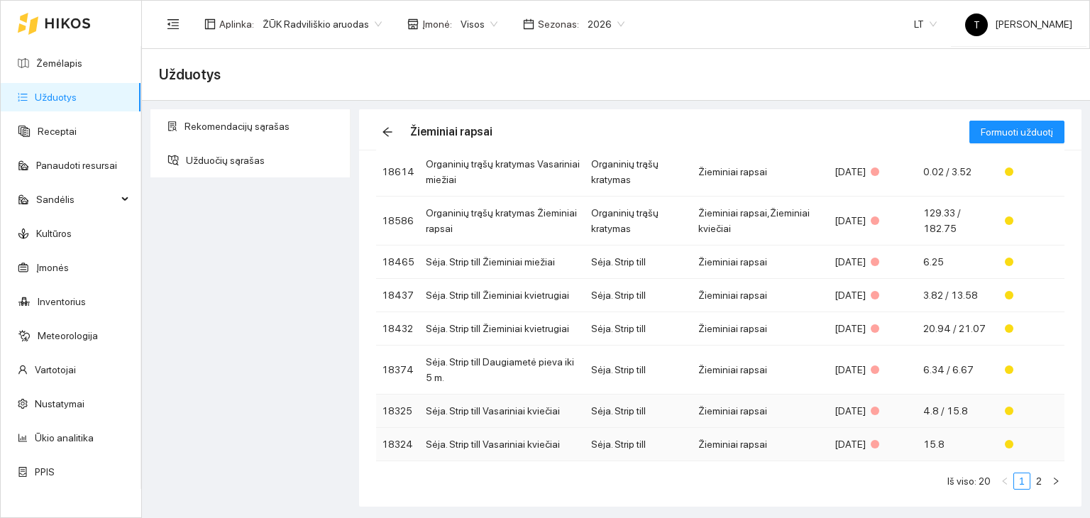
scroll to position [182, 0]
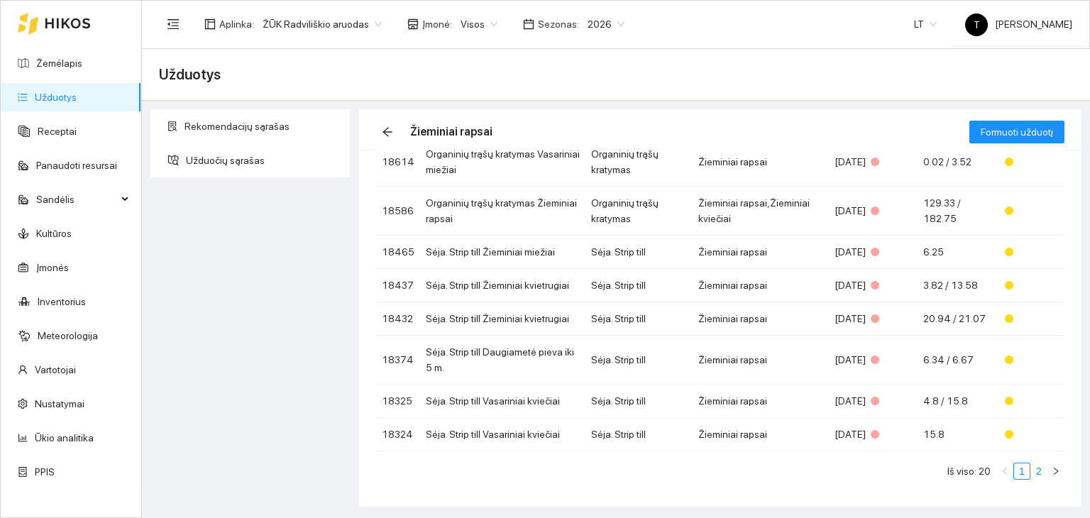
click at [1033, 471] on link "2" at bounding box center [1039, 472] width 16 height 16
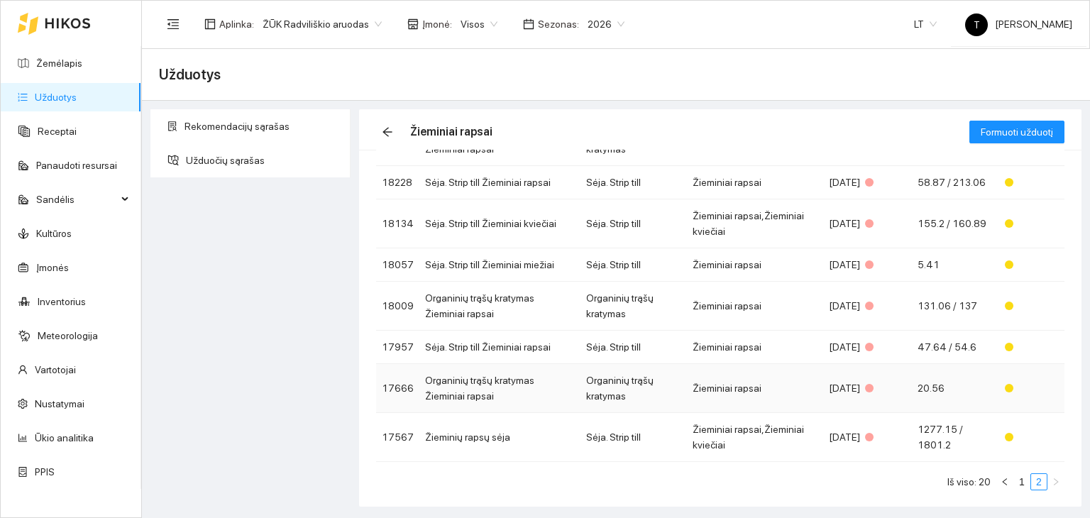
scroll to position [228, 0]
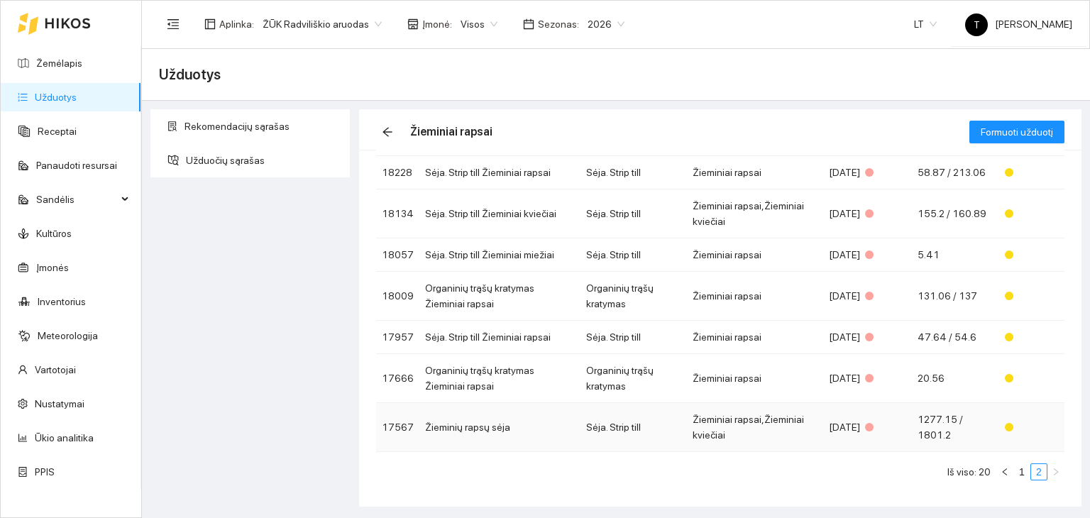
click at [938, 429] on span "1277.15 / 1801.2" at bounding box center [940, 427] width 45 height 27
